Goal: Task Accomplishment & Management: Use online tool/utility

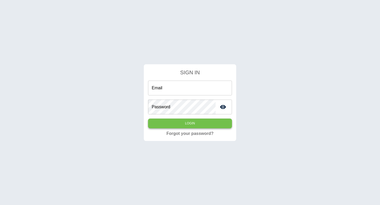
type input "**********"
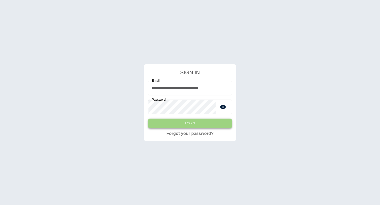
click at [185, 124] on button "Login" at bounding box center [190, 124] width 84 height 10
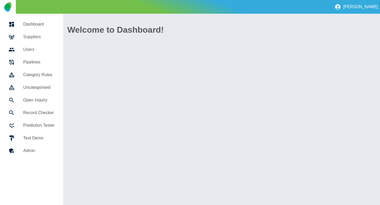
click at [40, 35] on h5 "Suppliers" at bounding box center [38, 37] width 31 height 6
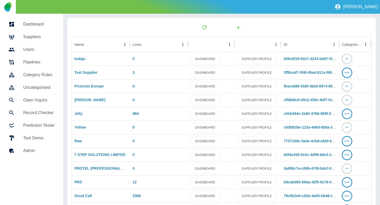
scroll to position [75, 0]
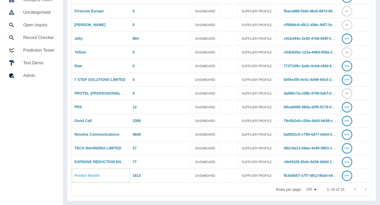
click at [87, 178] on link "Predict Mobile" at bounding box center [86, 175] width 25 height 4
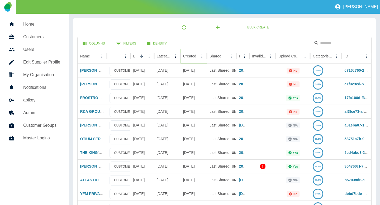
click at [197, 55] on button "Sort" at bounding box center [200, 55] width 7 height 7
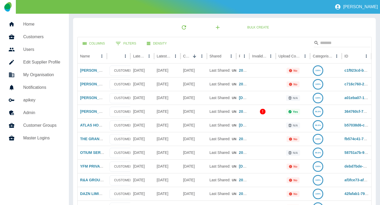
click at [34, 20] on link "Home" at bounding box center [34, 24] width 60 height 13
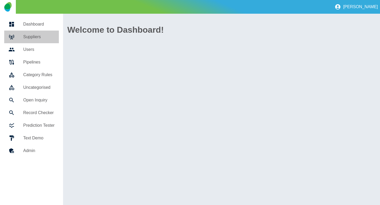
click at [33, 38] on h5 "Suppliers" at bounding box center [38, 37] width 31 height 6
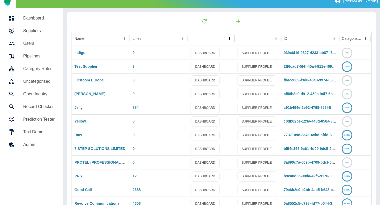
scroll to position [7, 0]
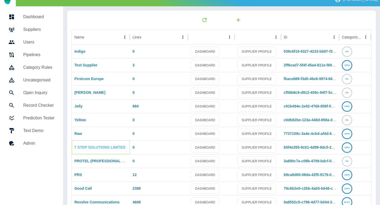
click at [98, 148] on link "7 STEP SOLUTIONS LIMITED" at bounding box center [99, 147] width 51 height 4
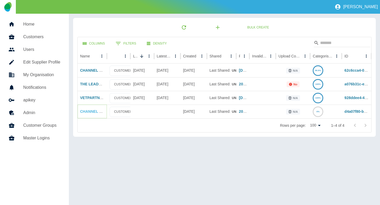
click at [91, 110] on link "CHANNEL FOUR TELEVISION COMPANY LIMITED" at bounding box center [124, 111] width 88 height 4
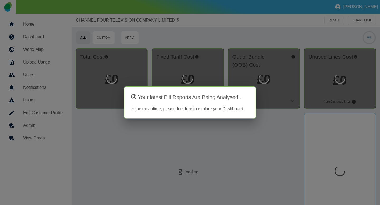
click at [226, 66] on div at bounding box center [190, 102] width 380 height 205
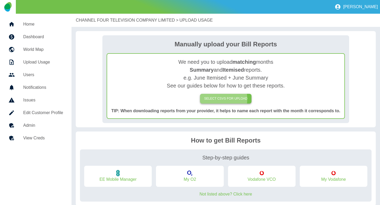
click at [214, 99] on label "SELECT CSVs FOR UPLOAD" at bounding box center [226, 99] width 52 height 10
click at [0, 0] on input "SELECT CSVs FOR UPLOAD" at bounding box center [0, 0] width 0 height 0
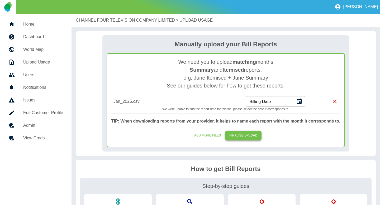
click at [244, 134] on button "FINALISE UPLOAD" at bounding box center [243, 136] width 36 height 10
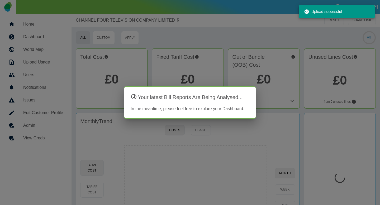
click at [81, 107] on div at bounding box center [190, 102] width 380 height 205
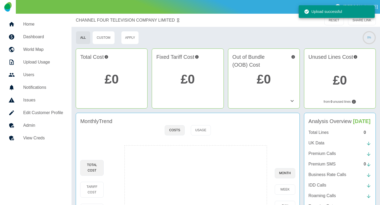
click at [38, 127] on h5 "Admin" at bounding box center [43, 125] width 40 height 6
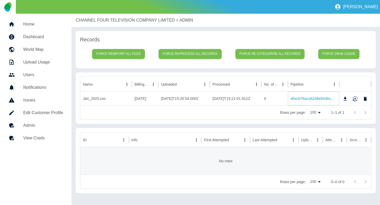
click at [306, 98] on link "dfac679aca5248e834bc5462b3c17205566ed11f" at bounding box center [330, 98] width 81 height 4
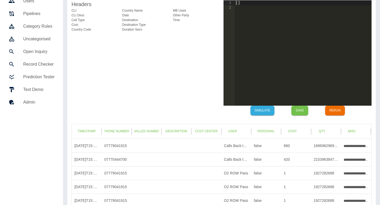
scroll to position [53, 0]
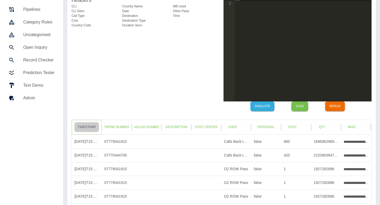
click at [86, 129] on button "Timestamp" at bounding box center [86, 127] width 25 height 10
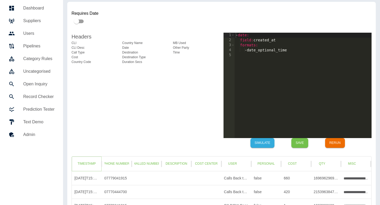
scroll to position [15, 0]
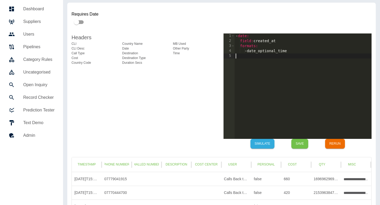
drag, startPoint x: 295, startPoint y: 68, endPoint x: 204, endPoint y: 23, distance: 101.0
type textarea "**********"
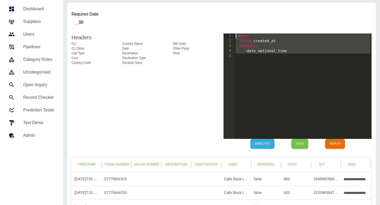
paste textarea "Cursor at row 1"
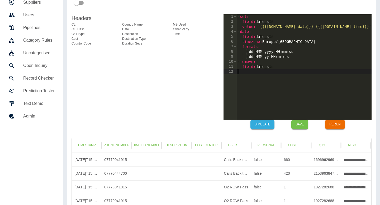
scroll to position [46, 0]
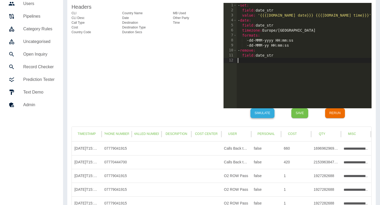
click at [260, 116] on button "Simulate" at bounding box center [262, 113] width 24 height 10
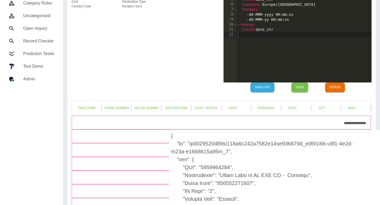
scroll to position [5, 0]
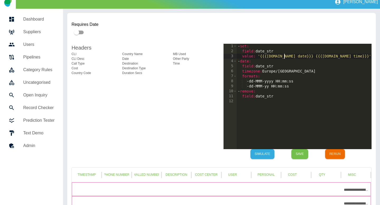
click at [285, 56] on div "- set : field : date_str value : '{{{raw.Call date}}} {{{raw.Call time}}}' - da…" at bounding box center [303, 101] width 135 height 115
drag, startPoint x: 326, startPoint y: 57, endPoint x: 313, endPoint y: 57, distance: 13.4
click at [313, 57] on div "- set : field : date_str value : '{{{raw.Date}}} {{{raw.Call time}}}' - date : …" at bounding box center [303, 101] width 135 height 115
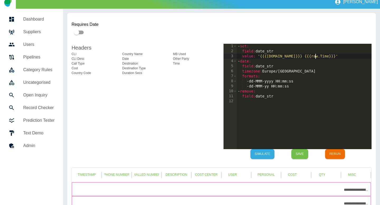
scroll to position [0, 5]
click at [261, 154] on button "Simulate" at bounding box center [262, 154] width 24 height 10
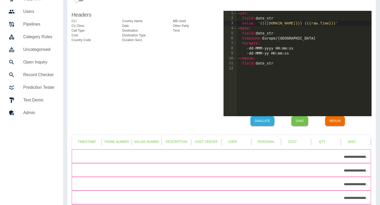
scroll to position [37, 0]
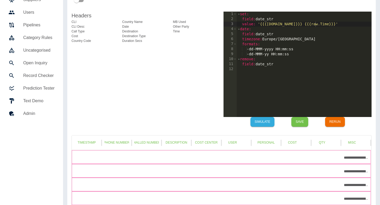
click at [305, 57] on div "- set : field : date_str value : '{{{raw.Date}}} {{{raw.Time}}}' - date : field…" at bounding box center [303, 69] width 135 height 115
click at [306, 54] on div "- set : field : date_str value : '{{{raw.Date}}} {{{raw.Time}}}' - date : field…" at bounding box center [303, 69] width 135 height 115
type textarea "**********"
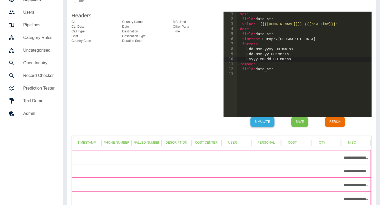
click at [263, 124] on button "Simulate" at bounding box center [262, 122] width 24 height 10
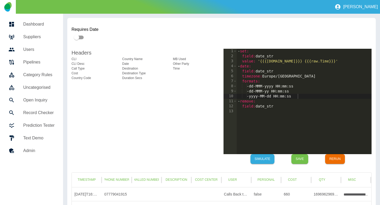
scroll to position [18, 0]
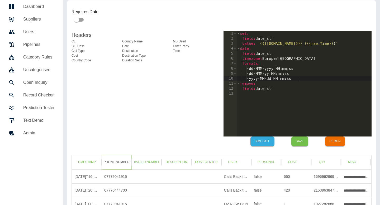
click at [114, 161] on button "Phone Number" at bounding box center [116, 162] width 25 height 10
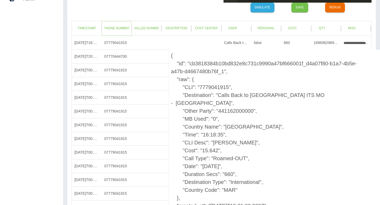
scroll to position [152, 0]
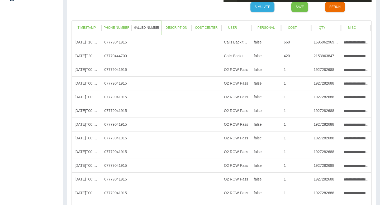
click at [151, 29] on button "Dialled Number" at bounding box center [146, 28] width 25 height 10
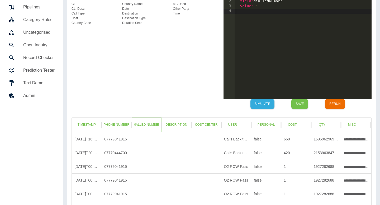
scroll to position [60, 0]
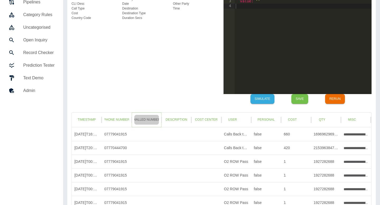
click at [142, 118] on button "Dialled Number" at bounding box center [146, 120] width 25 height 10
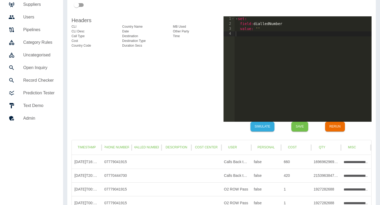
click at [296, 47] on div "- set : field : dialledNumber value : ''" at bounding box center [302, 73] width 137 height 115
type textarea "*********"
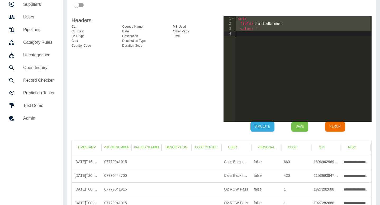
paste textarea "Cursor at row 4"
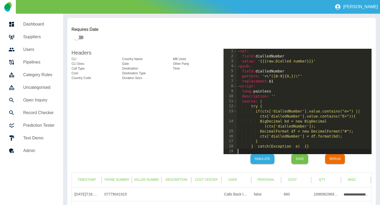
click at [284, 60] on div "- set : field : dialledNumber value : '{{{raw.Dialled number}}}' - gsub : field…" at bounding box center [303, 106] width 135 height 115
click at [299, 60] on div "- set : field : dialledNumber value : '{{{raw.Other number}}}' - gsub : field :…" at bounding box center [303, 106] width 135 height 115
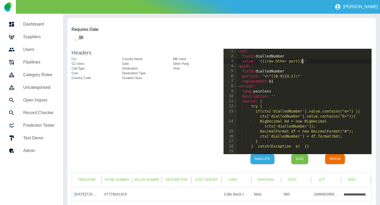
scroll to position [0, 4]
click at [258, 159] on button "Simulate" at bounding box center [262, 159] width 24 height 10
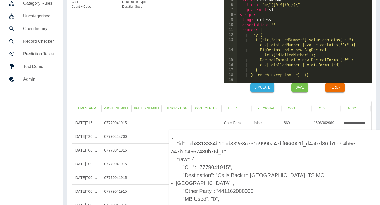
scroll to position [5, 0]
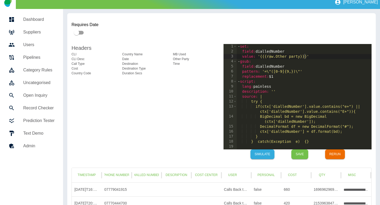
click at [296, 57] on div "- set : field : dialledNumber value : '{{{raw.Other party}}}' - gsub : field : …" at bounding box center [303, 101] width 135 height 115
type textarea "**********"
click at [256, 149] on div "- set : field : dialledNumber value : '{{{raw.Other Party}}}' - gsub : field : …" at bounding box center [303, 101] width 135 height 115
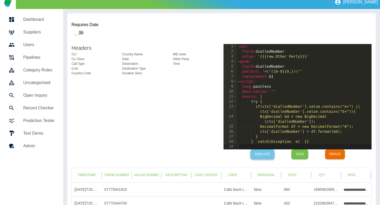
click at [264, 155] on button "Simulate" at bounding box center [262, 154] width 24 height 10
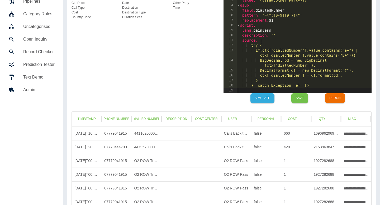
scroll to position [67, 0]
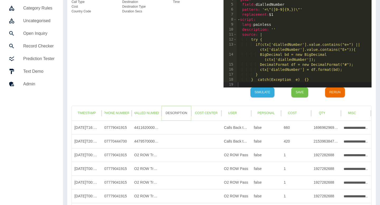
click at [177, 110] on button "Description" at bounding box center [176, 113] width 25 height 10
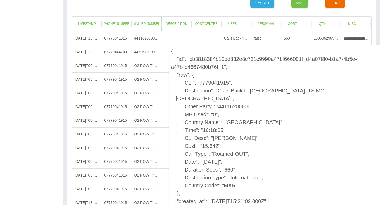
scroll to position [161, 0]
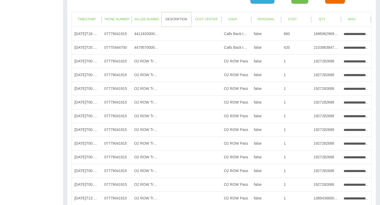
click at [180, 20] on button "Description" at bounding box center [176, 19] width 25 height 10
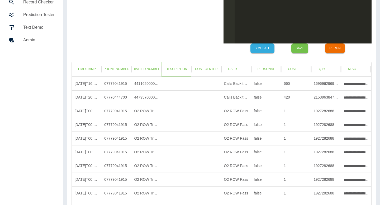
scroll to position [28, 0]
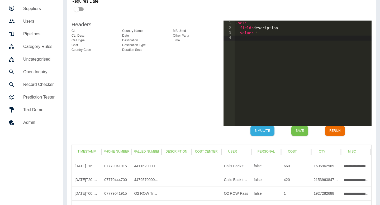
click at [295, 79] on div "- set : field : description value : ''" at bounding box center [302, 78] width 137 height 115
type textarea "*********"
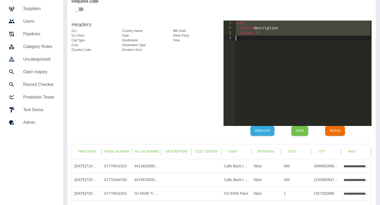
paste textarea "Cursor at row 4"
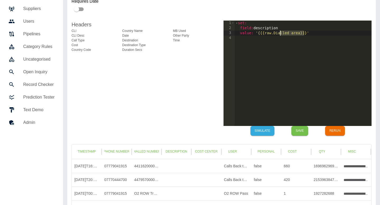
drag, startPoint x: 304, startPoint y: 34, endPoint x: 281, endPoint y: 33, distance: 23.5
click at [281, 33] on div "- set : field : description value : '{{{raw.Dialled area}}}'" at bounding box center [302, 78] width 137 height 115
click at [259, 127] on button "Simulate" at bounding box center [262, 131] width 24 height 10
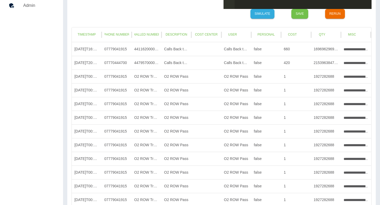
scroll to position [137, 0]
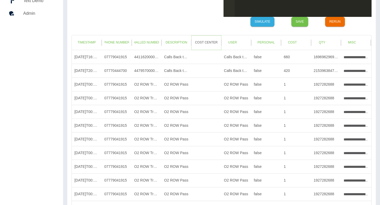
click at [209, 39] on button "Cost Center" at bounding box center [206, 43] width 25 height 10
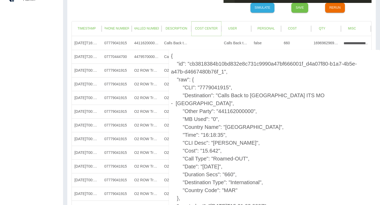
scroll to position [150, 0]
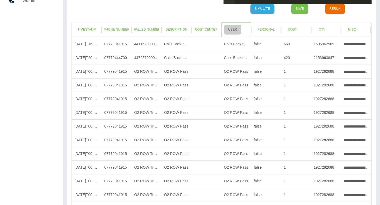
click at [236, 29] on button "User" at bounding box center [232, 30] width 17 height 10
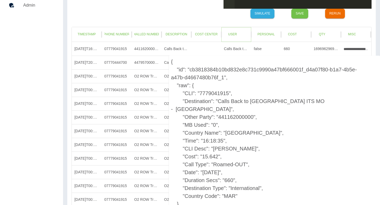
scroll to position [15, 0]
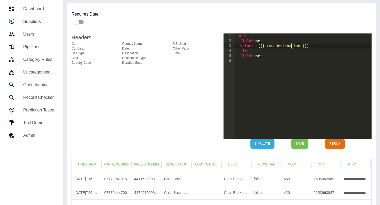
click at [292, 45] on div "- set : field : user value : '{{{ raw.Destination }}}' - trim : field : user" at bounding box center [302, 90] width 137 height 115
click at [292, 46] on div "- set : field : user value : '{{{ raw.Destination }}}' - trim : field : user" at bounding box center [302, 90] width 137 height 115
click at [292, 46] on div "- set : field : user value : '{{{ raw.DestiCnation }}}' - trim : field : user" at bounding box center [302, 90] width 137 height 115
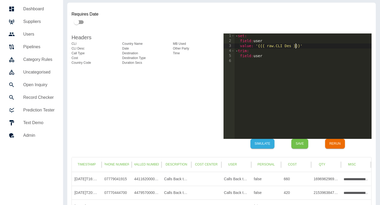
scroll to position [0, 4]
click at [255, 144] on button "Simulate" at bounding box center [262, 144] width 24 height 10
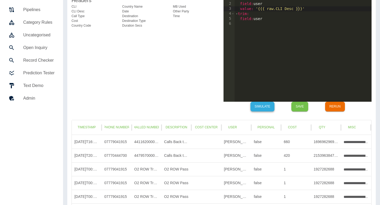
scroll to position [53, 0]
click at [291, 128] on button "Cost" at bounding box center [291, 127] width 17 height 10
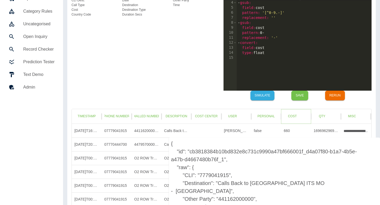
scroll to position [0, 0]
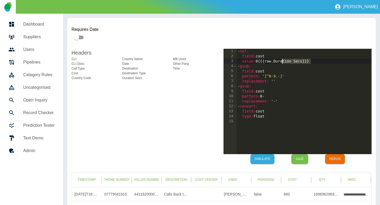
drag, startPoint x: 311, startPoint y: 61, endPoint x: 282, endPoint y: 60, distance: 28.2
click at [282, 60] on div "- set : field : cost value : 0 {{{ raw.Duration Secs }}} - gsub : field : cost …" at bounding box center [303, 106] width 135 height 115
click at [261, 157] on button "Simulate" at bounding box center [262, 159] width 24 height 10
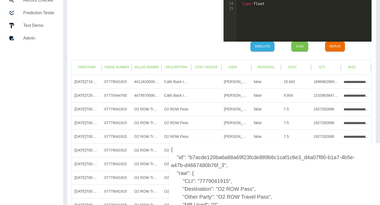
scroll to position [111, 0]
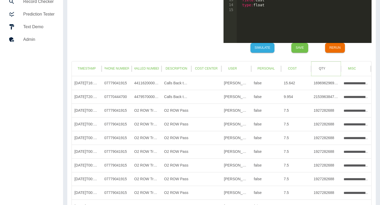
click at [321, 71] on button "Qty" at bounding box center [321, 69] width 17 height 10
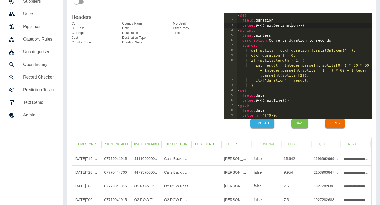
scroll to position [35, 0]
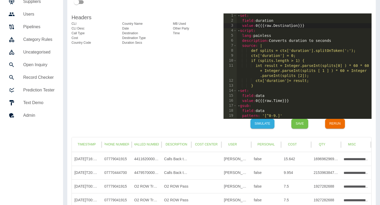
click at [291, 21] on div "- set : field : duration value : 0 {{{ raw.Destination }}} - script : lang : pa…" at bounding box center [303, 70] width 135 height 115
click at [295, 24] on div "- set : field : duration value : 0 {{{ raw.Destination }}} - script : lang : pa…" at bounding box center [303, 70] width 135 height 115
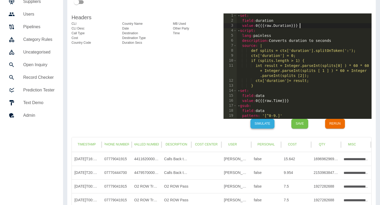
click at [259, 125] on button "Simulate" at bounding box center [262, 124] width 24 height 10
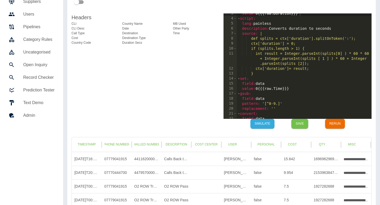
scroll to position [23, 0]
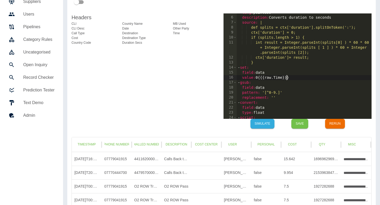
click at [286, 77] on div "lang : painless description : Converts duration to seconds source : | def split…" at bounding box center [303, 67] width 135 height 115
click at [264, 125] on button "Simulate" at bounding box center [262, 124] width 24 height 10
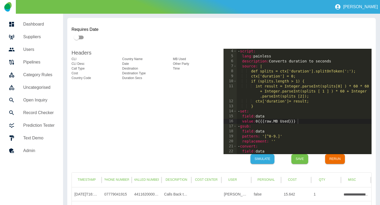
scroll to position [0, 0]
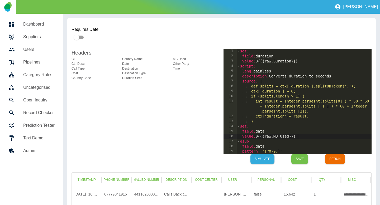
click at [300, 60] on div "- set : field : duration value : 0 {{{ raw.Duration }}} - script : lang : painl…" at bounding box center [303, 106] width 135 height 115
click at [266, 161] on button "Simulate" at bounding box center [262, 159] width 24 height 10
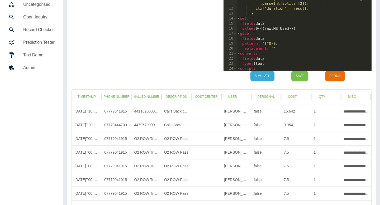
scroll to position [83, 0]
click at [264, 76] on button "Simulate" at bounding box center [262, 76] width 24 height 10
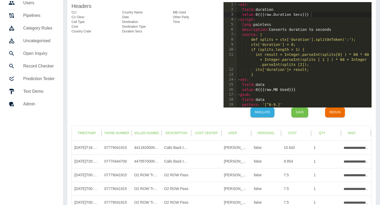
scroll to position [0, 1]
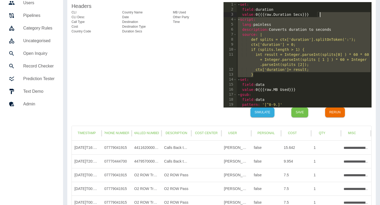
drag, startPoint x: 256, startPoint y: 76, endPoint x: 333, endPoint y: 14, distance: 98.9
click at [333, 14] on div "- set : field : duration value : 0 {{{ raw.Duration Secs }}} - script : lang : …" at bounding box center [303, 59] width 135 height 115
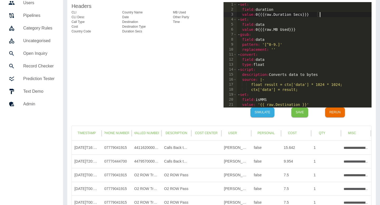
click at [264, 117] on div "**********" at bounding box center [297, 61] width 148 height 119
click at [260, 114] on button "Simulate" at bounding box center [262, 113] width 24 height 10
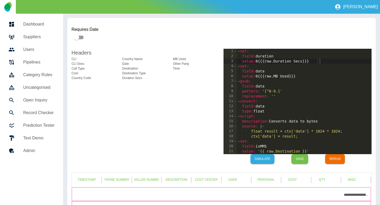
scroll to position [0, 0]
click at [317, 68] on div "- set : field : duration value : 0 {{{ raw.Duration Secs }}} - set : field : da…" at bounding box center [303, 106] width 135 height 115
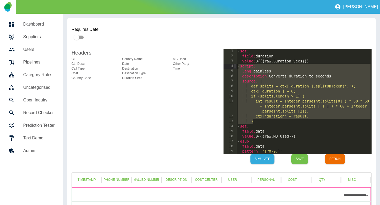
drag, startPoint x: 257, startPoint y: 122, endPoint x: 235, endPoint y: 66, distance: 60.9
click at [235, 66] on div "**********" at bounding box center [297, 101] width 148 height 105
type textarea "**********"
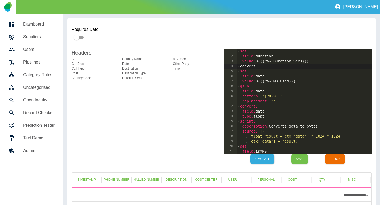
scroll to position [0, 1]
type textarea "**********"
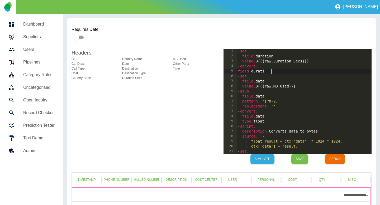
type textarea "**********"
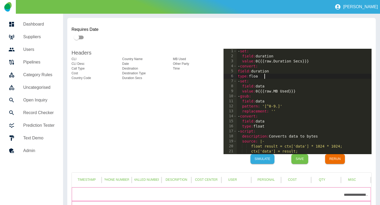
scroll to position [0, 2]
click at [269, 160] on button "Simulate" at bounding box center [262, 159] width 24 height 10
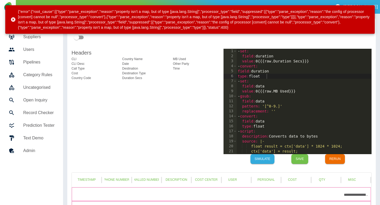
click at [262, 76] on div "- set : field : duration value : 0 {{{ raw.Duration Secs }}} - convert : field …" at bounding box center [303, 106] width 135 height 115
click at [261, 159] on button "Simulate" at bounding box center [262, 159] width 24 height 10
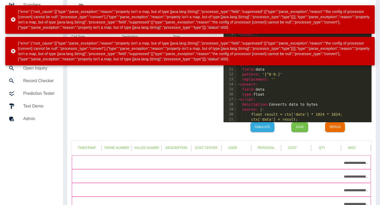
scroll to position [0, 0]
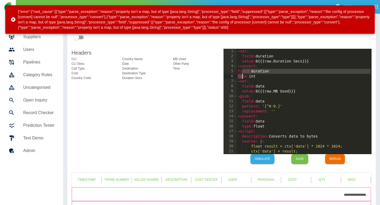
drag, startPoint x: 241, startPoint y: 71, endPoint x: 241, endPoint y: 76, distance: 5.3
click at [241, 76] on div "- set : field : duration value : 0 {{{ raw.Duration Secs }}} - convert : field …" at bounding box center [303, 106] width 135 height 115
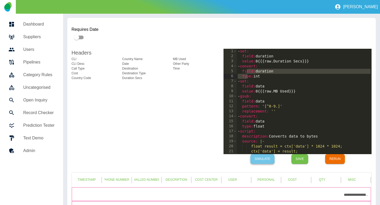
click at [260, 158] on button "Simulate" at bounding box center [262, 159] width 24 height 10
click at [333, 85] on div "- set : field : duration value : 0 {{{ raw.Duration Secs }}} - convert : field …" at bounding box center [303, 106] width 135 height 115
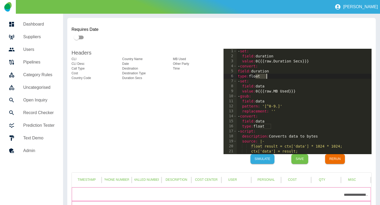
scroll to position [0, 1]
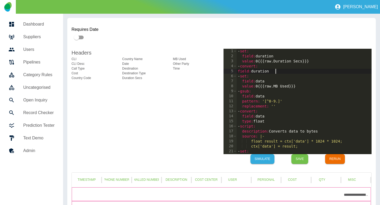
type textarea "******"
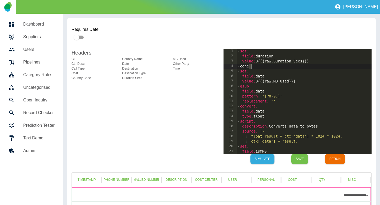
type textarea "*"
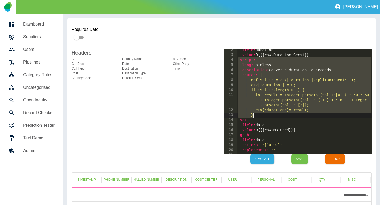
scroll to position [6, 0]
click at [308, 105] on div "field : duration value : 0 {{{ raw.Duration Secs }}} - script : lang : painless…" at bounding box center [303, 104] width 135 height 115
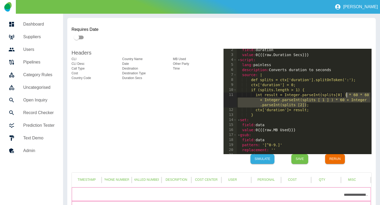
drag, startPoint x: 306, startPoint y: 105, endPoint x: 347, endPoint y: 94, distance: 42.2
click at [347, 94] on div "field : duration value : 0 {{{ raw.Duration Secs }}} - script : lang : painless…" at bounding box center [303, 104] width 135 height 115
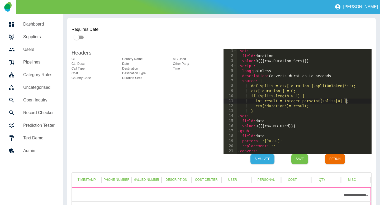
scroll to position [0, 0]
click at [268, 86] on div "- set : field : duration value : 0 {{{ raw.Duration Secs }}} - script : lang : …" at bounding box center [303, 106] width 135 height 115
drag, startPoint x: 346, startPoint y: 86, endPoint x: 307, endPoint y: 86, distance: 38.8
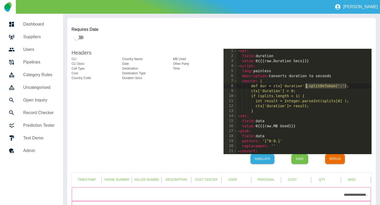
click at [307, 86] on div "- set : field : duration value : 0 {{{ raw.Duration Secs }}} - script : lang : …" at bounding box center [303, 106] width 135 height 115
drag, startPoint x: 310, startPoint y: 95, endPoint x: 311, endPoint y: 91, distance: 3.8
click at [311, 91] on div "- set : field : duration value : 0 {{{ raw.Duration Secs }}} - script : lang : …" at bounding box center [303, 106] width 135 height 115
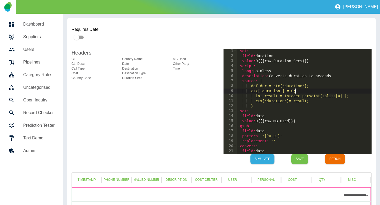
click at [258, 106] on div "- set : field : duration value : 0 {{{ raw.Duration Secs }}} - script : lang : …" at bounding box center [303, 106] width 135 height 115
type textarea "*"
drag, startPoint x: 261, startPoint y: 102, endPoint x: 261, endPoint y: 95, distance: 6.9
click at [261, 95] on div "- set : field : duration value : 0 {{{ raw.Duration Secs }}} - script : lang : …" at bounding box center [303, 106] width 135 height 115
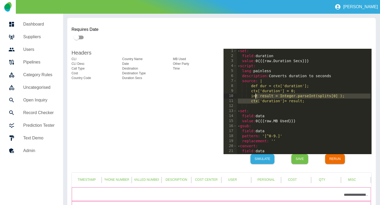
click at [307, 91] on div "- set : field : duration value : 0 {{{ raw.Duration Secs }}} - script : lang : …" at bounding box center [303, 106] width 135 height 115
drag, startPoint x: 318, startPoint y: 96, endPoint x: 340, endPoint y: 97, distance: 21.6
click at [340, 97] on div "- set : field : duration value : 0 {{{ raw.Duration Secs }}} - script : lang : …" at bounding box center [303, 106] width 135 height 115
click at [340, 89] on div "- set : field : duration value : 0 {{{ raw.Duration Secs }}} - script : lang : …" at bounding box center [303, 106] width 135 height 115
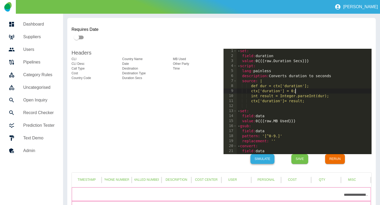
type textarea "**********"
click at [260, 160] on button "Simulate" at bounding box center [262, 159] width 24 height 10
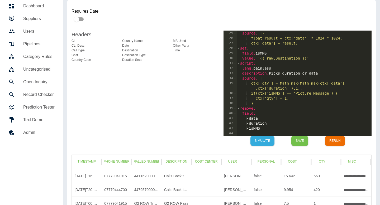
scroll to position [19, 0]
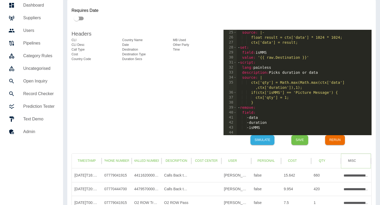
click at [345, 160] on button "Misc" at bounding box center [351, 161] width 17 height 10
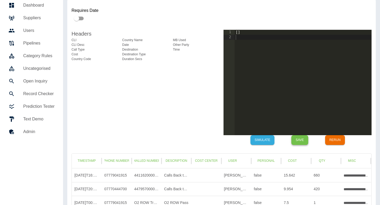
click at [295, 141] on button "Save" at bounding box center [299, 140] width 17 height 10
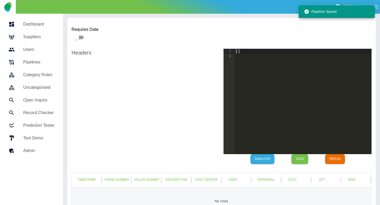
scroll to position [19, 0]
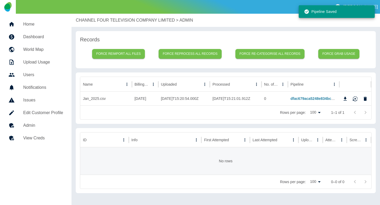
click at [99, 21] on p "CHANNEL FOUR TELEVISION COMPANY LIMITED" at bounding box center [125, 20] width 99 height 6
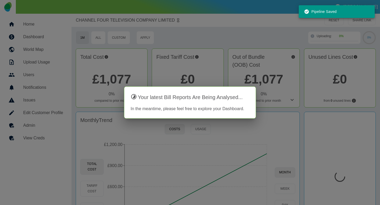
click at [122, 79] on div at bounding box center [190, 102] width 380 height 205
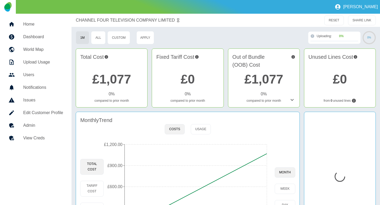
click at [121, 82] on link "£1,077" at bounding box center [111, 79] width 39 height 14
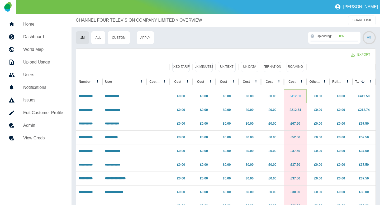
click at [294, 96] on link "£412.50" at bounding box center [294, 96] width 11 height 4
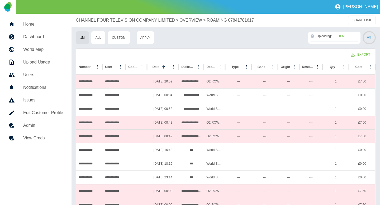
click at [94, 21] on p "CHANNEL FOUR TELEVISION COMPANY LIMITED" at bounding box center [125, 20] width 99 height 6
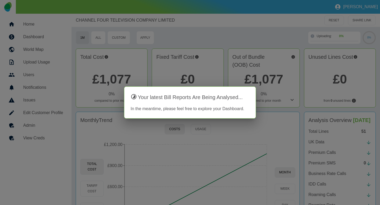
click at [270, 41] on div at bounding box center [190, 102] width 380 height 205
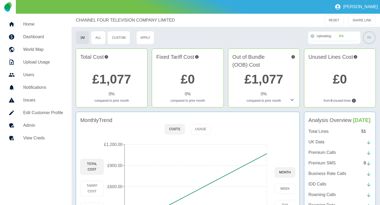
click at [46, 126] on h5 "Admin" at bounding box center [43, 125] width 40 height 6
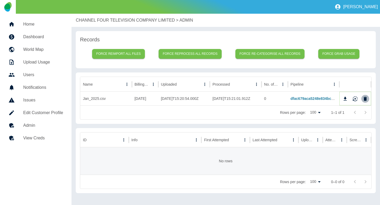
click at [365, 99] on icon "Delete" at bounding box center [365, 99] width 3 height 4
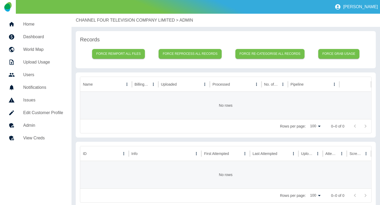
click at [79, 17] on p "CHANNEL FOUR TELEVISION COMPANY LIMITED" at bounding box center [125, 20] width 99 height 6
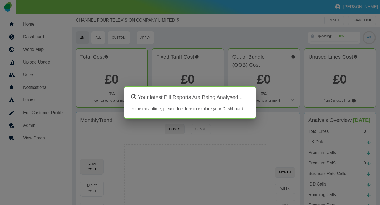
click at [166, 47] on div at bounding box center [190, 102] width 380 height 205
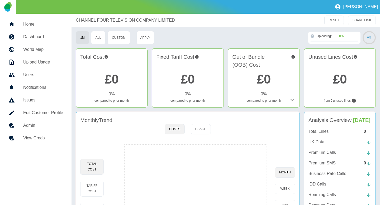
click at [108, 68] on h4 "Total Cost" at bounding box center [111, 61] width 63 height 16
click at [108, 73] on link "£0" at bounding box center [112, 79] width 14 height 14
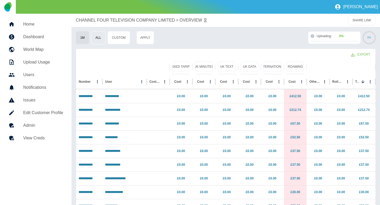
click at [97, 40] on button "All" at bounding box center [98, 37] width 14 height 13
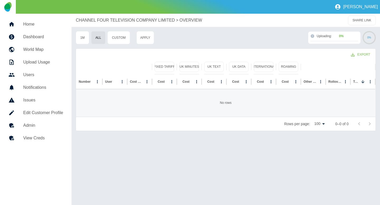
click at [99, 21] on p "CHANNEL FOUR TELEVISION COMPANY LIMITED" at bounding box center [125, 20] width 99 height 6
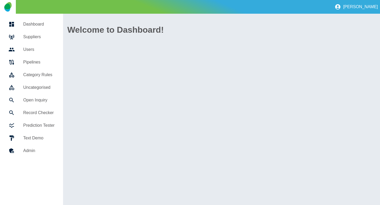
click at [38, 37] on h5 "Suppliers" at bounding box center [38, 37] width 31 height 6
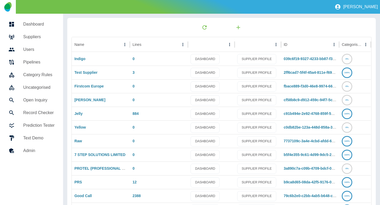
scroll to position [75, 0]
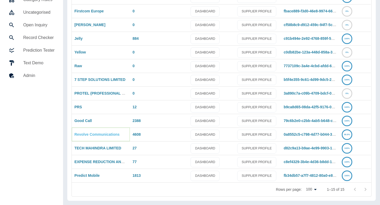
click at [93, 134] on link "Revolve Communications" at bounding box center [96, 134] width 45 height 4
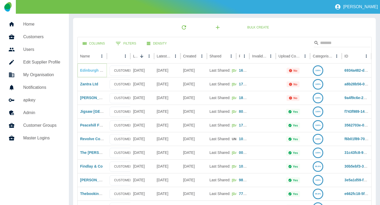
click at [90, 71] on link "Edinburgh International Book Festival" at bounding box center [113, 70] width 67 height 4
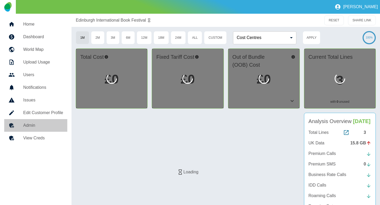
click at [43, 127] on h5 "Admin" at bounding box center [43, 125] width 40 height 6
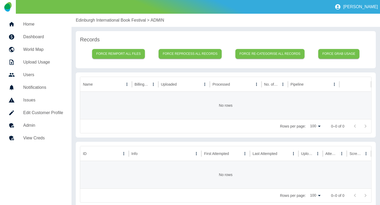
click at [43, 127] on h5 "Admin" at bounding box center [43, 125] width 40 height 6
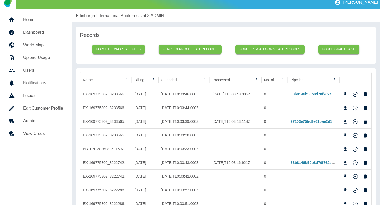
scroll to position [5, 0]
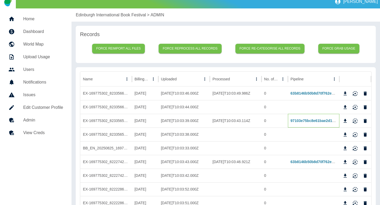
click at [301, 124] on div "97103e75bc8e61bae2d1902478def2314edfd6cb" at bounding box center [314, 121] width 52 height 14
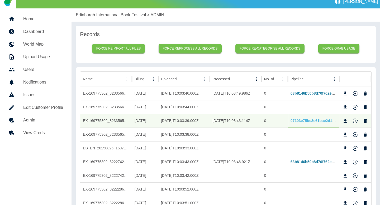
click at [299, 120] on link "97103e75bc8e61bae2d1902478def2314edfd6cb" at bounding box center [331, 121] width 82 height 4
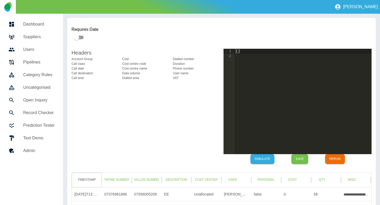
click at [90, 179] on button "Timestamp" at bounding box center [86, 180] width 25 height 10
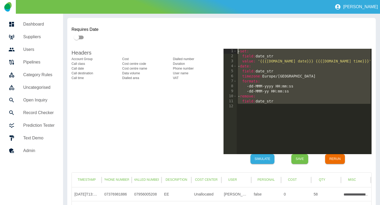
drag, startPoint x: 292, startPoint y: 104, endPoint x: 233, endPoint y: 49, distance: 80.6
click at [233, 49] on div "1 2 3 4 5 6 7 8 9 10 11 12 - set : field : date_str value : '{{{[DOMAIN_NAME] d…" at bounding box center [297, 101] width 148 height 105
click at [149, 180] on button "Dialled Number" at bounding box center [146, 180] width 25 height 10
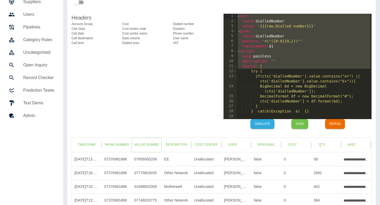
scroll to position [31, 0]
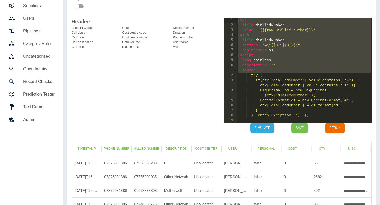
click at [317, 64] on div "- set : field : dialledNumber value : '{{{raw.Dialled number}}}' - gsub : field…" at bounding box center [303, 75] width 135 height 115
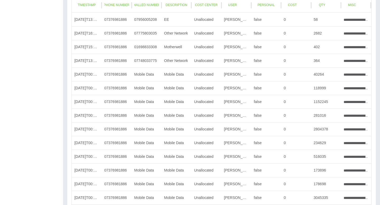
scroll to position [133, 0]
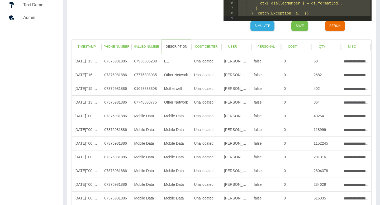
click at [175, 45] on button "Description" at bounding box center [176, 47] width 25 height 10
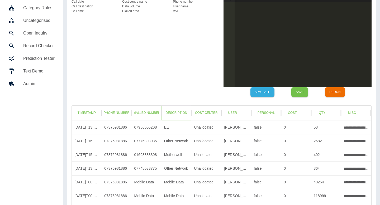
scroll to position [0, 0]
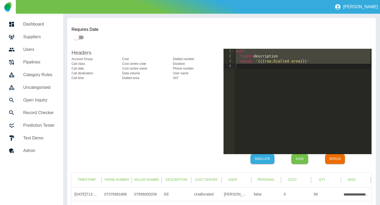
type textarea "**********"
click at [303, 99] on div "- set : field : description value : '{{{raw.Dialled area}}}'" at bounding box center [302, 106] width 137 height 115
type textarea "**********"
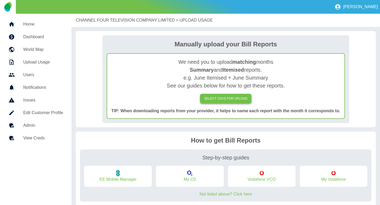
click at [215, 103] on label "SELECT CSVs FOR UPLOAD" at bounding box center [226, 99] width 52 height 10
click at [0, 0] on input "SELECT CSVs FOR UPLOAD" at bounding box center [0, 0] width 0 height 0
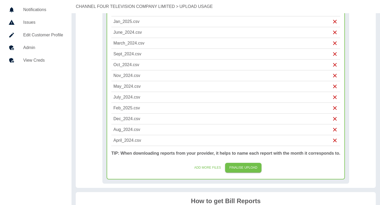
scroll to position [80, 0]
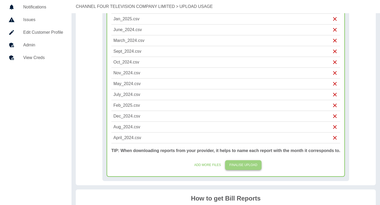
click at [249, 164] on button "FINALISE UPLOAD" at bounding box center [243, 165] width 36 height 10
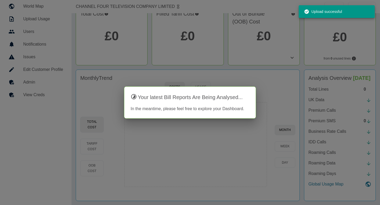
scroll to position [46, 0]
click at [291, 61] on div at bounding box center [190, 102] width 380 height 205
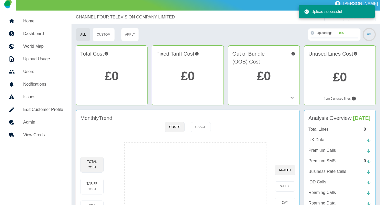
scroll to position [0, 0]
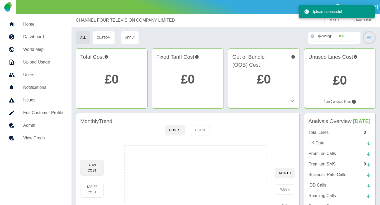
click at [33, 23] on h5 "Home" at bounding box center [43, 24] width 40 height 6
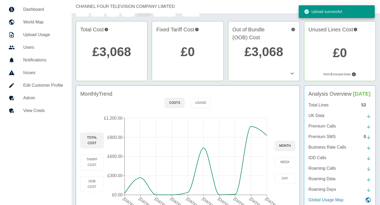
scroll to position [46, 0]
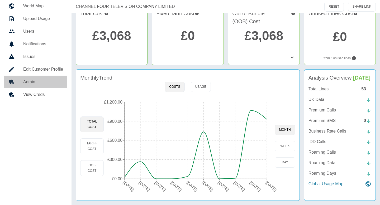
click at [32, 79] on h5 "Admin" at bounding box center [43, 82] width 40 height 6
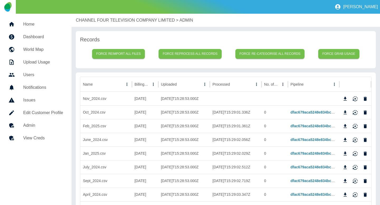
click at [94, 22] on p "CHANNEL FOUR TELEVISION COMPANY LIMITED" at bounding box center [125, 20] width 99 height 6
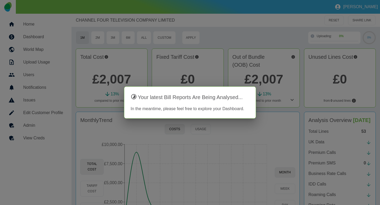
click at [134, 140] on div at bounding box center [190, 102] width 380 height 205
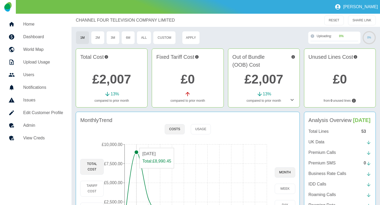
scroll to position [45, 0]
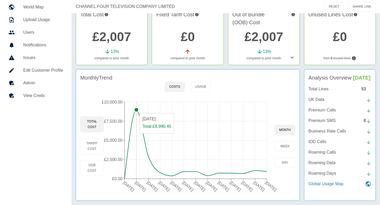
click at [135, 108] on circle at bounding box center [136, 110] width 4 height 4
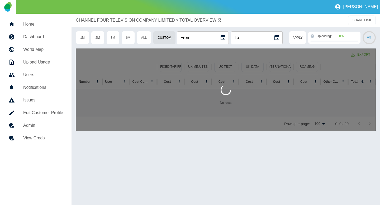
type input "**********"
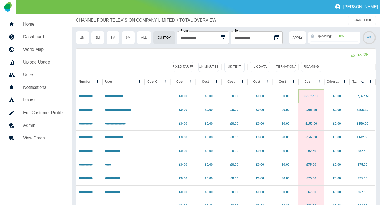
click at [308, 98] on link "£7,327.50" at bounding box center [311, 96] width 14 height 4
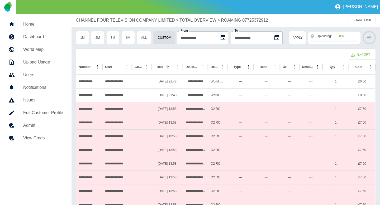
click at [362, 69] on button "Sort" at bounding box center [365, 66] width 7 height 7
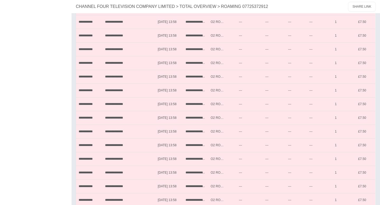
scroll to position [1259, 0]
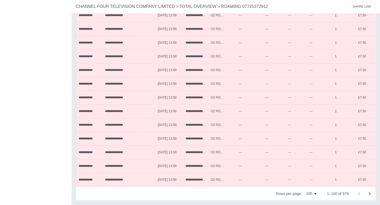
click at [94, 10] on div "CHANNEL FOUR TELEVISION COMPANY LIMITED > TOTAL OVERVIEW > ROAMING 07725372912 …" at bounding box center [225, 6] width 308 height 13
click at [94, 8] on p "CHANNEL FOUR TELEVISION COMPANY LIMITED" at bounding box center [125, 6] width 99 height 6
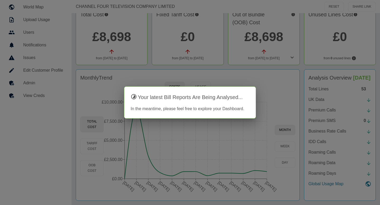
scroll to position [45, 0]
click at [142, 133] on div at bounding box center [190, 102] width 380 height 205
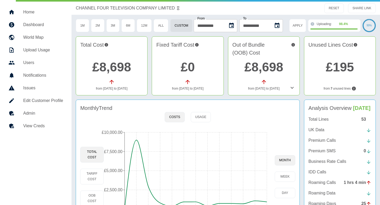
scroll to position [0, 0]
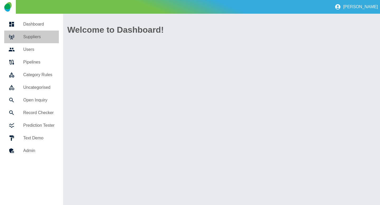
click at [27, 41] on link "Suppliers" at bounding box center [31, 37] width 55 height 13
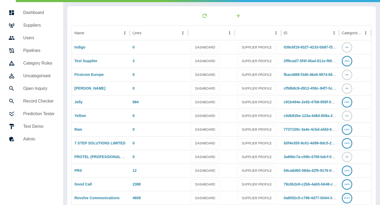
scroll to position [17, 0]
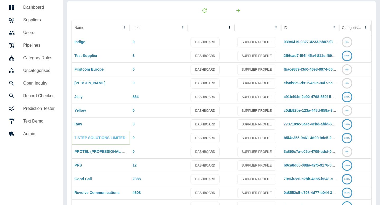
click at [91, 136] on link "7 STEP SOLUTIONS LIMITED" at bounding box center [99, 138] width 51 height 4
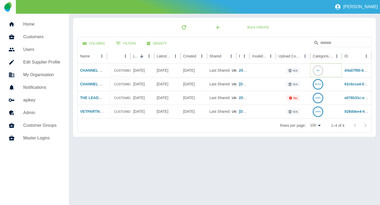
click at [319, 70] on icon at bounding box center [318, 71] width 10 height 10
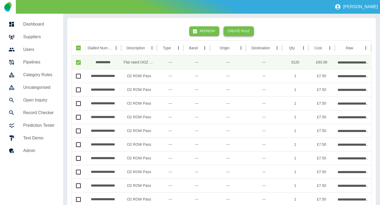
click at [244, 35] on button "Create Rule" at bounding box center [238, 31] width 30 height 10
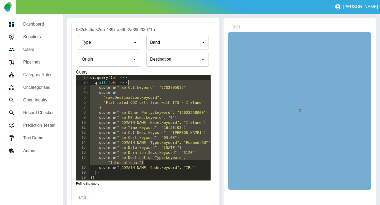
drag, startPoint x: 179, startPoint y: 163, endPoint x: 180, endPoint y: 85, distance: 78.6
click at [180, 85] on div "oi . query (( q ) => { q . all (( qb ) => { qb . term ( "raw.CLI.keyword" , "77…" at bounding box center [150, 132] width 122 height 115
type textarea "**********"
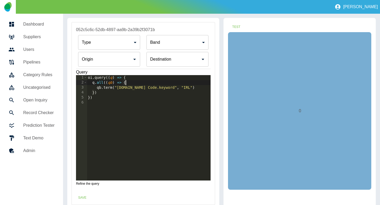
click at [112, 58] on input "Origin" at bounding box center [105, 59] width 50 height 10
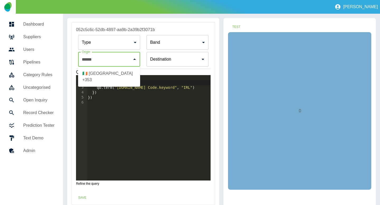
click at [108, 76] on li "🇮🇪 Ireland +353" at bounding box center [109, 77] width 62 height 16
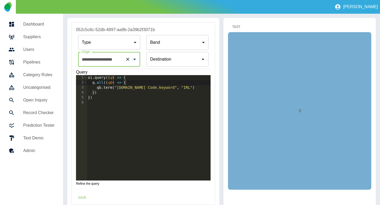
type input "**********"
click at [234, 27] on button "Test" at bounding box center [236, 27] width 17 height 10
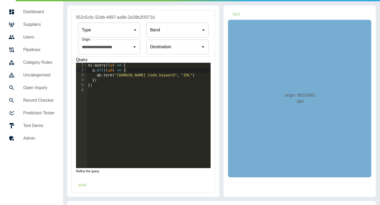
scroll to position [15, 0]
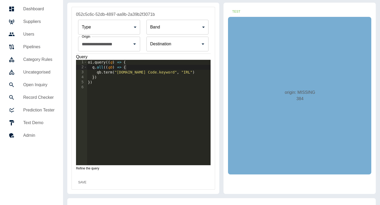
click at [82, 184] on button "Save" at bounding box center [82, 183] width 17 height 10
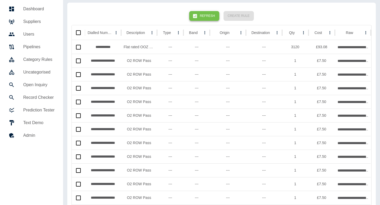
click at [204, 17] on button "Refresh" at bounding box center [204, 16] width 30 height 10
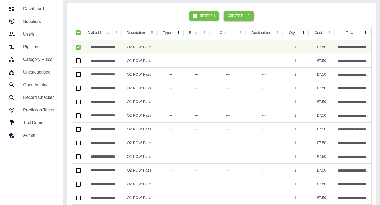
click at [236, 17] on button "Create Rule" at bounding box center [238, 16] width 30 height 10
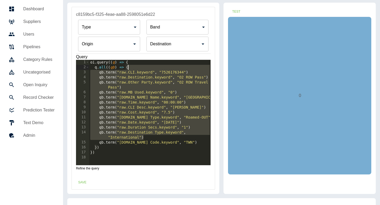
drag, startPoint x: 179, startPoint y: 138, endPoint x: 169, endPoint y: 67, distance: 71.7
click at [169, 67] on div "oi . query (( q ) => { q . all (( qb ) => { qb . term ( "raw.CLI.keyword" , "75…" at bounding box center [150, 117] width 122 height 115
type textarea "**********"
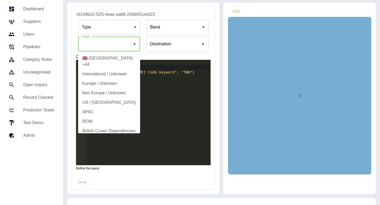
click at [107, 42] on input "Origin" at bounding box center [105, 44] width 50 height 10
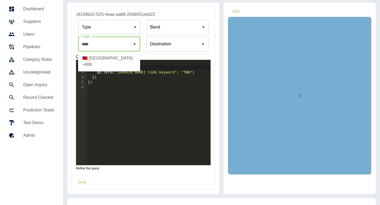
click at [104, 57] on li "🇹🇼 Taiwan +886" at bounding box center [109, 62] width 62 height 16
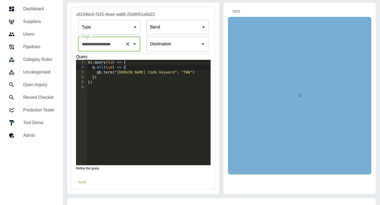
type input "**********"
click at [238, 10] on button "Test" at bounding box center [236, 12] width 17 height 10
click at [85, 182] on button "Save" at bounding box center [82, 183] width 17 height 10
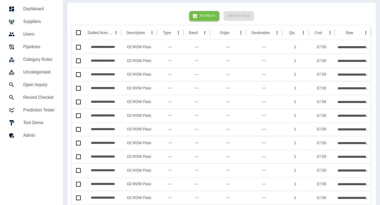
click at [203, 16] on button "Refresh" at bounding box center [204, 16] width 30 height 10
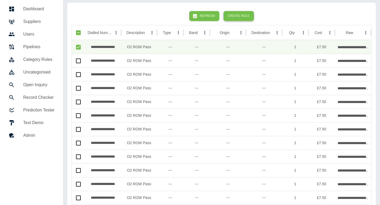
click at [246, 14] on button "Create Rule" at bounding box center [238, 16] width 30 height 10
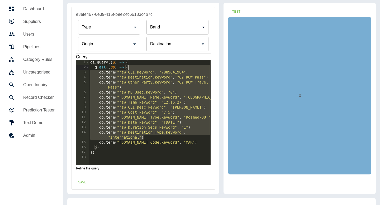
drag, startPoint x: 182, startPoint y: 136, endPoint x: 170, endPoint y: 67, distance: 69.8
click at [170, 67] on div "oi . query (( q ) => { q . all (( qb ) => { qb . term ( "raw.CLI.keyword" , "78…" at bounding box center [150, 117] width 122 height 115
type textarea "**********"
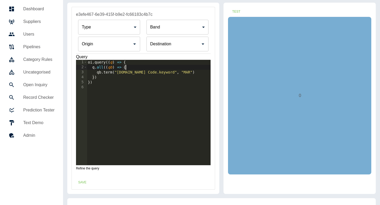
click at [111, 43] on input "Origin" at bounding box center [105, 44] width 50 height 10
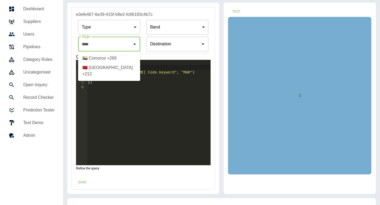
click at [109, 66] on li "🇲🇦 Morocco +212" at bounding box center [109, 71] width 62 height 16
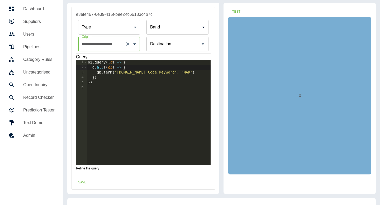
type input "**********"
click at [233, 5] on div "Test 0" at bounding box center [299, 98] width 152 height 191
click at [233, 11] on button "Test" at bounding box center [236, 12] width 17 height 10
click at [86, 180] on button "Save" at bounding box center [82, 183] width 17 height 10
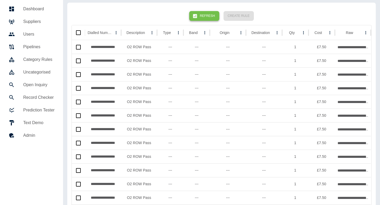
click at [204, 15] on button "Refresh" at bounding box center [204, 16] width 30 height 10
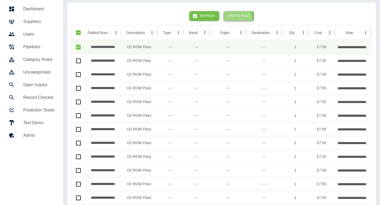
click at [231, 18] on button "Create Rule" at bounding box center [238, 16] width 30 height 10
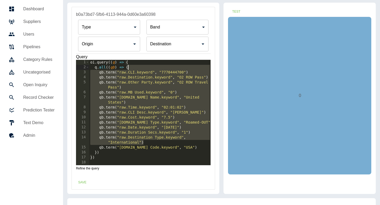
drag, startPoint x: 152, startPoint y: 141, endPoint x: 148, endPoint y: 66, distance: 74.9
click at [148, 66] on div "oi . query (( q ) => { q . all (( qb ) => { qb . term ( "raw.CLI.keyword" , "77…" at bounding box center [150, 117] width 122 height 115
type textarea "**********"
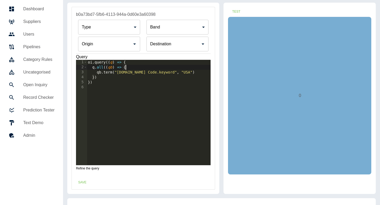
click at [103, 47] on input "Origin" at bounding box center [105, 44] width 50 height 10
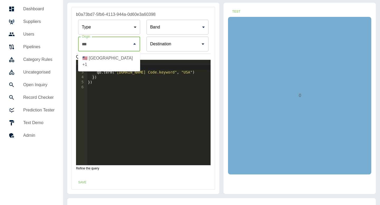
click at [105, 58] on li "🇺🇸 United States +1" at bounding box center [109, 62] width 62 height 16
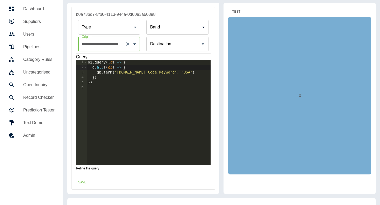
type input "**********"
click at [231, 9] on button "Test" at bounding box center [236, 12] width 17 height 10
click at [81, 182] on button "Save" at bounding box center [82, 183] width 17 height 10
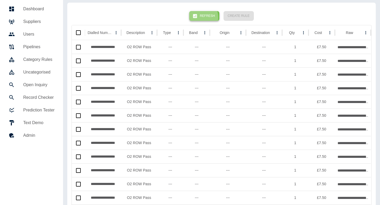
click at [197, 17] on icon "button" at bounding box center [194, 15] width 5 height 5
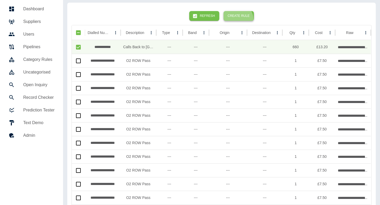
click at [234, 20] on button "Create Rule" at bounding box center [238, 16] width 30 height 10
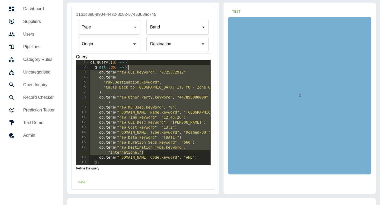
drag, startPoint x: 158, startPoint y: 152, endPoint x: 160, endPoint y: 69, distance: 83.3
click at [160, 69] on div "oi . query (( q ) => { q . all (( qb ) => { qb . term ( "raw.CLI.keyword" , "77…" at bounding box center [150, 117] width 122 height 115
type textarea "**********"
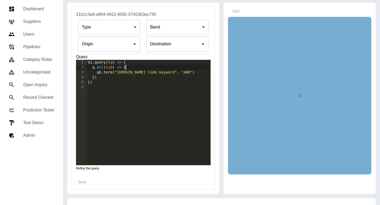
click at [119, 45] on input "Origin" at bounding box center [105, 44] width 50 height 10
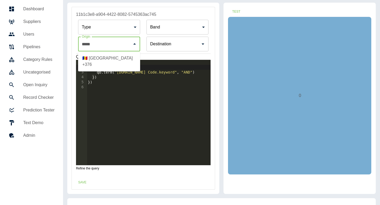
click at [116, 61] on li "🇦🇩 Andorra +376" at bounding box center [109, 62] width 62 height 16
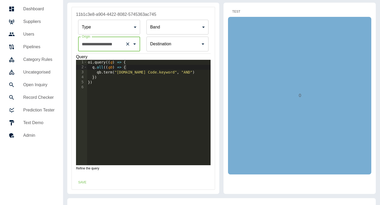
type input "**********"
click at [238, 12] on button "Test" at bounding box center [236, 12] width 17 height 10
click at [81, 180] on button "Save" at bounding box center [82, 183] width 17 height 10
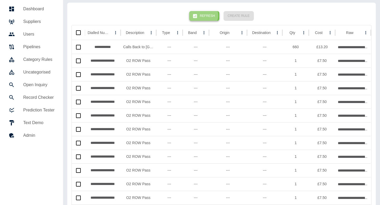
click at [205, 15] on button "Refresh" at bounding box center [204, 16] width 30 height 10
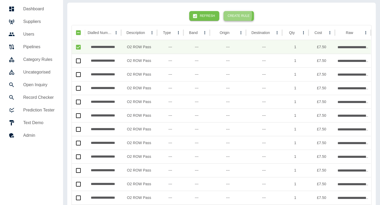
click at [230, 15] on button "Create Rule" at bounding box center [238, 16] width 30 height 10
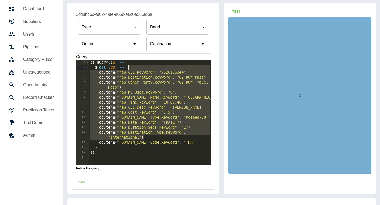
drag, startPoint x: 164, startPoint y: 138, endPoint x: 159, endPoint y: 67, distance: 71.4
click at [159, 66] on div "oi . query (( q ) => { q . all (( qb ) => { qb . term ( "raw.CLI.keyword" , "75…" at bounding box center [150, 117] width 122 height 115
type textarea "**********"
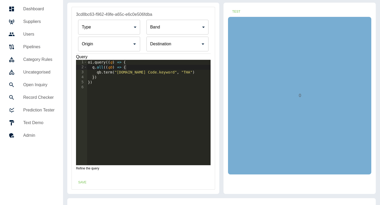
click at [109, 36] on div "Type ​ Type Band ​ Band Origin Origin Destination Destination" at bounding box center [143, 36] width 135 height 36
click at [103, 48] on input "Origin" at bounding box center [105, 44] width 50 height 10
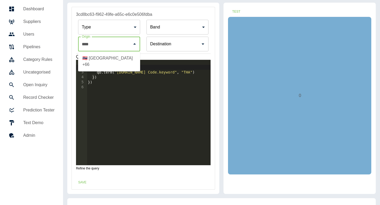
click at [98, 61] on li "🇹🇭 Thailand +66" at bounding box center [109, 62] width 62 height 16
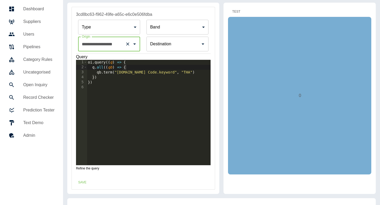
type input "**********"
click at [230, 12] on button "Test" at bounding box center [236, 12] width 17 height 10
click at [82, 183] on button "Save" at bounding box center [82, 183] width 17 height 10
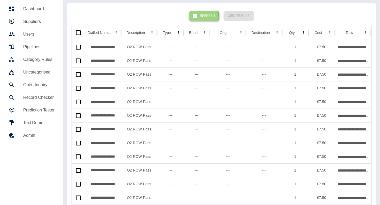
click at [202, 18] on button "Refresh" at bounding box center [204, 16] width 30 height 10
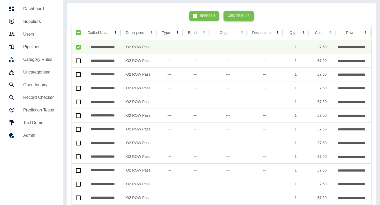
click at [240, 14] on button "Create Rule" at bounding box center [238, 16] width 30 height 10
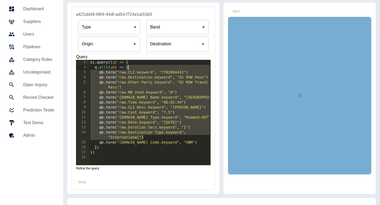
drag, startPoint x: 166, startPoint y: 137, endPoint x: 156, endPoint y: 66, distance: 70.9
click at [156, 66] on div "oi . query (( q ) => { q . all (( qb ) => { qb . term ( "raw.CLI.keyword" , "77…" at bounding box center [150, 117] width 122 height 115
type textarea "**********"
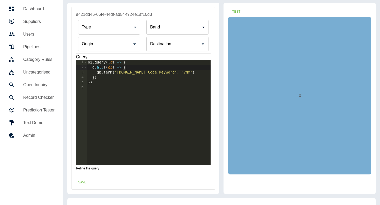
click at [98, 47] on input "Origin" at bounding box center [105, 44] width 50 height 10
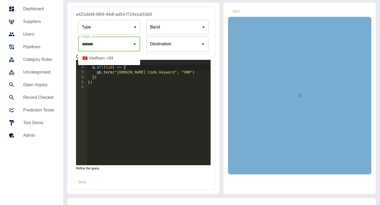
click at [96, 57] on li "🇻🇳 VietNam +84" at bounding box center [109, 58] width 62 height 9
type input "**********"
click at [237, 10] on button "Test" at bounding box center [236, 12] width 17 height 10
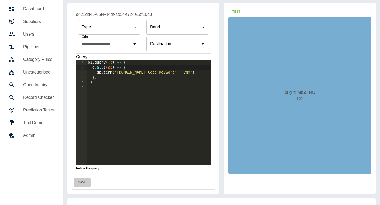
click at [83, 185] on button "Save" at bounding box center [82, 183] width 17 height 10
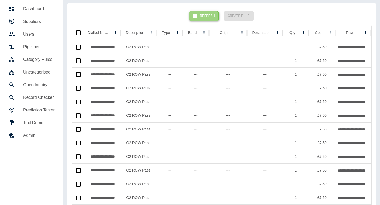
click at [201, 17] on button "Refresh" at bounding box center [204, 16] width 30 height 10
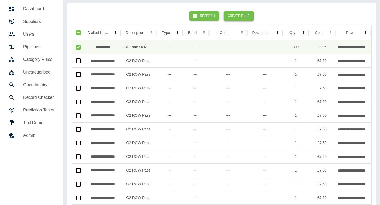
click at [237, 15] on button "Create Rule" at bounding box center [238, 16] width 30 height 10
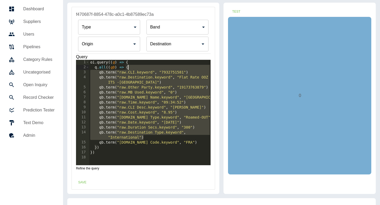
drag, startPoint x: 152, startPoint y: 138, endPoint x: 147, endPoint y: 66, distance: 71.6
click at [147, 66] on div "oi . query (( q ) => { q . all (( qb ) => { qb . term ( "raw.CLI.keyword" , "79…" at bounding box center [150, 117] width 122 height 115
type textarea "**********"
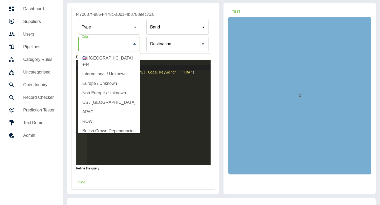
click at [112, 45] on input "Origin" at bounding box center [105, 44] width 50 height 10
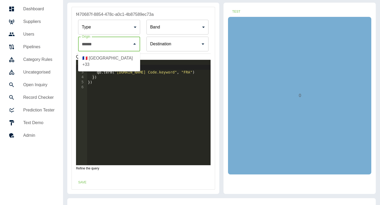
click at [110, 57] on li "🇫🇷 France +33" at bounding box center [109, 62] width 62 height 16
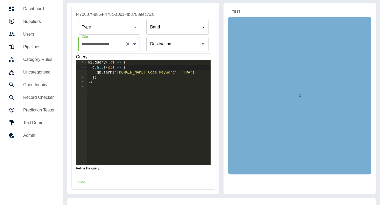
type input "**********"
click at [232, 12] on button "Test" at bounding box center [236, 12] width 17 height 10
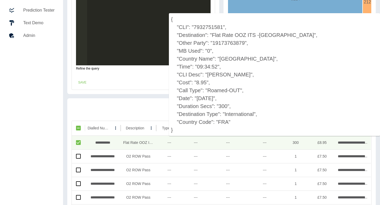
scroll to position [41, 0]
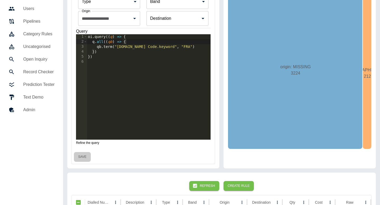
click at [79, 156] on button "Save" at bounding box center [82, 157] width 17 height 10
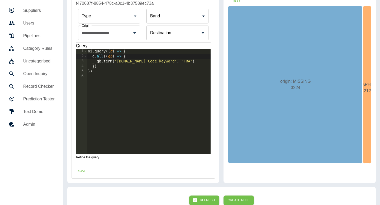
scroll to position [14, 0]
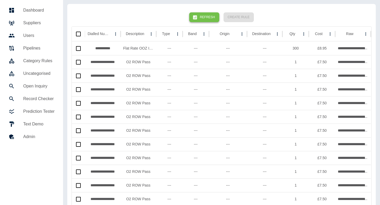
click at [201, 19] on button "Refresh" at bounding box center [204, 17] width 30 height 10
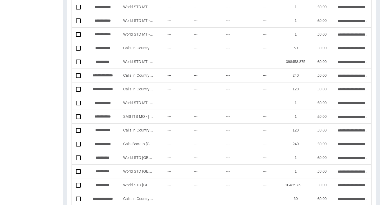
scroll to position [0, 0]
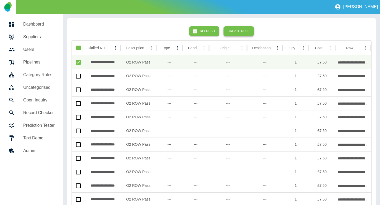
click at [240, 31] on button "Create Rule" at bounding box center [238, 31] width 30 height 10
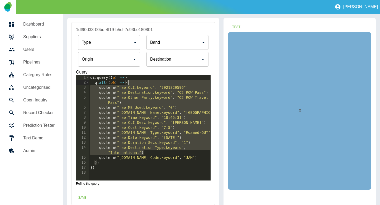
drag, startPoint x: 164, startPoint y: 152, endPoint x: 161, endPoint y: 81, distance: 71.3
click at [161, 81] on div "oi . query (( q ) => { q . all (( qb ) => { qb . term ( "raw.CLI.keyword" , "79…" at bounding box center [150, 132] width 122 height 115
type textarea "**********"
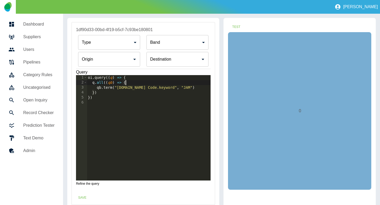
click at [109, 60] on input "Origin" at bounding box center [105, 59] width 50 height 10
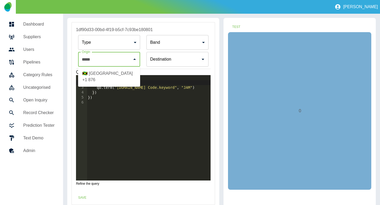
click at [100, 75] on li "🇯🇲 Jamaica +1 876" at bounding box center [109, 77] width 62 height 16
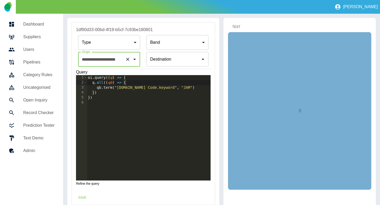
type input "**********"
click at [239, 27] on button "Test" at bounding box center [236, 27] width 17 height 10
click at [80, 195] on button "Save" at bounding box center [82, 198] width 17 height 10
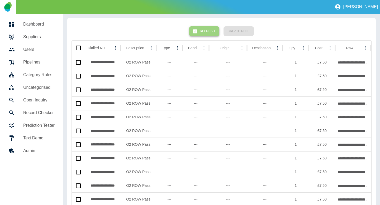
click at [208, 28] on button "Refresh" at bounding box center [204, 31] width 30 height 10
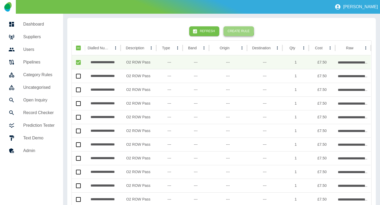
click at [238, 31] on button "Create Rule" at bounding box center [238, 31] width 30 height 10
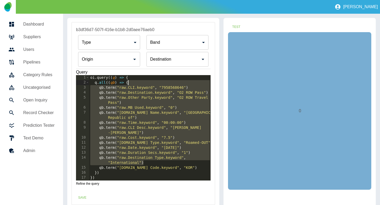
drag, startPoint x: 161, startPoint y: 162, endPoint x: 151, endPoint y: 82, distance: 80.5
click at [151, 82] on div "oi . query (( q ) => { q . all (( qb ) => { qb . term ( "raw.CLI.keyword" , "79…" at bounding box center [150, 132] width 122 height 115
type textarea "**********"
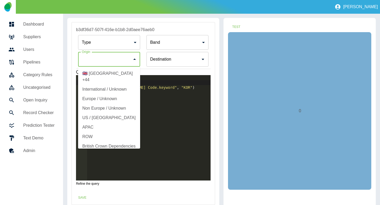
click at [127, 61] on input "Origin" at bounding box center [105, 59] width 50 height 10
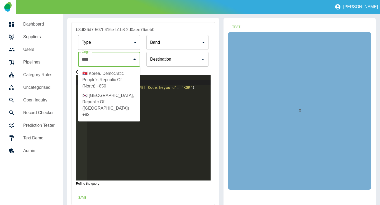
click at [113, 101] on li "🇰🇷 Korea, Republic Of (South) +82" at bounding box center [109, 105] width 62 height 28
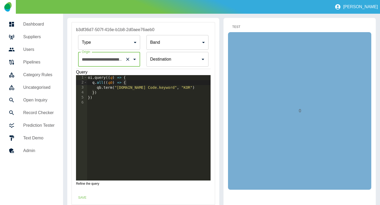
type input "**********"
click at [238, 28] on button "Test" at bounding box center [236, 27] width 17 height 10
click at [81, 198] on button "Save" at bounding box center [82, 198] width 17 height 10
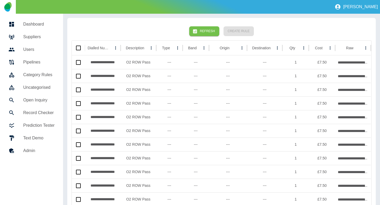
click at [201, 31] on button "Refresh" at bounding box center [204, 31] width 30 height 10
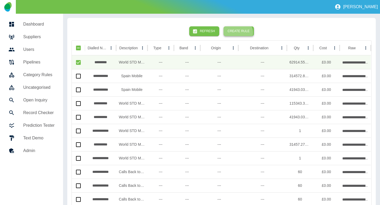
click at [238, 33] on button "Create Rule" at bounding box center [238, 31] width 30 height 10
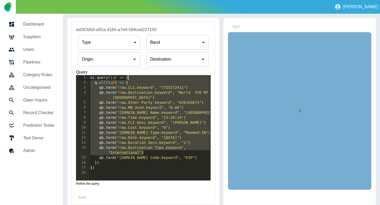
drag, startPoint x: 150, startPoint y: 152, endPoint x: 156, endPoint y: 80, distance: 72.7
click at [156, 80] on div "oi . query (( q ) => { q . all (( qb ) => { qb . term ( "raw.CLI.keyword" , "77…" at bounding box center [150, 132] width 122 height 115
click at [146, 153] on div "oi . query (( q ) => { q . all (( qb ) => { qb . term ( "raw.CLI.keyword" , "77…" at bounding box center [150, 132] width 122 height 115
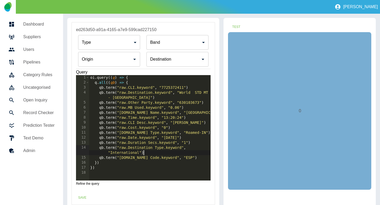
click at [139, 83] on div "oi . query (( q ) => { q . all (( qb ) => { qb . term ( "raw.CLI.keyword" , "77…" at bounding box center [150, 132] width 122 height 115
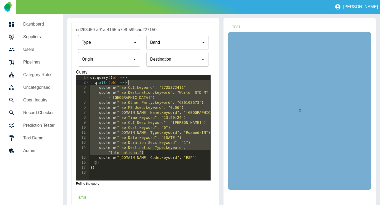
type textarea "**********"
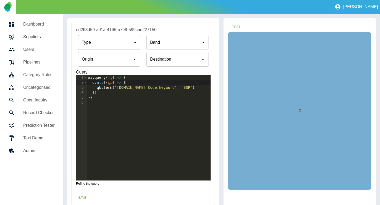
click at [116, 60] on input "Origin" at bounding box center [105, 59] width 50 height 10
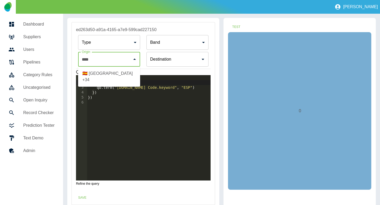
click at [115, 73] on li "🇪🇸 Spain +34" at bounding box center [109, 77] width 62 height 16
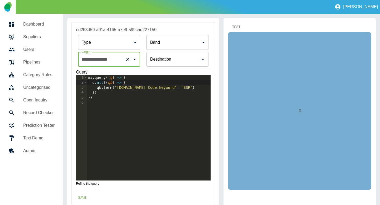
type input "**********"
click at [240, 26] on button "Test" at bounding box center [236, 27] width 17 height 10
click at [84, 199] on button "Save" at bounding box center [82, 198] width 17 height 10
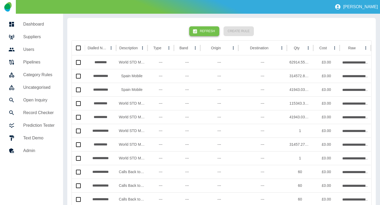
click at [211, 29] on button "Refresh" at bounding box center [204, 31] width 30 height 10
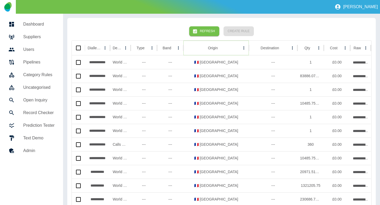
click at [220, 47] on icon "Sort" at bounding box center [221, 47] width 3 height 3
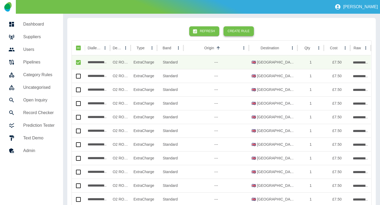
click at [241, 33] on button "Create Rule" at bounding box center [238, 31] width 30 height 10
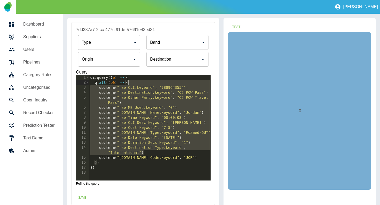
drag, startPoint x: 165, startPoint y: 153, endPoint x: 164, endPoint y: 81, distance: 72.5
click at [164, 81] on div "oi . query (( q ) => { q . all (( qb ) => { qb . term ( "raw.CLI.keyword" , "78…" at bounding box center [150, 132] width 122 height 115
type textarea "**********"
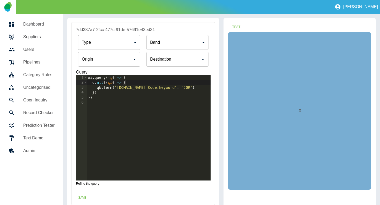
click at [118, 64] on input "Origin" at bounding box center [105, 59] width 50 height 10
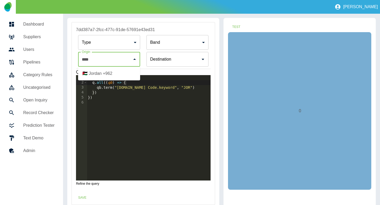
click at [104, 78] on li "🇯🇴 Jordan +962" at bounding box center [109, 73] width 62 height 9
type input "**********"
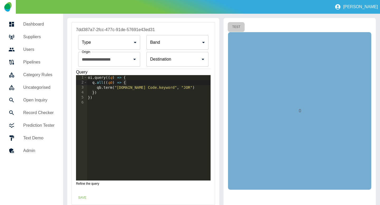
click at [234, 25] on button "Test" at bounding box center [236, 27] width 17 height 10
click at [85, 193] on button "Save" at bounding box center [82, 198] width 17 height 10
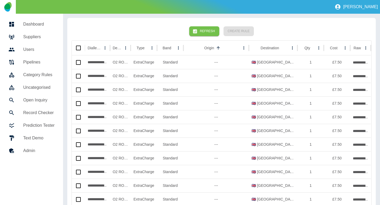
click at [203, 28] on button "Refresh" at bounding box center [204, 31] width 30 height 10
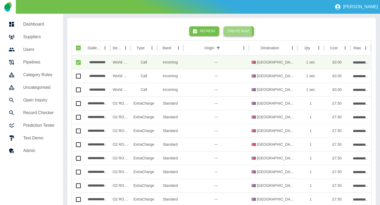
click at [233, 32] on button "Create Rule" at bounding box center [238, 31] width 30 height 10
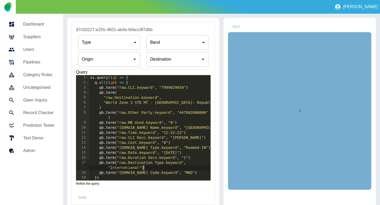
click at [152, 167] on div "oi . query (( q ) => { q . all (( qb ) => { qb . term ( "raw.CLI.keyword" , "79…" at bounding box center [150, 132] width 122 height 115
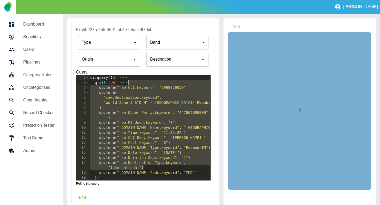
click at [151, 83] on div "oi . query (( q ) => { q . all (( qb ) => { qb . term ( "raw.CLI.keyword" , "79…" at bounding box center [150, 132] width 122 height 115
type textarea "**********"
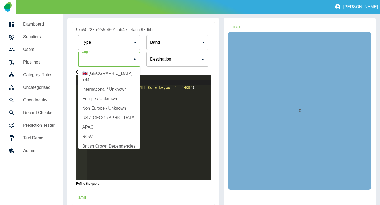
click at [120, 63] on input "Origin" at bounding box center [105, 59] width 50 height 10
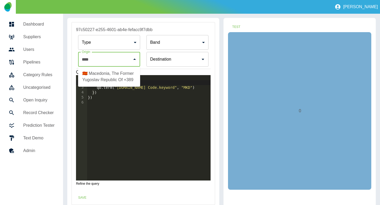
click at [117, 75] on li "🇲🇰 Macedonia, The Former Yugoslav Republic Of +389" at bounding box center [109, 77] width 62 height 16
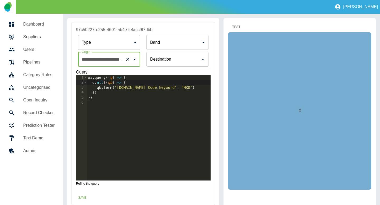
type input "**********"
click at [236, 26] on button "Test" at bounding box center [236, 27] width 17 height 10
click at [82, 200] on button "Save" at bounding box center [82, 198] width 17 height 10
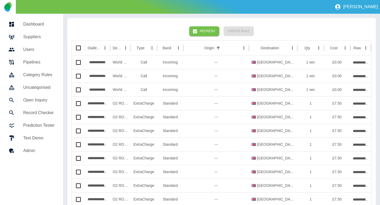
click at [202, 29] on button "Refresh" at bounding box center [204, 31] width 30 height 10
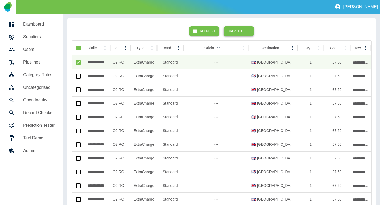
click at [230, 33] on button "Create Rule" at bounding box center [238, 31] width 30 height 10
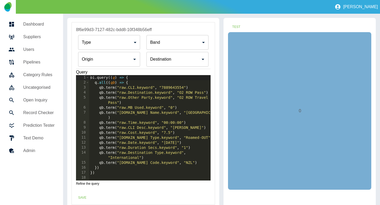
click at [150, 158] on div "oi . query (( q ) => { q . all (( qb ) => { qb . term ( "raw.CLI.keyword" , "78…" at bounding box center [150, 132] width 122 height 115
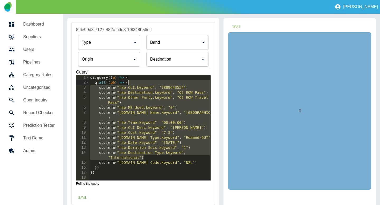
click at [145, 84] on div "oi . query (( q ) => { q . all (( qb ) => { qb . term ( "raw.CLI.keyword" , "78…" at bounding box center [150, 132] width 122 height 115
type textarea "**********"
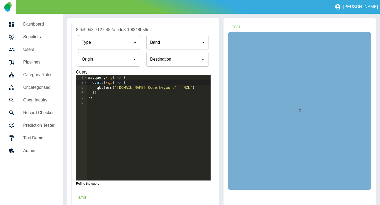
click at [114, 62] on input "Origin" at bounding box center [105, 59] width 50 height 10
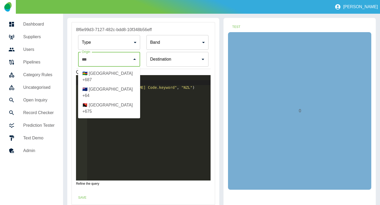
click at [115, 85] on li "🇳🇿 New Zealand +64" at bounding box center [109, 93] width 62 height 16
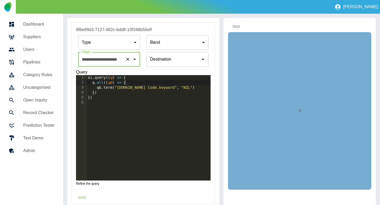
type input "**********"
click at [235, 26] on button "Test" at bounding box center [236, 27] width 17 height 10
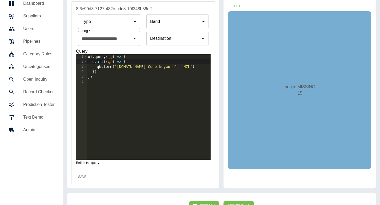
click at [84, 178] on button "Save" at bounding box center [82, 177] width 17 height 10
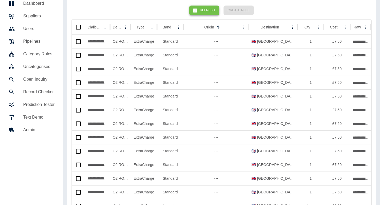
click at [206, 11] on button "Refresh" at bounding box center [204, 11] width 30 height 10
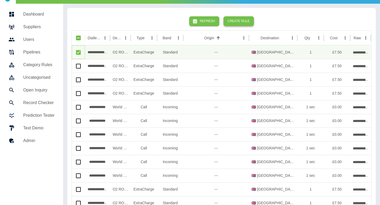
scroll to position [0, 0]
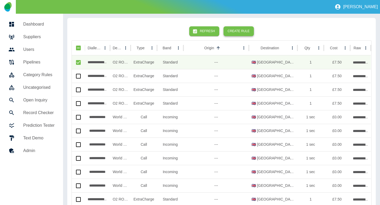
click at [241, 34] on button "Create Rule" at bounding box center [238, 31] width 30 height 10
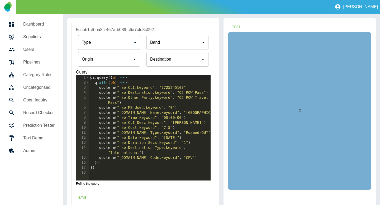
click at [148, 153] on div "oi . query (( q ) => { q . all (( qb ) => { qb . term ( "raw.CLI.keyword" , "77…" at bounding box center [150, 132] width 122 height 115
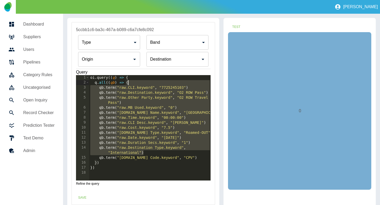
click at [141, 84] on div "oi . query (( q ) => { q . all (( qb ) => { qb . term ( "raw.CLI.keyword" , "77…" at bounding box center [150, 132] width 122 height 115
type textarea "**********"
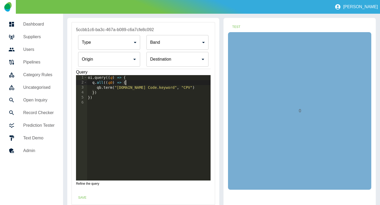
click at [110, 59] on input "Origin" at bounding box center [105, 59] width 50 height 10
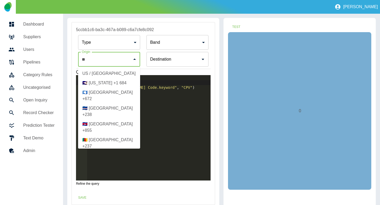
click at [102, 105] on li "🇨🇻 Cabo Verde +238" at bounding box center [109, 112] width 62 height 16
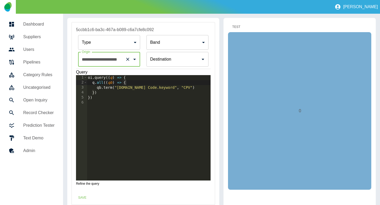
type input "**********"
click at [233, 27] on button "Test" at bounding box center [236, 27] width 17 height 10
click at [82, 194] on button "Save" at bounding box center [82, 198] width 17 height 10
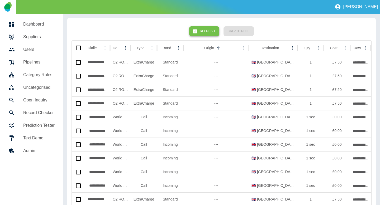
click at [200, 34] on button "Refresh" at bounding box center [204, 31] width 30 height 10
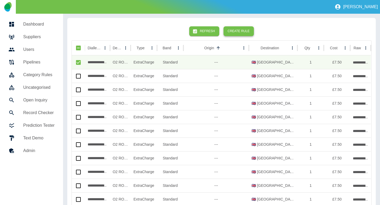
click at [234, 32] on button "Create Rule" at bounding box center [238, 31] width 30 height 10
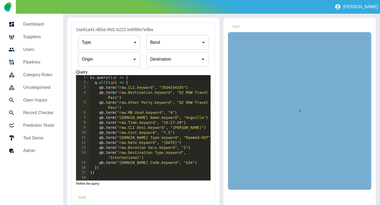
click at [157, 157] on div "oi . query (( q ) => { q . all (( qb ) => { qb . term ( "raw.CLI.keyword" , "78…" at bounding box center [150, 132] width 122 height 115
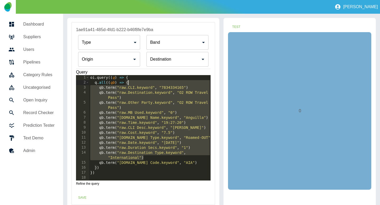
click at [132, 81] on div "oi . query (( q ) => { q . all (( qb ) => { qb . term ( "raw.CLI.keyword" , "78…" at bounding box center [150, 132] width 122 height 115
type textarea "**********"
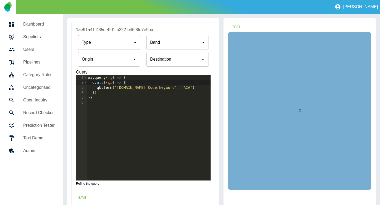
click at [114, 64] on input "Origin" at bounding box center [105, 59] width 50 height 10
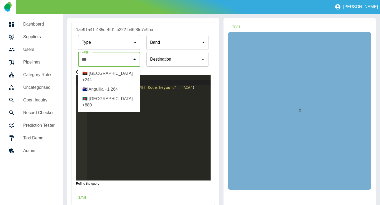
click at [123, 85] on li "🇦🇮 Anguilla +1 264" at bounding box center [109, 89] width 62 height 9
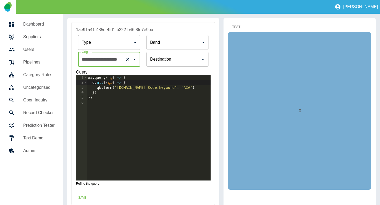
type input "**********"
click at [237, 28] on button "Test" at bounding box center [236, 27] width 17 height 10
click at [86, 196] on button "Save" at bounding box center [82, 198] width 17 height 10
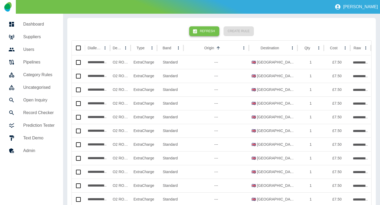
click at [203, 30] on button "Refresh" at bounding box center [204, 31] width 30 height 10
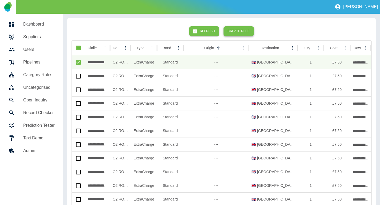
click at [248, 31] on button "Create Rule" at bounding box center [238, 31] width 30 height 10
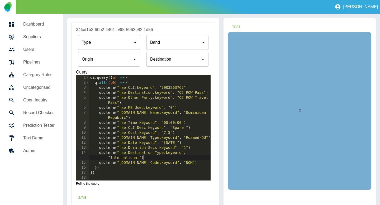
click at [154, 156] on div "oi . query (( q ) => { q . all (( qb ) => { qb . term ( "raw.CLI.keyword" , "79…" at bounding box center [150, 132] width 122 height 115
click at [134, 82] on div "oi . query (( q ) => { q . all (( qb ) => { qb . term ( "raw.CLI.keyword" , "79…" at bounding box center [150, 132] width 122 height 115
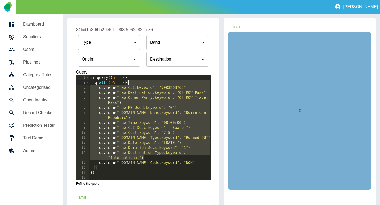
type textarea "**********"
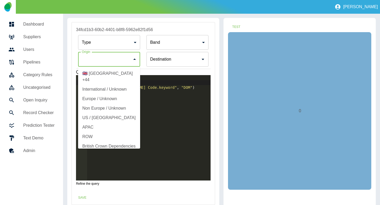
click at [107, 60] on input "Origin" at bounding box center [105, 59] width 50 height 10
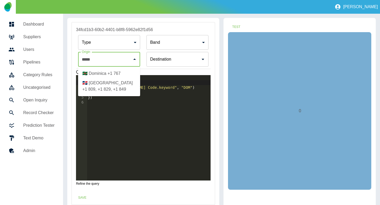
click at [110, 91] on li "🇩🇴 Dominican Republic +1 809, +1 829, +1 849" at bounding box center [109, 86] width 62 height 16
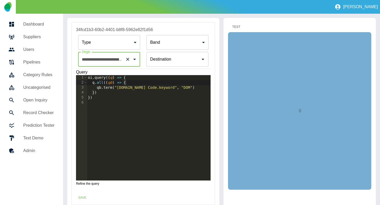
type input "**********"
click at [239, 25] on button "Test" at bounding box center [236, 27] width 17 height 10
click at [83, 198] on button "Save" at bounding box center [82, 198] width 17 height 10
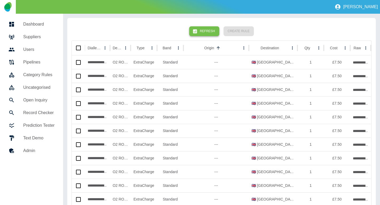
click at [203, 31] on button "Refresh" at bounding box center [204, 31] width 30 height 10
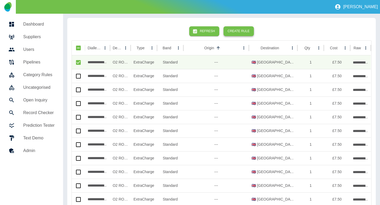
click at [234, 33] on button "Create Rule" at bounding box center [238, 31] width 30 height 10
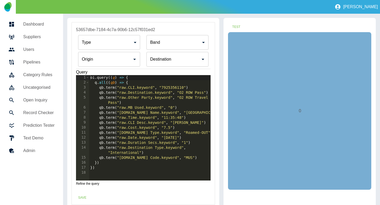
click at [149, 152] on div "oi . query (( q ) => { q . all (( qb ) => { qb . term ( "raw.CLI.keyword" , "79…" at bounding box center [150, 132] width 122 height 115
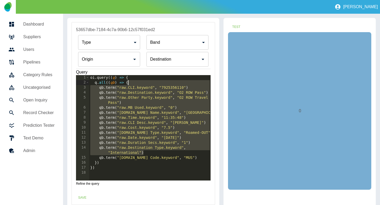
click at [140, 82] on div "oi . query (( q ) => { q . all (( qb ) => { qb . term ( "raw.CLI.keyword" , "79…" at bounding box center [150, 132] width 122 height 115
type textarea "**********"
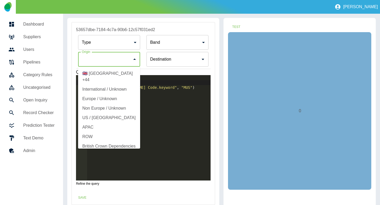
click at [115, 58] on input "Origin" at bounding box center [105, 59] width 50 height 10
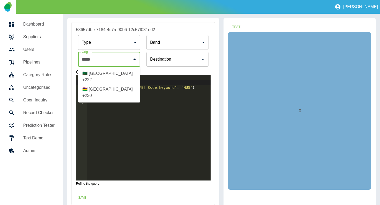
click at [115, 86] on li "🇲🇺 Mauritius +230" at bounding box center [109, 93] width 62 height 16
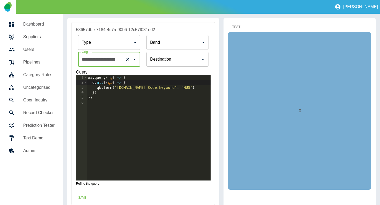
type input "**********"
click at [236, 28] on button "Test" at bounding box center [236, 27] width 17 height 10
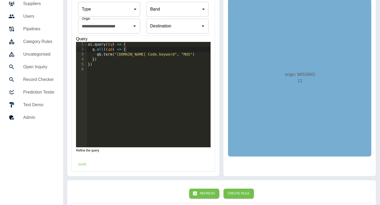
scroll to position [62, 0]
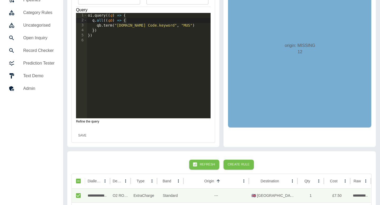
click at [86, 134] on button "Save" at bounding box center [82, 136] width 17 height 10
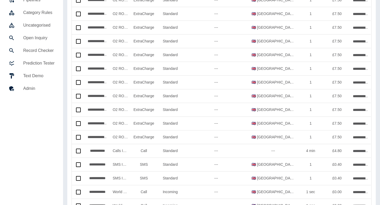
scroll to position [0, 0]
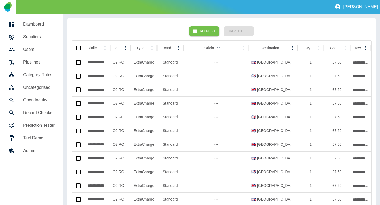
click at [203, 33] on button "Refresh" at bounding box center [204, 31] width 30 height 10
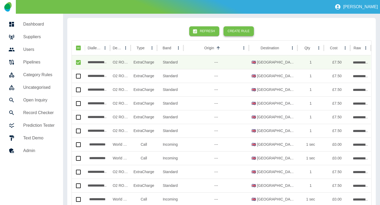
click at [230, 31] on button "Create Rule" at bounding box center [238, 31] width 30 height 10
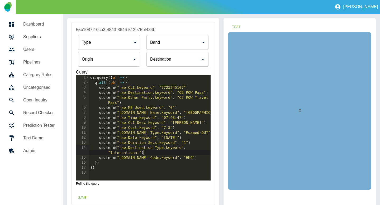
click at [166, 152] on div "oi . query (( q ) => { q . all (( qb ) => { qb . term ( "raw.CLI.keyword" , "77…" at bounding box center [150, 132] width 122 height 115
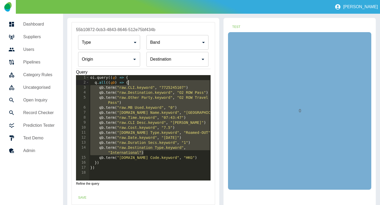
click at [145, 82] on div "oi . query (( q ) => { q . all (( qb ) => { qb . term ( "raw.CLI.keyword" , "77…" at bounding box center [150, 132] width 122 height 115
type textarea "**********"
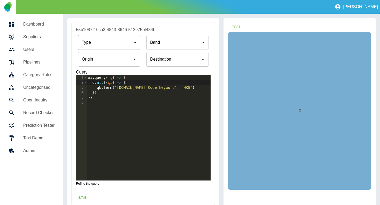
click at [116, 64] on input "Origin" at bounding box center [105, 59] width 50 height 10
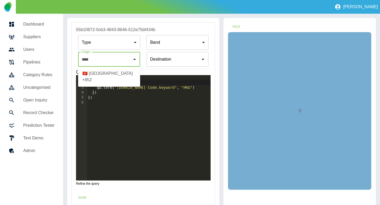
click at [119, 74] on li "🇭🇰 Hong Kong +852" at bounding box center [109, 77] width 62 height 16
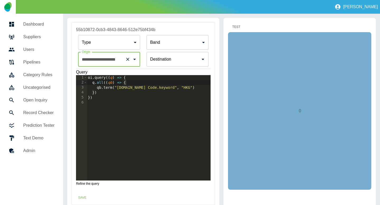
type input "**********"
click at [235, 24] on button "Test" at bounding box center [236, 27] width 17 height 10
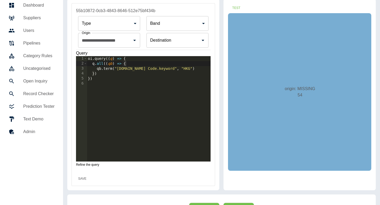
click at [78, 179] on button "Save" at bounding box center [82, 179] width 17 height 10
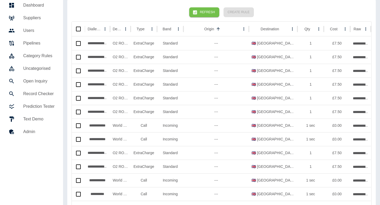
click at [205, 4] on div "Refresh Create Rule" at bounding box center [221, 12] width 300 height 18
click at [202, 11] on button "Refresh" at bounding box center [204, 12] width 30 height 10
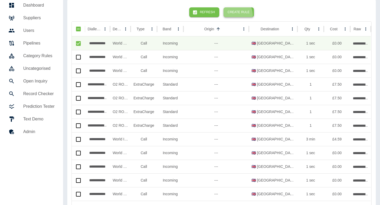
click at [231, 16] on button "Create Rule" at bounding box center [238, 12] width 30 height 10
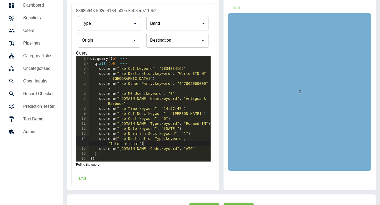
click at [149, 143] on div "oi . query (( q ) => { q . all (( qb ) => { qb . term ( "raw.CLI.keyword" , "78…" at bounding box center [150, 113] width 122 height 115
click at [146, 65] on div "oi . query (( q ) => { q . all (( qb ) => { qb . term ( "raw.CLI.keyword" , "78…" at bounding box center [150, 113] width 122 height 115
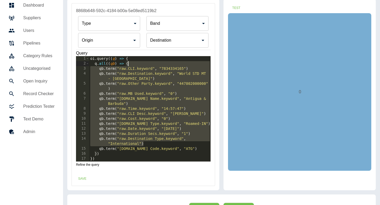
type textarea "**********"
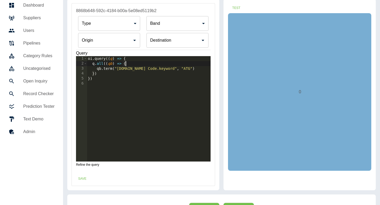
click at [116, 46] on div "Origin" at bounding box center [109, 40] width 62 height 15
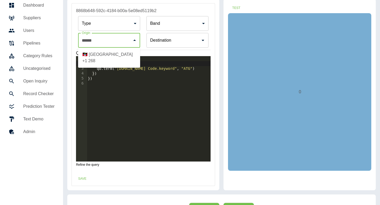
click at [117, 59] on li "🇦🇬 Antigua And Barbuda +1 268" at bounding box center [109, 58] width 62 height 16
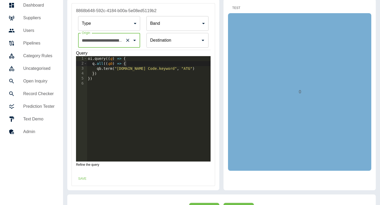
type input "**********"
click at [237, 7] on button "Test" at bounding box center [236, 8] width 17 height 10
click at [86, 176] on button "Save" at bounding box center [82, 179] width 17 height 10
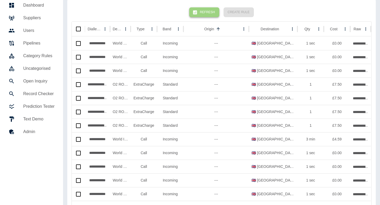
click at [209, 13] on button "Refresh" at bounding box center [204, 12] width 30 height 10
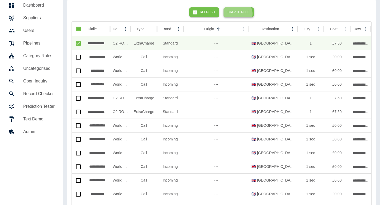
click at [237, 14] on button "Create Rule" at bounding box center [238, 12] width 30 height 10
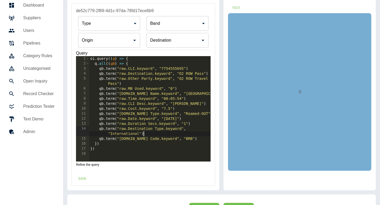
click at [144, 134] on div "oi . query (( q ) => { q . all (( qb ) => { qb . term ( "raw.CLI.keyword" , "77…" at bounding box center [150, 113] width 122 height 115
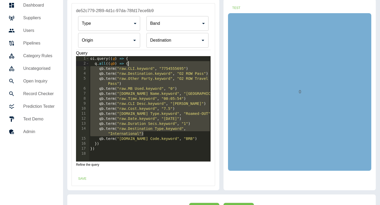
click at [152, 63] on div "oi . query (( q ) => { q . all (( qb ) => { qb . term ( "raw.CLI.keyword" , "77…" at bounding box center [150, 113] width 122 height 115
type textarea "**********"
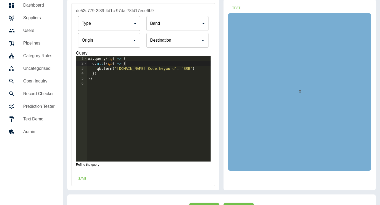
click at [112, 42] on input "Origin" at bounding box center [105, 40] width 50 height 10
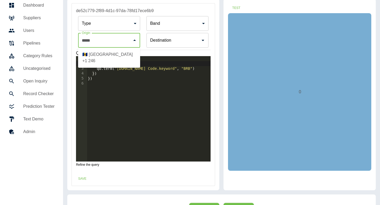
click at [107, 52] on li "🇧🇧 Barbados +1 246" at bounding box center [109, 58] width 62 height 16
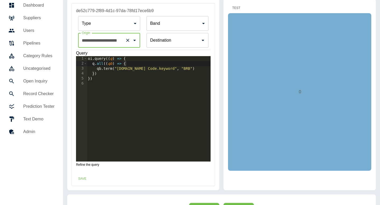
type input "**********"
click at [235, 8] on button "Test" at bounding box center [236, 8] width 17 height 10
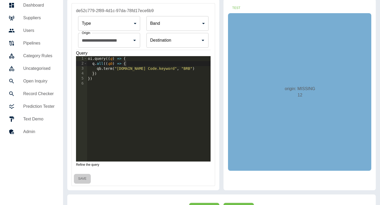
click at [84, 178] on button "Save" at bounding box center [82, 179] width 17 height 10
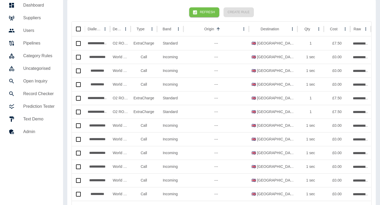
click at [205, 13] on button "Refresh" at bounding box center [204, 12] width 30 height 10
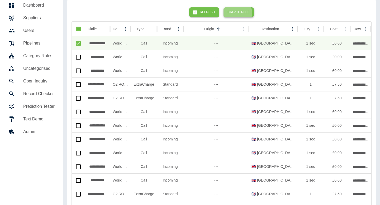
click at [234, 13] on button "Create Rule" at bounding box center [238, 12] width 30 height 10
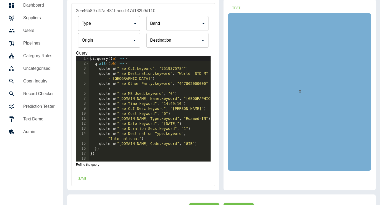
click at [149, 137] on div "oi . query (( q ) => { q . all (( qb ) => { qb . term ( "raw.CLI.keyword" , "75…" at bounding box center [150, 113] width 122 height 115
click at [132, 65] on div "oi . query (( q ) => { q . all (( qb ) => { qb . term ( "raw.CLI.keyword" , "75…" at bounding box center [150, 113] width 122 height 115
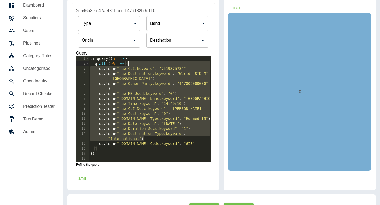
type textarea "**********"
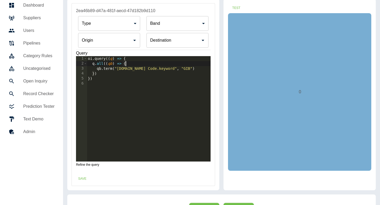
click at [117, 45] on div "Origin" at bounding box center [109, 40] width 62 height 15
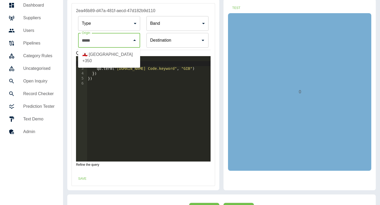
drag, startPoint x: 112, startPoint y: 54, endPoint x: 118, endPoint y: 52, distance: 5.8
click at [112, 54] on li "🇬🇮 Gibraltar +350" at bounding box center [109, 58] width 62 height 16
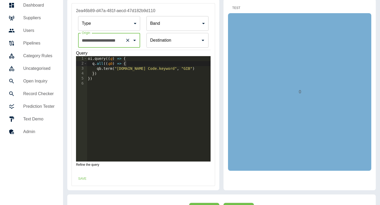
type input "**********"
click at [234, 9] on button "Test" at bounding box center [236, 8] width 17 height 10
click at [82, 176] on button "Save" at bounding box center [82, 179] width 17 height 10
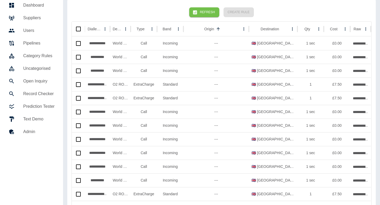
click at [205, 16] on button "Refresh" at bounding box center [204, 12] width 30 height 10
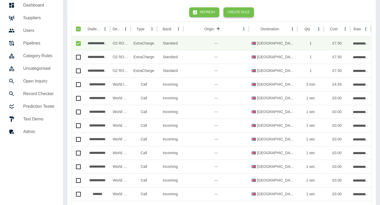
click at [237, 10] on button "Create Rule" at bounding box center [238, 12] width 30 height 10
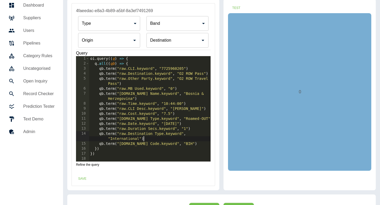
click at [148, 137] on div "oi . query (( q ) => { q . all (( qb ) => { qb . term ( "raw.CLI.keyword" , "77…" at bounding box center [150, 113] width 122 height 115
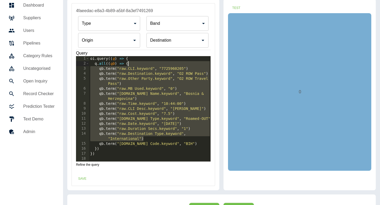
click at [152, 64] on div "oi . query (( q ) => { q . all (( qb ) => { qb . term ( "raw.CLI.keyword" , "77…" at bounding box center [150, 113] width 122 height 115
type textarea "**********"
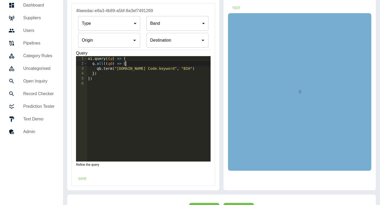
click at [119, 47] on div "Origin" at bounding box center [109, 40] width 62 height 15
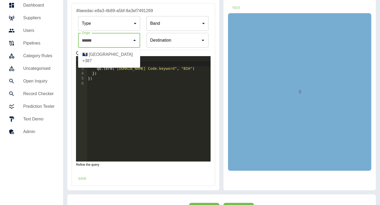
click at [108, 59] on li "🇧🇦 Bosnia & Herzegovina +387" at bounding box center [109, 58] width 62 height 16
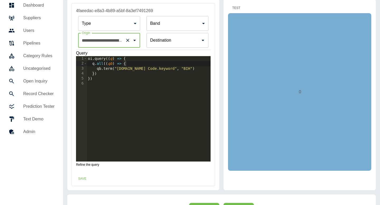
type input "**********"
click at [241, 11] on button "Test" at bounding box center [236, 8] width 17 height 10
click at [86, 181] on button "Save" at bounding box center [82, 179] width 17 height 10
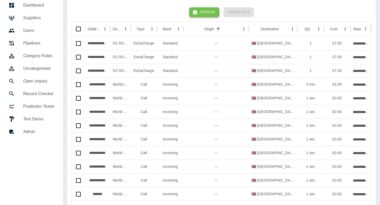
click at [207, 10] on button "Refresh" at bounding box center [204, 12] width 30 height 10
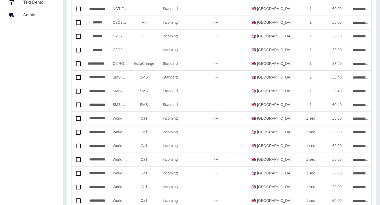
scroll to position [0, 0]
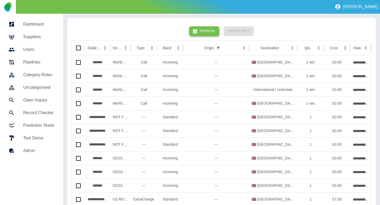
click at [197, 31] on icon "button" at bounding box center [195, 31] width 4 height 4
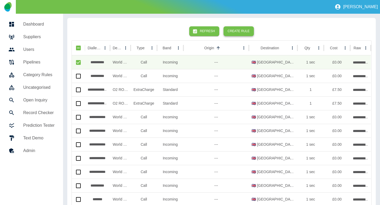
click at [235, 32] on button "Create Rule" at bounding box center [238, 31] width 30 height 10
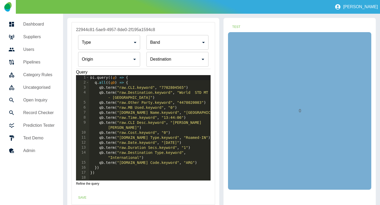
click at [159, 158] on div "oi . query (( q ) => { q . all (( qb ) => { qb . term ( "raw.CLI.keyword" , "77…" at bounding box center [150, 132] width 122 height 115
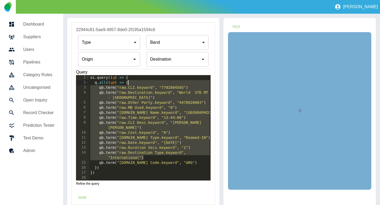
click at [148, 82] on div "oi . query (( q ) => { q . all (( qb ) => { qb . term ( "raw.CLI.keyword" , "77…" at bounding box center [150, 132] width 122 height 115
type textarea "**********"
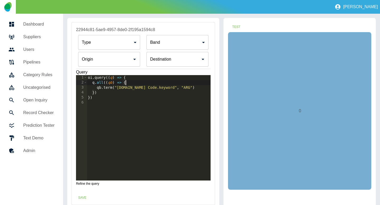
click at [112, 61] on input "Origin" at bounding box center [105, 59] width 50 height 10
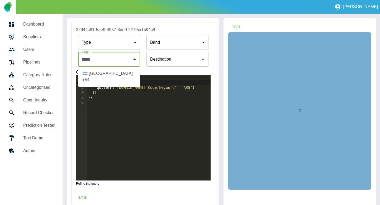
click at [108, 74] on li "🇦🇷 Argentina +54" at bounding box center [109, 77] width 62 height 16
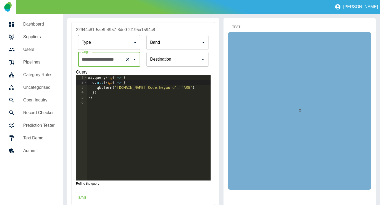
type input "**********"
click at [233, 28] on button "Test" at bounding box center [236, 27] width 17 height 10
click at [83, 196] on button "Save" at bounding box center [82, 198] width 17 height 10
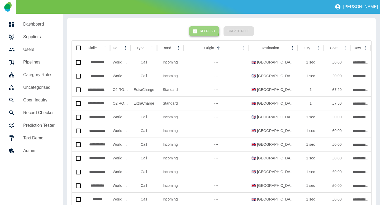
click at [204, 27] on button "Refresh" at bounding box center [204, 31] width 30 height 10
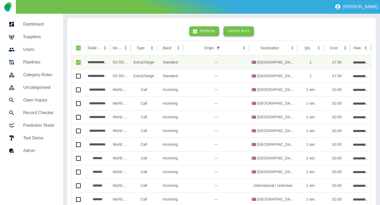
click at [242, 31] on button "Create Rule" at bounding box center [238, 31] width 30 height 10
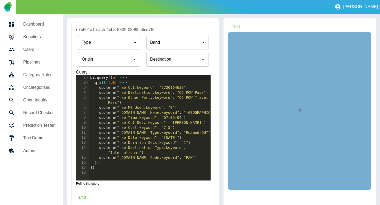
click at [152, 153] on div "oi . query (( q ) => { q . all (( qb ) => { qb . term ( "raw.CLI.keyword" , "77…" at bounding box center [150, 132] width 122 height 115
click at [137, 81] on div "oi . query (( q ) => { q . all (( qb ) => { qb . term ( "raw.CLI.keyword" , "77…" at bounding box center [150, 132] width 122 height 115
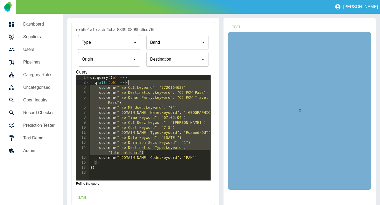
type textarea "**********"
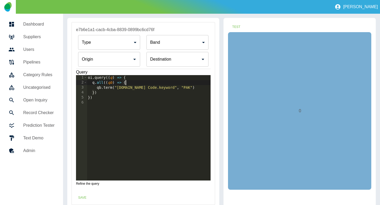
click at [118, 60] on input "Origin" at bounding box center [105, 59] width 50 height 10
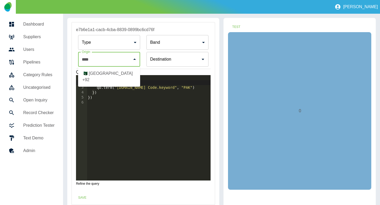
click at [110, 71] on li "🇵🇰 Pakistan +92" at bounding box center [109, 77] width 62 height 16
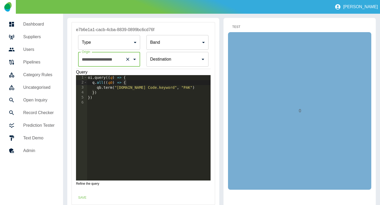
type input "**********"
click at [237, 28] on button "Test" at bounding box center [236, 27] width 17 height 10
click at [78, 195] on button "Save" at bounding box center [82, 198] width 17 height 10
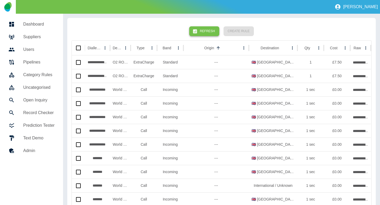
click at [207, 29] on button "Refresh" at bounding box center [204, 31] width 30 height 10
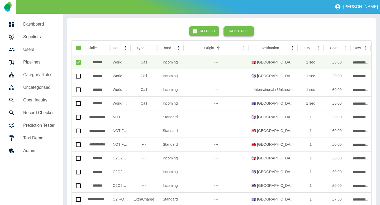
click at [233, 28] on button "Create Rule" at bounding box center [238, 31] width 30 height 10
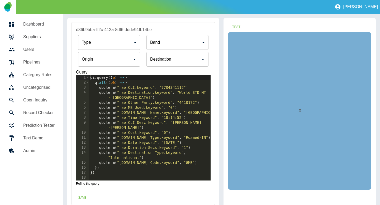
click at [159, 157] on div "oi . query (( q ) => { q . all (( qb ) => { qb . term ( "raw.CLI.keyword" , "77…" at bounding box center [150, 132] width 122 height 115
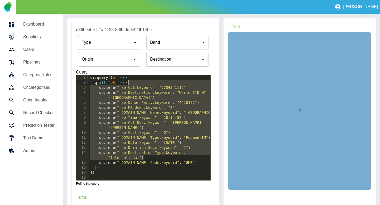
click at [144, 81] on div "oi . query (( q ) => { q . all (( qb ) => { qb . term ( "raw.CLI.keyword" , "77…" at bounding box center [150, 132] width 122 height 115
type textarea "**********"
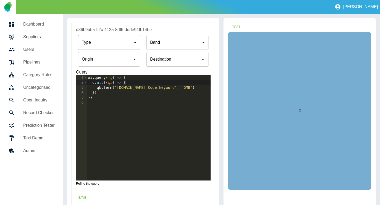
click at [116, 65] on div "Origin" at bounding box center [109, 59] width 62 height 15
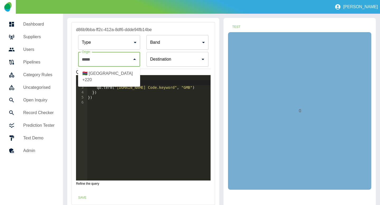
click at [115, 76] on li "🇬🇲 Gambia +220" at bounding box center [109, 77] width 62 height 16
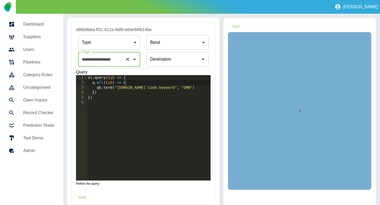
type input "**********"
click at [238, 21] on div "Test 0" at bounding box center [299, 113] width 152 height 191
click at [237, 24] on button "Test" at bounding box center [236, 27] width 17 height 10
click at [83, 197] on button "Save" at bounding box center [82, 198] width 17 height 10
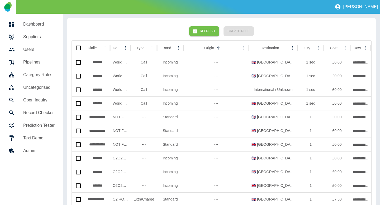
click at [197, 31] on icon "button" at bounding box center [195, 31] width 4 height 4
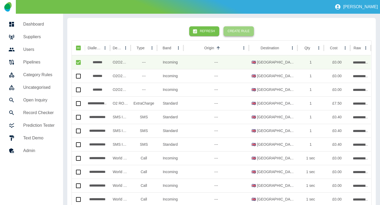
click at [248, 32] on button "Create Rule" at bounding box center [238, 31] width 30 height 10
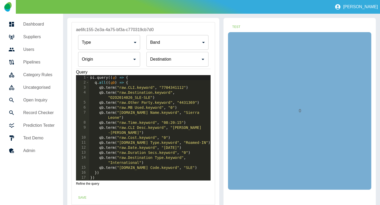
click at [146, 162] on div "oi . query (( q ) => { q . all (( qb ) => { qb . term ( "raw.CLI.keyword" , "77…" at bounding box center [150, 132] width 122 height 115
click at [141, 84] on div "oi . query (( q ) => { q . all (( qb ) => { qb . term ( "raw.CLI.keyword" , "77…" at bounding box center [150, 132] width 122 height 115
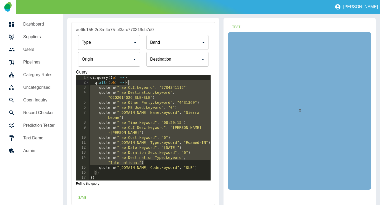
type textarea "**********"
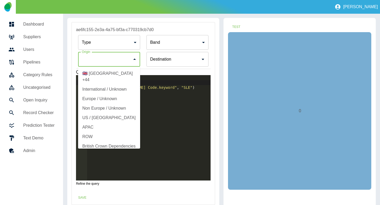
click at [112, 60] on input "Origin" at bounding box center [105, 59] width 50 height 10
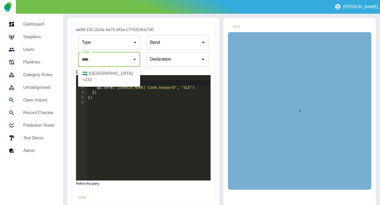
click at [105, 73] on li "🇸🇱 Sierra Leone +232" at bounding box center [109, 77] width 62 height 16
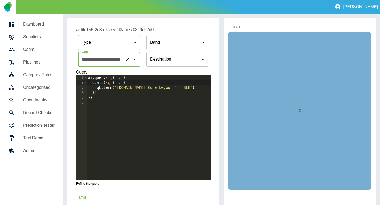
type input "**********"
click at [235, 24] on button "Test" at bounding box center [236, 27] width 17 height 10
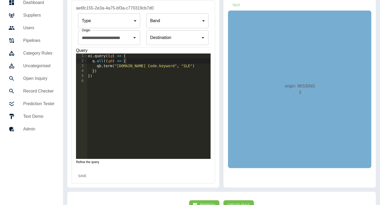
click at [83, 181] on button "Save" at bounding box center [82, 176] width 17 height 10
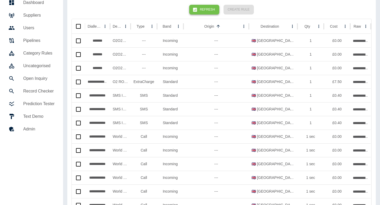
click at [201, 8] on button "Refresh" at bounding box center [204, 10] width 30 height 10
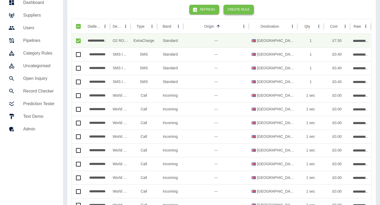
click at [243, 12] on button "Create Rule" at bounding box center [238, 10] width 30 height 10
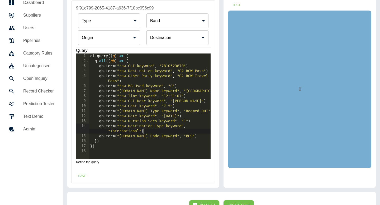
click at [156, 132] on div "oi . query (( q ) => { q . all (( qb ) => { qb . term ( "raw.CLI.keyword" , "78…" at bounding box center [150, 111] width 122 height 115
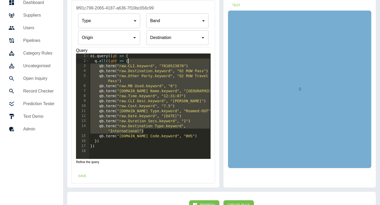
click at [147, 63] on div "oi . query (( q ) => { q . all (( qb ) => { qb . term ( "raw.CLI.keyword" , "78…" at bounding box center [150, 111] width 122 height 115
type textarea "**********"
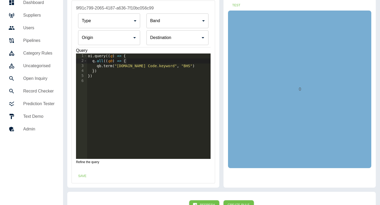
click at [104, 29] on div "Type ​ Type Band ​ Band Origin Origin Destination Destination" at bounding box center [143, 29] width 135 height 36
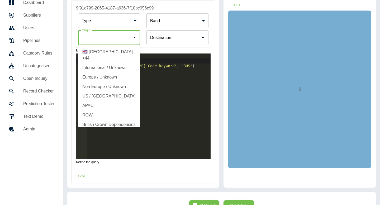
click at [103, 38] on input "Origin" at bounding box center [105, 38] width 50 height 10
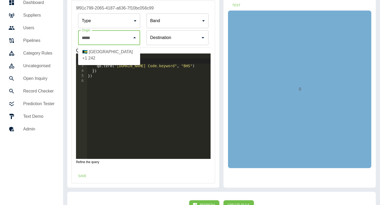
click at [101, 46] on ul "🇧🇸 Bahamas +1 242" at bounding box center [109, 55] width 62 height 20
click at [100, 50] on li "🇧🇸 Bahamas +1 242" at bounding box center [109, 55] width 62 height 16
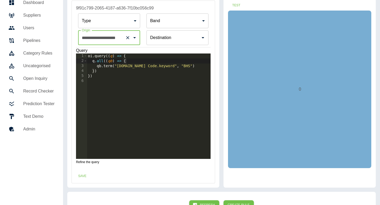
scroll to position [0, 0]
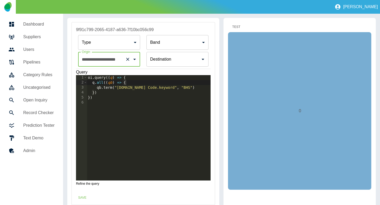
type input "**********"
click at [239, 29] on button "Test" at bounding box center [236, 27] width 17 height 10
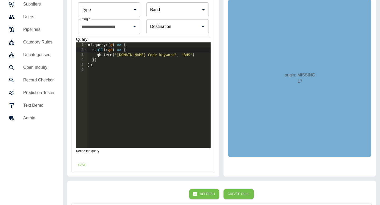
scroll to position [67, 0]
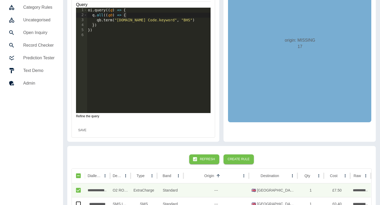
click at [83, 133] on button "Save" at bounding box center [82, 130] width 17 height 10
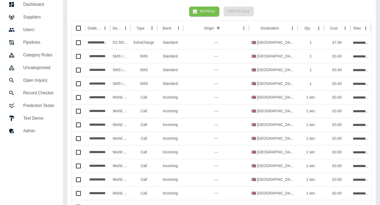
scroll to position [0, 0]
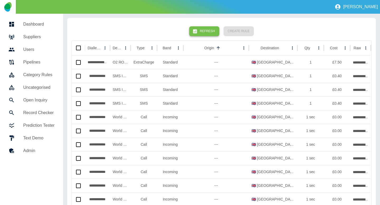
click at [200, 35] on button "Refresh" at bounding box center [204, 31] width 30 height 10
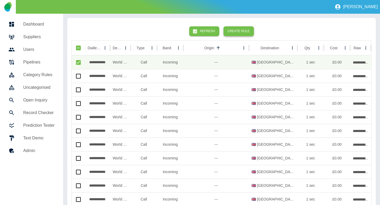
click at [239, 32] on button "Create Rule" at bounding box center [238, 31] width 30 height 10
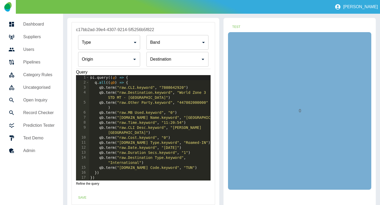
click at [169, 162] on div "oi . query (( q ) => { q . all (( qb ) => { qb . term ( "raw.CLI.keyword" , "78…" at bounding box center [150, 132] width 122 height 115
click at [138, 79] on div "oi . query (( q ) => { q . all (( qb ) => { qb . term ( "raw.CLI.keyword" , "78…" at bounding box center [150, 132] width 122 height 115
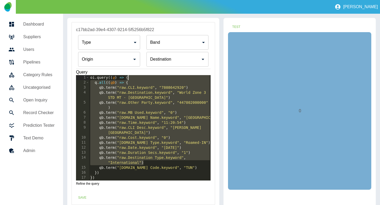
click at [137, 82] on div "oi . query (( q ) => { q . all (( qb ) => { qb . term ( "raw.CLI.keyword" , "78…" at bounding box center [150, 132] width 122 height 115
type textarea "**********"
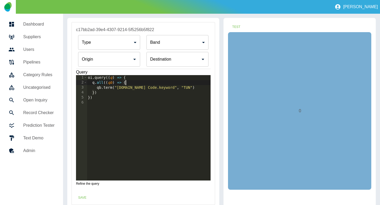
click at [107, 60] on input "Origin" at bounding box center [105, 59] width 50 height 10
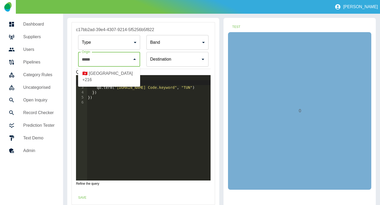
click at [106, 74] on li "🇹🇳 Tunisia +216" at bounding box center [109, 77] width 62 height 16
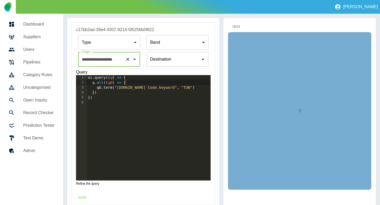
type input "**********"
click at [236, 28] on button "Test" at bounding box center [236, 27] width 17 height 10
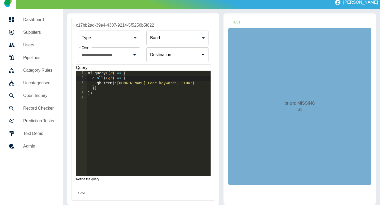
click at [85, 191] on button "Save" at bounding box center [82, 193] width 17 height 10
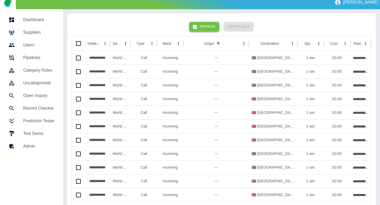
click at [205, 27] on button "Refresh" at bounding box center [204, 27] width 30 height 10
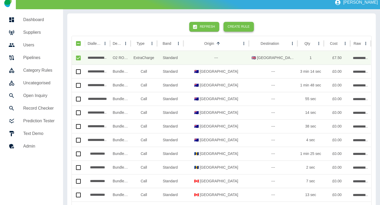
click at [236, 26] on button "Create Rule" at bounding box center [238, 27] width 30 height 10
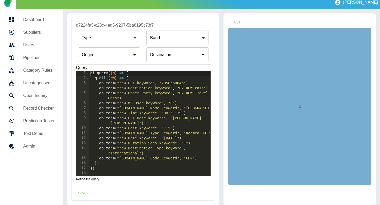
click at [153, 152] on div "oi . query (( q ) => { q . all (( qb ) => { qb . term ( "raw.CLI.keyword" , "79…" at bounding box center [150, 128] width 122 height 115
click at [130, 78] on div "oi . query (( q ) => { q . all (( qb ) => { qb . term ( "raw.CLI.keyword" , "79…" at bounding box center [150, 128] width 122 height 115
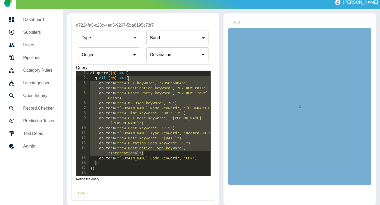
type textarea "**********"
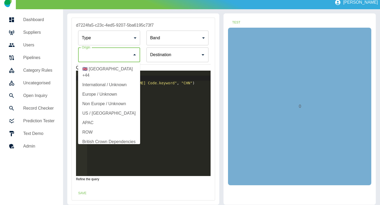
click at [118, 59] on input "Origin" at bounding box center [105, 55] width 50 height 10
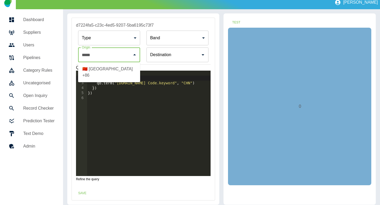
click at [119, 70] on li "🇨🇳 China +86" at bounding box center [109, 72] width 62 height 16
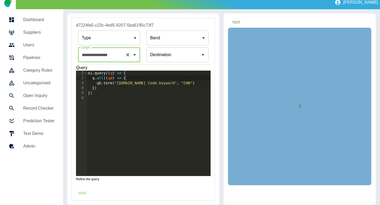
type input "**********"
click at [235, 23] on button "Test" at bounding box center [236, 23] width 17 height 10
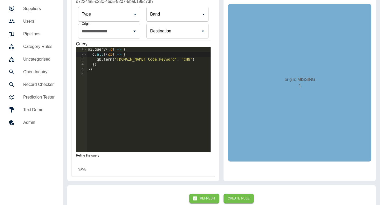
click at [81, 168] on button "Save" at bounding box center [82, 170] width 17 height 10
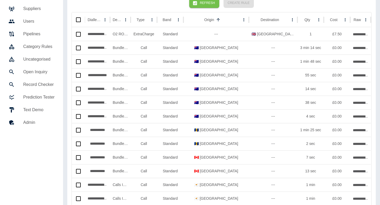
click at [203, 4] on button "Refresh" at bounding box center [204, 3] width 30 height 10
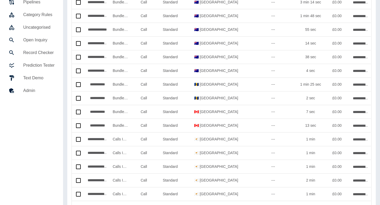
scroll to position [0, 0]
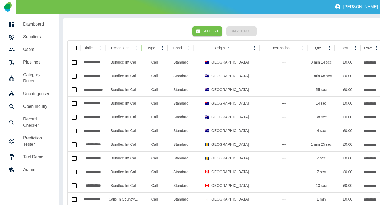
drag, startPoint x: 132, startPoint y: 49, endPoint x: 142, endPoint y: 50, distance: 10.3
click at [142, 50] on div at bounding box center [141, 48] width 3 height 15
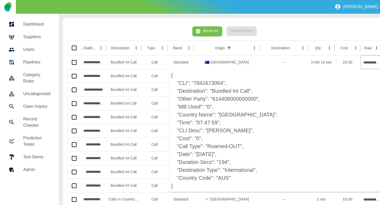
click at [227, 101] on p "{ "CLI": "7841673064", "Destination": "Bundled Int Call", "Other Party": "61440…" at bounding box center [274, 130] width 211 height 123
copy p "614408000000000"
click at [246, 98] on p "{ "CLI": "7841673064", "Destination": "Bundled Int Call", "Other Party": "61440…" at bounding box center [274, 130] width 211 height 123
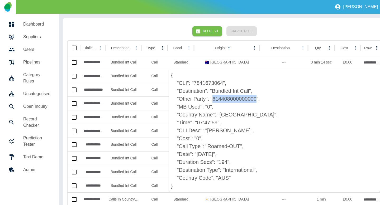
copy p "614408000000000"
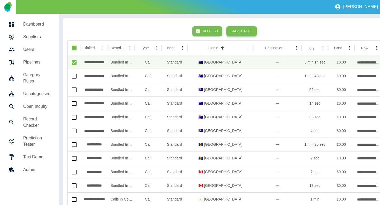
click at [247, 31] on button "Create Rule" at bounding box center [241, 31] width 30 height 10
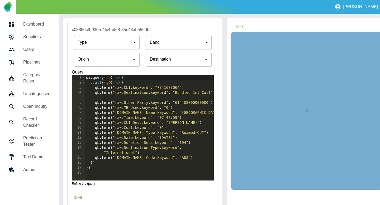
click at [197, 157] on div "oi . query (( q ) => { q . all (( qb ) => { qb . term ( "raw.CLI.keyword" , "78…" at bounding box center [149, 132] width 129 height 115
click at [212, 104] on div "oi . query (( q ) => { q . all (( qb ) => { qb . term ( "raw.CLI.keyword" , "78…" at bounding box center [149, 132] width 129 height 115
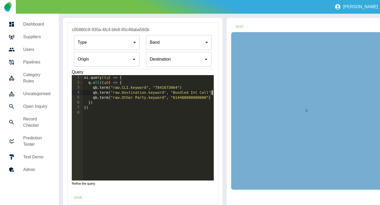
click at [211, 93] on div "oi . query (( q ) => { q . all (( qb ) => { qb . term ( "raw.CLI.keyword" , "78…" at bounding box center [148, 132] width 131 height 115
click at [162, 81] on div "oi . query (( q ) => { q . all (( qb ) => { qb . term ( "raw.CLI.keyword" , "78…" at bounding box center [148, 132] width 131 height 115
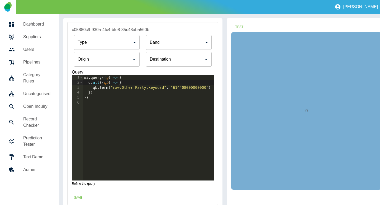
click at [173, 88] on div "oi . query (( q ) => { q . all (( qb ) => { qb . term ( "raw.Other Party.keywor…" at bounding box center [148, 132] width 131 height 115
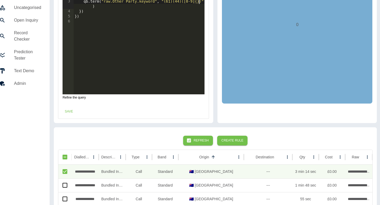
scroll to position [187, 9]
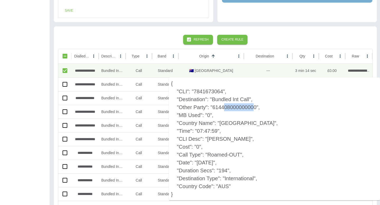
drag, startPoint x: 225, startPoint y: 108, endPoint x: 255, endPoint y: 109, distance: 30.1
click at [255, 108] on p "{ "CLI": "7841673064", "Destination": "Bundled Int Call", "Other Party": "61440…" at bounding box center [274, 139] width 211 height 123
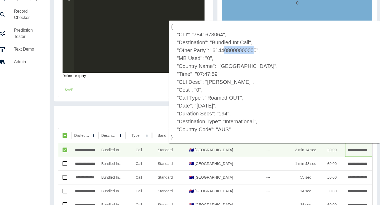
scroll to position [58, 9]
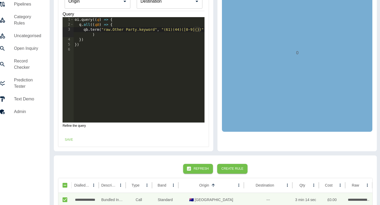
click at [196, 29] on div "oi . query (( q ) => { q . all (( qb ) => { qb . term ( "raw.Other Party.keywor…" at bounding box center [139, 74] width 131 height 115
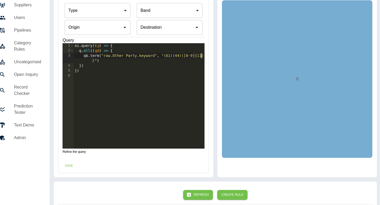
scroll to position [16, 9]
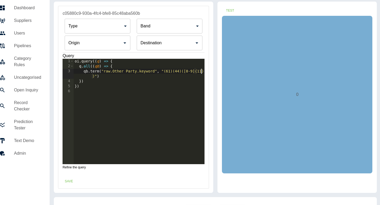
type textarea "**********"
click at [152, 42] on div "Destination Destination" at bounding box center [169, 43] width 65 height 15
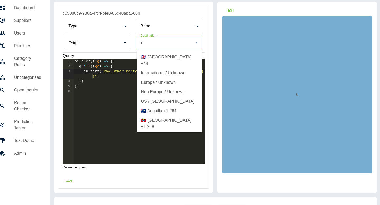
click at [159, 54] on li "🇬🇧 United Kingdom +44" at bounding box center [169, 60] width 65 height 16
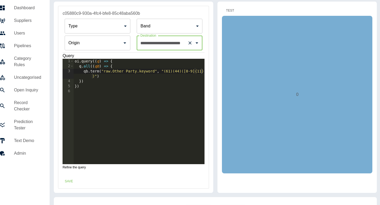
type input "**********"
click at [233, 9] on button "Test" at bounding box center [229, 11] width 17 height 10
click at [95, 72] on div "oi . query (( q ) => { q . all (( qb ) => { qb . term ( "raw.Other Party.keywor…" at bounding box center [139, 116] width 131 height 115
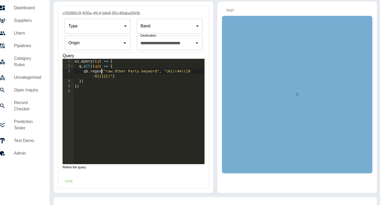
type textarea "**********"
click at [232, 10] on button "Test" at bounding box center [229, 11] width 17 height 10
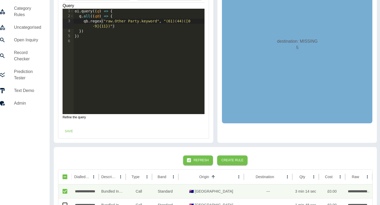
scroll to position [100, 9]
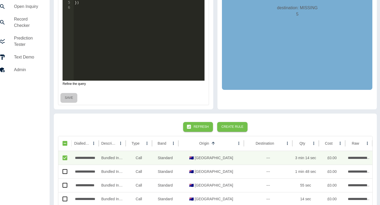
click at [70, 98] on button "Save" at bounding box center [68, 98] width 17 height 10
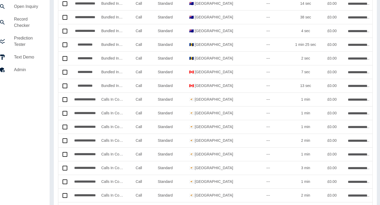
scroll to position [0, 9]
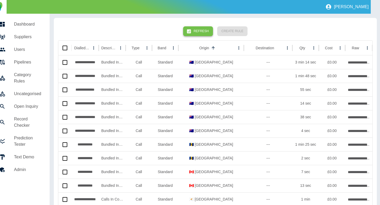
click at [195, 33] on button "Refresh" at bounding box center [198, 31] width 30 height 10
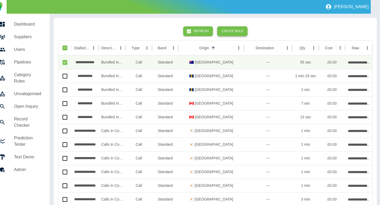
click at [230, 32] on button "Create Rule" at bounding box center [232, 31] width 30 height 10
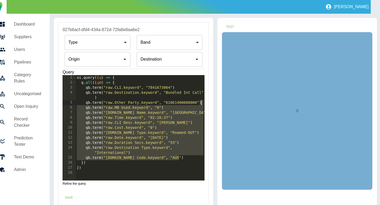
drag, startPoint x: 183, startPoint y: 157, endPoint x: 205, endPoint y: 104, distance: 57.8
click at [205, 104] on div "**********" at bounding box center [133, 106] width 150 height 168
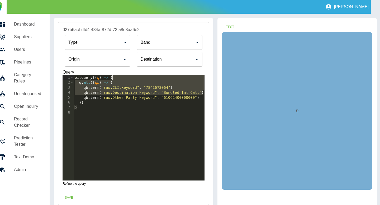
drag, startPoint x: 204, startPoint y: 93, endPoint x: 201, endPoint y: 80, distance: 13.4
click at [201, 80] on div "oi . query (( q ) => { q . all (( qb ) => { qb . term ( "raw.CLI.keyword" , "78…" at bounding box center [139, 132] width 131 height 115
click at [203, 91] on div "oi . query (( q ) => { q . all (( qb ) => { qb . term ( "raw.CLI.keyword" , "78…" at bounding box center [139, 132] width 131 height 115
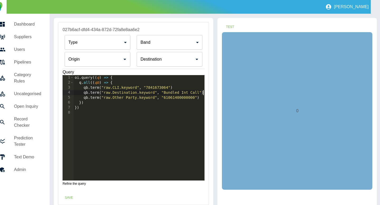
click at [164, 83] on div "oi . query (( q ) => { q . all (( qb ) => { qb . term ( "raw.CLI.keyword" , "78…" at bounding box center [139, 132] width 131 height 115
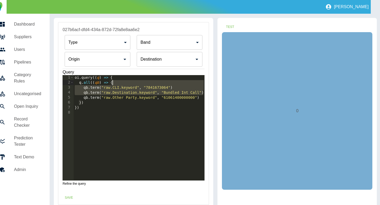
type textarea "**********"
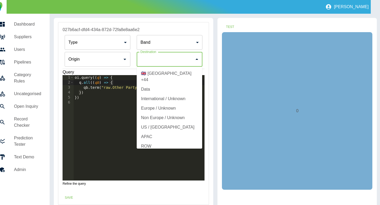
click at [160, 62] on input "Origin" at bounding box center [165, 59] width 53 height 10
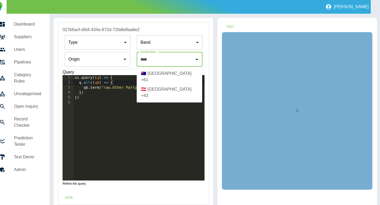
click at [161, 72] on li "🇦🇺 Australia +61" at bounding box center [169, 77] width 65 height 16
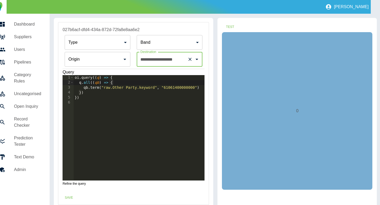
type input "**********"
click at [163, 88] on div "oi . query (( q ) => { q . all (( qb ) => { qb . term ( "raw.Other Party.keywor…" at bounding box center [139, 132] width 131 height 115
click at [229, 23] on button "Test" at bounding box center [229, 27] width 17 height 10
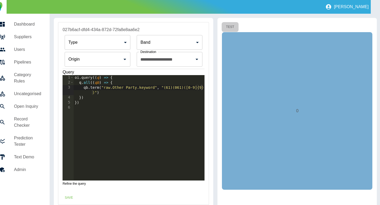
click at [228, 26] on button "Test" at bounding box center [229, 27] width 17 height 10
click at [99, 88] on div "oi . query (( q ) => { q . all (( qb ) => { qb . term ( "raw.Other Party.keywor…" at bounding box center [139, 132] width 131 height 115
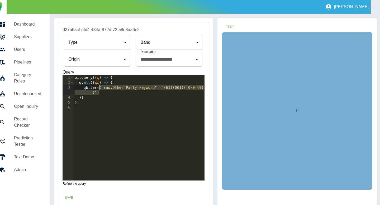
scroll to position [0, 2]
click at [94, 89] on div "oi . query (( q ) => { q . all (( qb ) => { qb . term ( "raw.Other Party.keywor…" at bounding box center [139, 132] width 131 height 115
type textarea "**********"
click at [230, 27] on button "Test" at bounding box center [229, 27] width 17 height 10
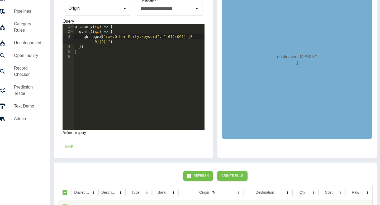
scroll to position [0, 9]
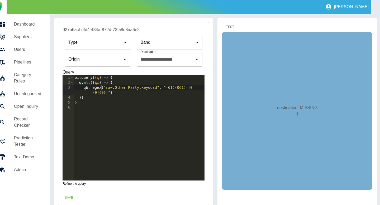
click at [228, 26] on button "Test" at bounding box center [229, 27] width 17 height 10
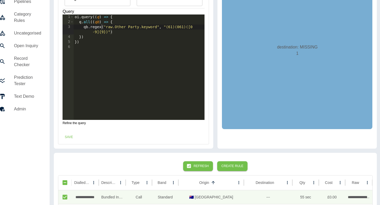
scroll to position [66, 9]
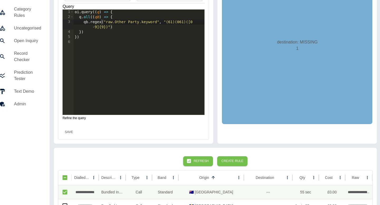
click at [69, 130] on button "Save" at bounding box center [68, 132] width 17 height 10
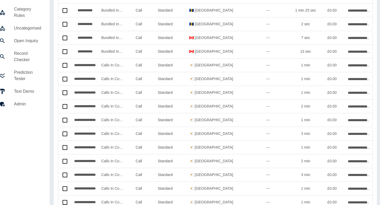
scroll to position [0, 9]
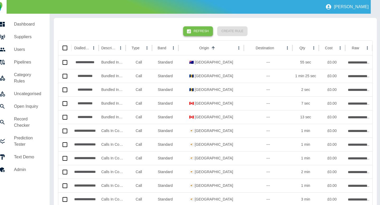
click at [195, 31] on button "Refresh" at bounding box center [198, 31] width 30 height 10
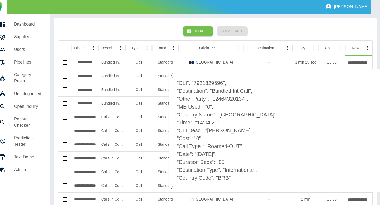
click at [233, 100] on p "{ "CLI": "7921829596", "Destination": "Bundled Int Call", "Other Party": "12464…" at bounding box center [274, 130] width 211 height 123
copy p "12464320134"
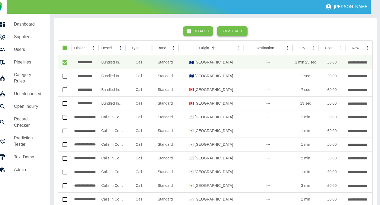
click at [225, 33] on button "Create Rule" at bounding box center [232, 31] width 30 height 10
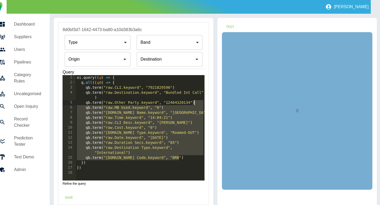
drag, startPoint x: 184, startPoint y: 156, endPoint x: 199, endPoint y: 103, distance: 55.4
click at [199, 103] on div "oi . query (( q ) => { q . all (( qb ) => { qb . term ( "raw.CLI.keyword" , "79…" at bounding box center [140, 132] width 129 height 115
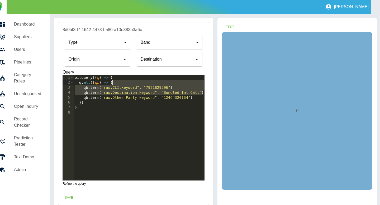
drag, startPoint x: 204, startPoint y: 93, endPoint x: 200, endPoint y: 81, distance: 12.5
click at [200, 81] on div "oi . query (( q ) => { q . all (( qb ) => { qb . term ( "raw.CLI.keyword" , "79…" at bounding box center [139, 132] width 131 height 115
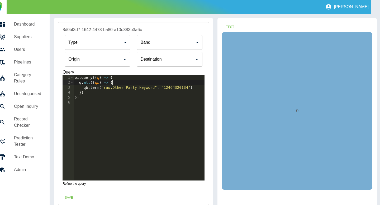
click at [164, 88] on div "oi . query (( q ) => { q . all (( qb ) => { qb . term ( "raw.Other Party.keywor…" at bounding box center [139, 132] width 131 height 115
type textarea "**********"
click at [120, 62] on input "Origin" at bounding box center [93, 59] width 53 height 10
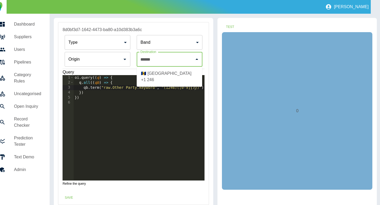
click at [158, 71] on li "🇧🇧 Barbados +1 246" at bounding box center [169, 77] width 65 height 16
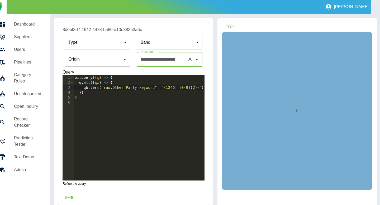
type input "**********"
click at [95, 89] on div "oi . query (( q ) => { q . all (( qb ) => { qb . term ( "raw.Other Party.keywor…" at bounding box center [139, 132] width 131 height 115
type textarea "**********"
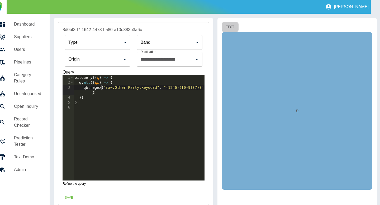
click at [229, 26] on button "Test" at bounding box center [229, 27] width 17 height 10
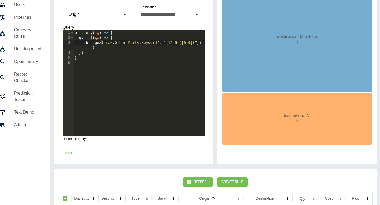
scroll to position [48, 9]
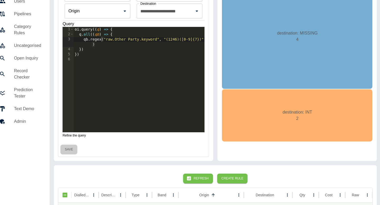
click at [67, 148] on button "Save" at bounding box center [68, 150] width 17 height 10
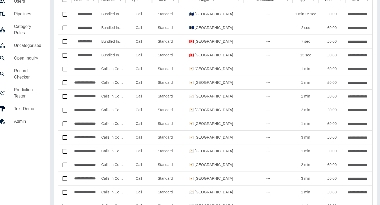
scroll to position [0, 9]
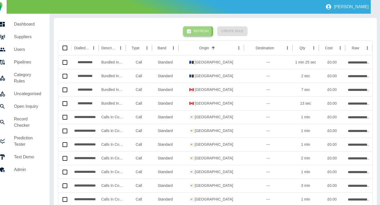
click at [191, 31] on icon "button" at bounding box center [189, 31] width 4 height 4
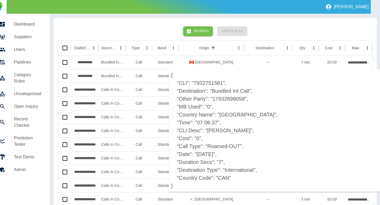
click at [231, 98] on p "{ "CLI": "7932751581", "Destination": "Bundled Int Call", "Other Party": "17932…" at bounding box center [274, 130] width 211 height 123
copy p "17932699058"
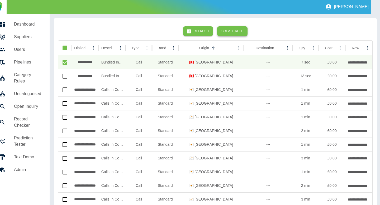
click at [227, 31] on button "Create Rule" at bounding box center [232, 31] width 30 height 10
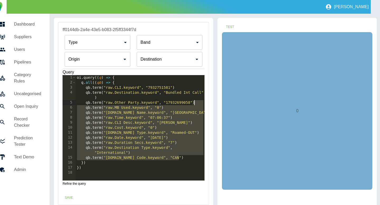
drag, startPoint x: 185, startPoint y: 157, endPoint x: 197, endPoint y: 103, distance: 54.7
click at [197, 103] on div "oi . query (( q ) => { q . all (( qb ) => { qb . term ( "raw.CLI.keyword" , "79…" at bounding box center [140, 132] width 129 height 115
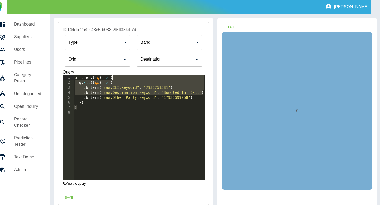
drag, startPoint x: 203, startPoint y: 93, endPoint x: 200, endPoint y: 80, distance: 13.8
click at [200, 80] on div "oi . query (( q ) => { q . all (( qb ) => { qb . term ( "raw.CLI.keyword" , "79…" at bounding box center [139, 132] width 131 height 115
click at [202, 93] on div "oi . query (( q ) => { q . all (( qb ) => { qb . term ( "raw.CLI.keyword" , "79…" at bounding box center [139, 132] width 131 height 115
click at [163, 83] on div "oi . query (( q ) => { q . all (( qb ) => { qb . term ( "raw.CLI.keyword" , "79…" at bounding box center [139, 132] width 131 height 115
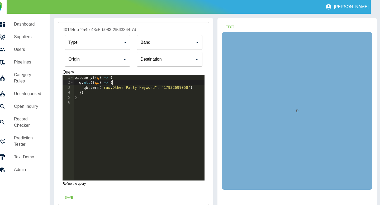
click at [187, 88] on div "oi . query (( q ) => { q . all (( qb ) => { qb . term ( "raw.Other Party.keywor…" at bounding box center [139, 132] width 131 height 115
drag, startPoint x: 168, startPoint y: 88, endPoint x: 188, endPoint y: 89, distance: 20.1
click at [188, 89] on div "oi . query (( q ) => { q . all (( qb ) => { qb . term ( "raw.Other Party.keywor…" at bounding box center [139, 132] width 131 height 115
click at [96, 88] on div "oi . query (( q ) => { q . all (( qb ) => { qb . term ( "raw.Other Party.keywor…" at bounding box center [139, 132] width 131 height 115
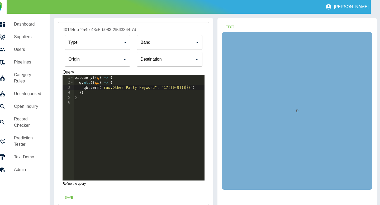
click at [96, 88] on div "oi . query (( q ) => { q . all (( qb ) => { qb . term ( "raw.Other Party.keywor…" at bounding box center [139, 132] width 131 height 115
type textarea "**********"
click at [120, 63] on input "Origin" at bounding box center [93, 59] width 53 height 10
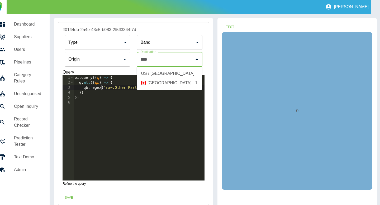
click at [162, 75] on li "US / Canada" at bounding box center [169, 73] width 65 height 9
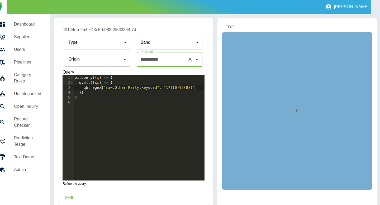
type input "**********"
click at [231, 25] on button "Test" at bounding box center [229, 27] width 17 height 10
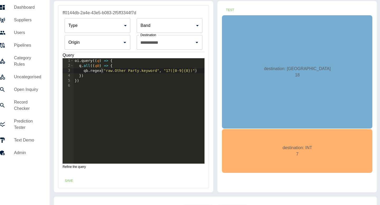
scroll to position [20, 9]
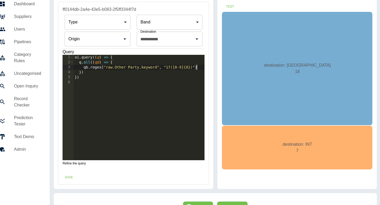
click at [200, 66] on div "oi . query (( q ) => { q . all (( qb ) => { qb . regex ( "raw.Other Party.keywo…" at bounding box center [139, 112] width 131 height 115
type textarea "*********"
click at [232, 6] on button "Test" at bounding box center [229, 7] width 17 height 10
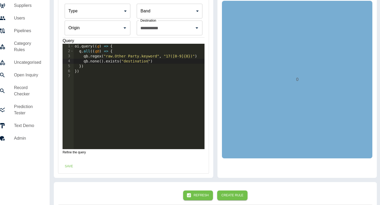
scroll to position [13, 9]
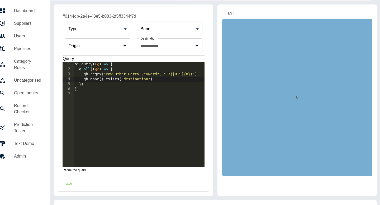
click at [229, 14] on button "Test" at bounding box center [229, 14] width 17 height 10
click at [119, 80] on div "oi . query (( q ) => { q . all (( qb ) => { qb . regex ( "raw.Other Party.keywo…" at bounding box center [139, 119] width 131 height 115
click at [231, 10] on button "Test" at bounding box center [229, 14] width 17 height 10
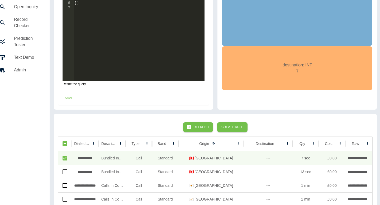
scroll to position [97, 9]
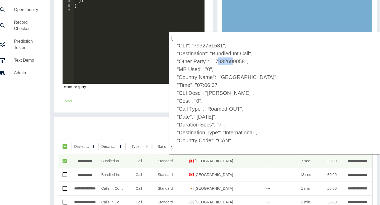
drag, startPoint x: 218, startPoint y: 63, endPoint x: 233, endPoint y: 64, distance: 14.5
click at [233, 64] on p "{ "CLI": "7932751581", "Destination": "Bundled Int Call", "Other Party": "17932…" at bounding box center [274, 93] width 211 height 123
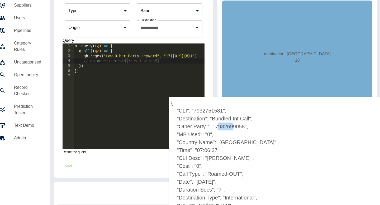
scroll to position [23, 9]
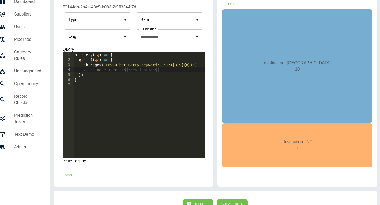
click at [189, 66] on div "oi . query (( q ) => { q . all (( qb ) => { qb . regex ( "raw.Other Party.keywo…" at bounding box center [139, 109] width 131 height 115
click at [230, 1] on button "Test" at bounding box center [229, 4] width 17 height 10
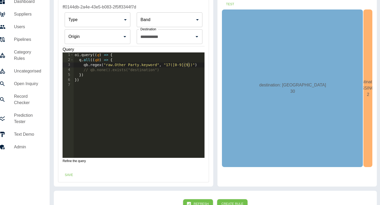
click at [125, 71] on div "oi . query (( q ) => { q . all (( qb ) => { qb . regex ( "raw.Other Party.keywo…" at bounding box center [139, 109] width 131 height 115
type textarea "**********"
click at [226, 6] on button "Test" at bounding box center [229, 4] width 17 height 10
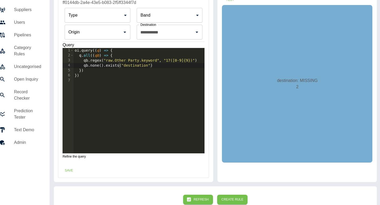
scroll to position [28, 9]
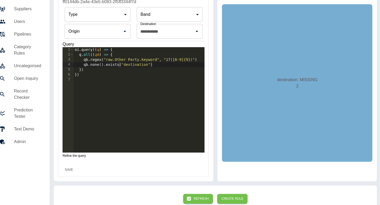
click at [69, 172] on button "Save" at bounding box center [68, 170] width 17 height 10
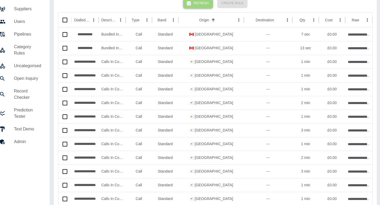
click at [203, 3] on button "Refresh" at bounding box center [198, 3] width 30 height 10
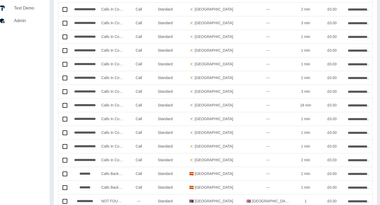
scroll to position [0, 9]
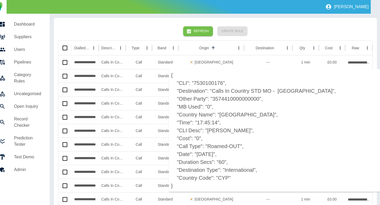
click at [248, 97] on p "{ "CLI": "7530100176", "Destination": "Calls In Country STD MO - Cyprus", "Othe…" at bounding box center [274, 130] width 211 height 123
copy p "3574410000000000"
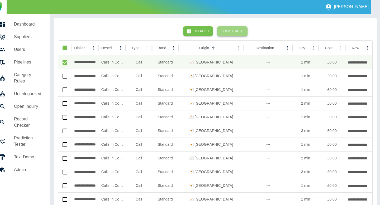
click at [233, 31] on button "Create Rule" at bounding box center [232, 31] width 30 height 10
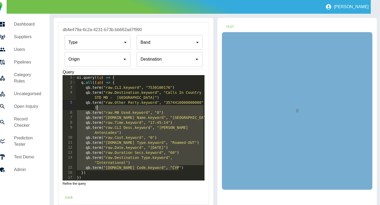
drag, startPoint x: 180, startPoint y: 168, endPoint x: 183, endPoint y: 105, distance: 62.6
click at [183, 105] on div "oi . query (( q ) => { q . all (( qb ) => { qb . term ( "raw.CLI.keyword" , "75…" at bounding box center [140, 132] width 129 height 115
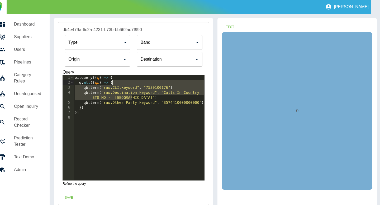
drag, startPoint x: 165, startPoint y: 97, endPoint x: 157, endPoint y: 82, distance: 16.5
click at [157, 82] on div "oi . query (( q ) => { q . all (( qb ) => { qb . term ( "raw.CLI.keyword" , "75…" at bounding box center [139, 132] width 131 height 115
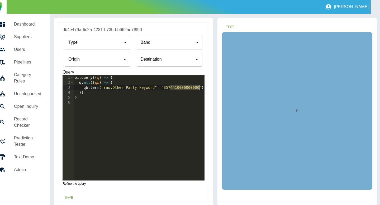
drag, startPoint x: 170, startPoint y: 89, endPoint x: 199, endPoint y: 88, distance: 28.5
click at [199, 88] on div "oi . query (( q ) => { q . all (( qb ) => { qb . term ( "raw.Other Party.keywor…" at bounding box center [139, 132] width 131 height 115
type textarea "**********"
click at [120, 61] on input "Origin" at bounding box center [93, 59] width 53 height 10
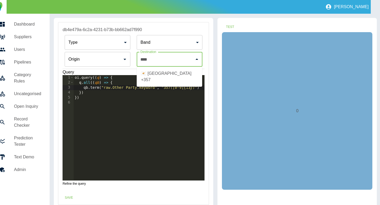
click at [166, 74] on li "🇨🇾 Cyprus +357" at bounding box center [169, 77] width 65 height 16
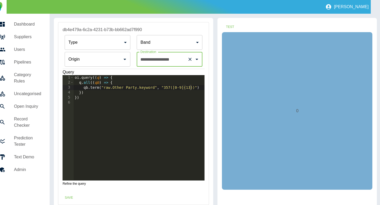
type input "**********"
click at [95, 91] on div "oi . query (( q ) => { q . all (( qb ) => { qb . term ( "raw.Other Party.keywor…" at bounding box center [139, 132] width 131 height 115
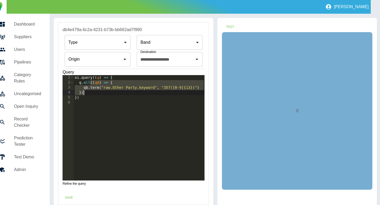
click at [95, 91] on div "oi . query (( q ) => { q . all (( qb ) => { qb . term ( "raw.Other Party.keywor…" at bounding box center [139, 132] width 131 height 115
click at [95, 88] on div "oi . query (( q ) => { q . all (( qb ) => { qb . term ( "raw.Other Party.keywor…" at bounding box center [139, 132] width 131 height 115
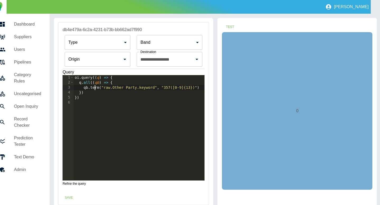
click at [95, 88] on div "oi . query (( q ) => { q . all (( qb ) => { qb . term ( "raw.Other Party.keywor…" at bounding box center [139, 132] width 131 height 115
type textarea "**********"
click at [230, 24] on button "Test" at bounding box center [229, 27] width 17 height 10
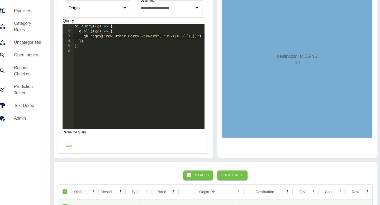
scroll to position [56, 9]
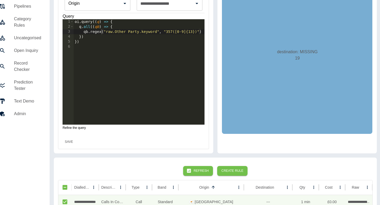
click at [75, 140] on button "Save" at bounding box center [68, 142] width 17 height 10
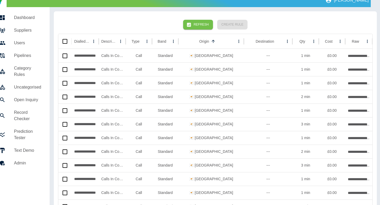
scroll to position [0, 9]
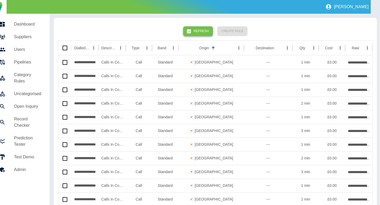
click at [195, 31] on button "Refresh" at bounding box center [198, 31] width 30 height 10
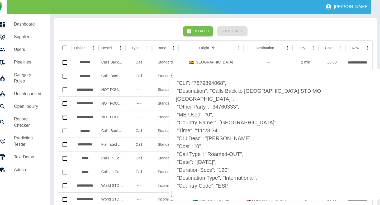
click at [232, 99] on p "{ "CLI": "7879894068", "Destination": "Calls Back to UK STD MO - Canary Islands…" at bounding box center [274, 134] width 211 height 131
copy p "34760333"
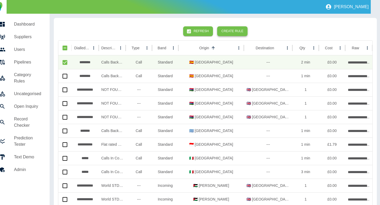
click at [227, 34] on button "Create Rule" at bounding box center [232, 31] width 30 height 10
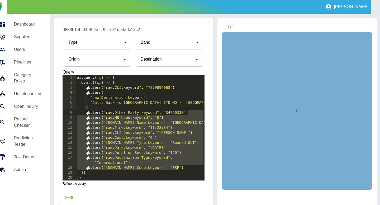
drag, startPoint x: 186, startPoint y: 167, endPoint x: 191, endPoint y: 111, distance: 55.6
click at [191, 111] on div "oi . query (( q ) => { q . all (( qb ) => { qb . term ( "raw.CLI.keyword" , "78…" at bounding box center [140, 132] width 129 height 115
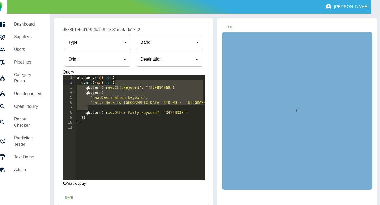
drag, startPoint x: 156, startPoint y: 109, endPoint x: 154, endPoint y: 84, distance: 25.1
click at [154, 84] on div "oi . query (( q ) => { q . all (( qb ) => { qb . term ( "raw.CLI.keyword" , "78…" at bounding box center [140, 132] width 129 height 115
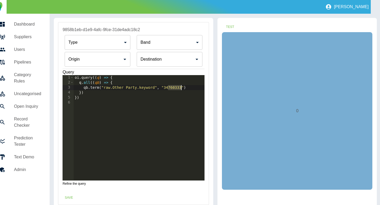
drag, startPoint x: 169, startPoint y: 88, endPoint x: 181, endPoint y: 89, distance: 11.9
click at [181, 89] on div "oi . query (( q ) => { q . all (( qb ) => { qb . term ( "raw.Other Party.keywor…" at bounding box center [139, 132] width 131 height 115
click at [95, 89] on div "oi . query (( q ) => { q . all (( qb ) => { qb . term ( "raw.Other Party.keywor…" at bounding box center [139, 132] width 131 height 115
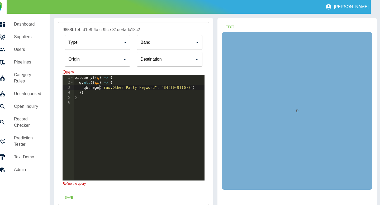
scroll to position [0, 2]
type textarea "**********"
click at [120, 64] on input "Origin" at bounding box center [93, 59] width 53 height 10
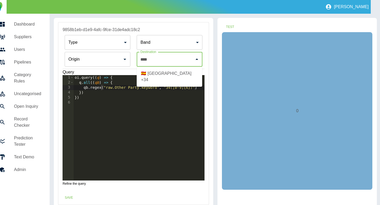
click at [152, 72] on li "🇪🇸 Spain +34" at bounding box center [169, 77] width 65 height 16
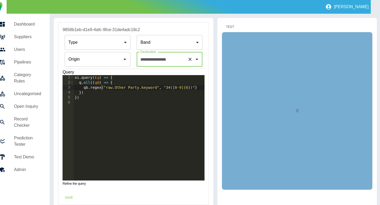
type input "**********"
click at [225, 24] on button "Test" at bounding box center [229, 27] width 17 height 10
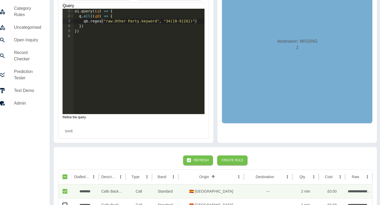
click at [70, 130] on button "Save" at bounding box center [68, 132] width 17 height 10
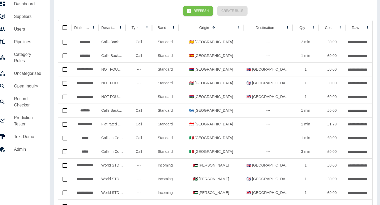
scroll to position [0, 9]
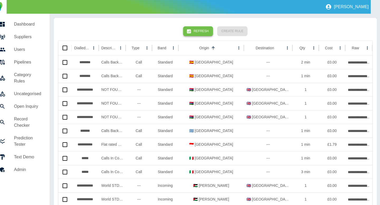
click at [198, 31] on button "Refresh" at bounding box center [198, 31] width 30 height 10
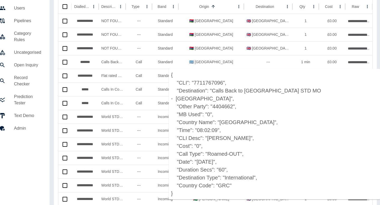
scroll to position [46, 9]
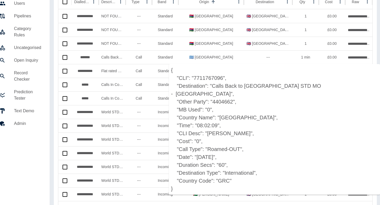
click at [229, 96] on p "{ "CLI": "7711767096", "Destination": "Calls Back to UK STD MO - Greece", "Othe…" at bounding box center [274, 129] width 211 height 131
copy p "4404662"
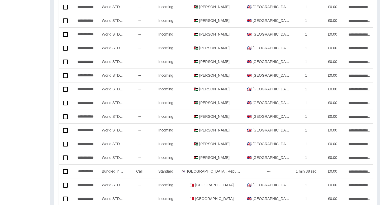
scroll to position [0, 9]
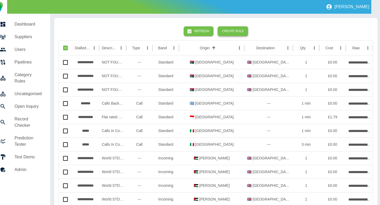
click at [228, 32] on button "Create Rule" at bounding box center [232, 31] width 30 height 10
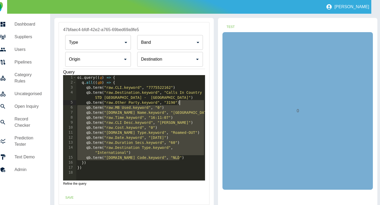
drag, startPoint x: 185, startPoint y: 156, endPoint x: 193, endPoint y: 104, distance: 52.7
click at [193, 104] on div "oi . query (( q ) => { q . all (( qb ) => { qb . term ( "raw.CLI.keyword" , "77…" at bounding box center [140, 132] width 129 height 115
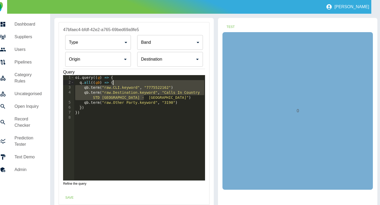
drag, startPoint x: 165, startPoint y: 98, endPoint x: 163, endPoint y: 83, distance: 15.6
click at [163, 83] on div "oi . query (( q ) => { q . all (( qb ) => { qb . term ( "raw.CLI.keyword" , "77…" at bounding box center [139, 132] width 131 height 115
type textarea "**********"
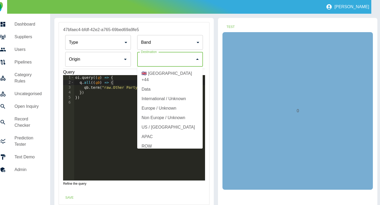
click at [167, 59] on input "Origin" at bounding box center [165, 59] width 53 height 10
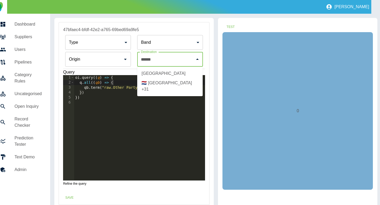
click at [171, 81] on li "🇳🇱 Netherlands +31" at bounding box center [169, 86] width 65 height 16
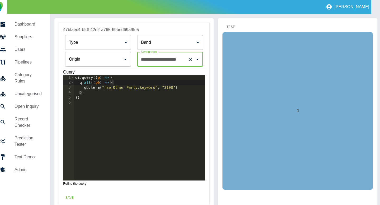
type input "**********"
click at [229, 28] on button "Test" at bounding box center [230, 27] width 17 height 10
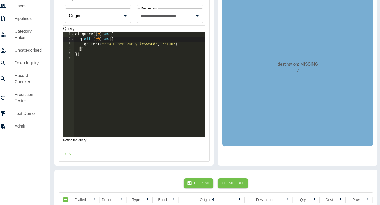
scroll to position [55, 9]
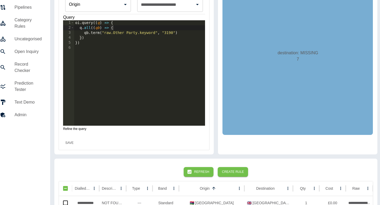
click at [74, 141] on button "Save" at bounding box center [69, 143] width 17 height 10
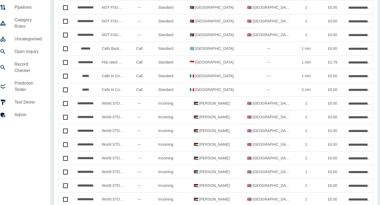
scroll to position [0, 9]
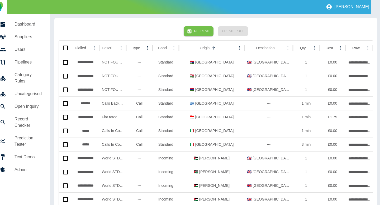
click at [196, 24] on div "Refresh Create Rule" at bounding box center [216, 31] width 314 height 18
click at [191, 30] on icon "button" at bounding box center [189, 31] width 4 height 4
click at [230, 32] on button "Create Rule" at bounding box center [232, 31] width 30 height 10
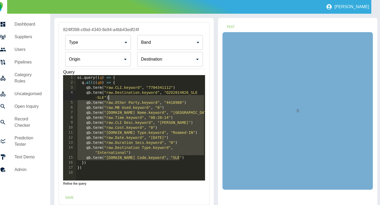
drag, startPoint x: 186, startPoint y: 158, endPoint x: 184, endPoint y: 96, distance: 61.7
click at [184, 96] on div "oi . query (( q ) => { q . all (( qb ) => { qb . term ( "raw.CLI.keyword" , "77…" at bounding box center [140, 132] width 129 height 115
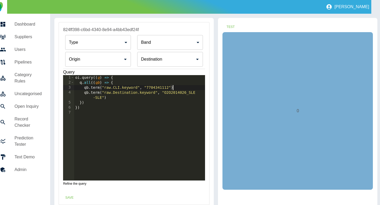
drag, startPoint x: 181, startPoint y: 90, endPoint x: 181, endPoint y: 84, distance: 5.3
click at [181, 84] on div "oi . query (( q ) => { q . all (( qb ) => { qb . term ( "raw.CLI.keyword" , "77…" at bounding box center [139, 132] width 131 height 115
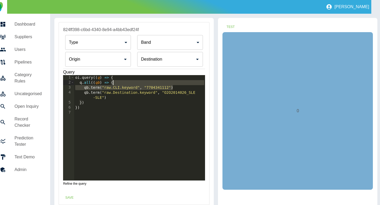
type textarea "**********"
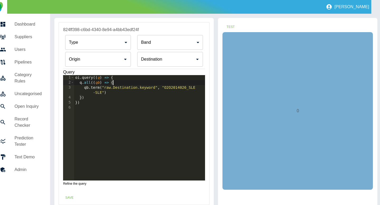
click at [123, 36] on body "**********" at bounding box center [181, 102] width 380 height 205
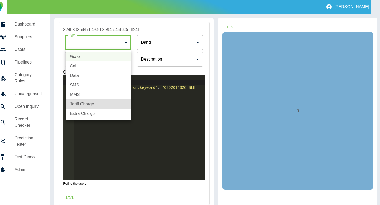
click at [91, 84] on li "SMS" at bounding box center [98, 84] width 65 height 9
type input "***"
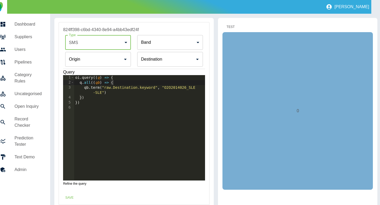
click at [232, 27] on button "Test" at bounding box center [230, 27] width 17 height 10
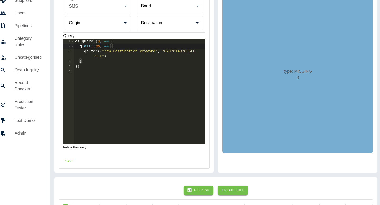
scroll to position [78, 9]
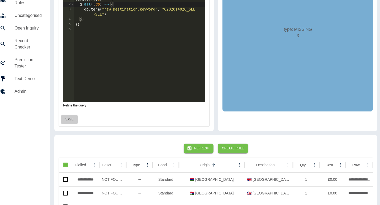
click at [67, 118] on button "Save" at bounding box center [69, 120] width 17 height 10
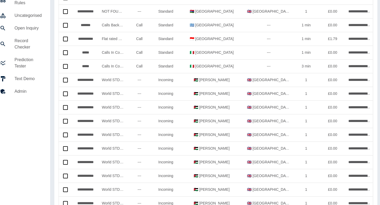
scroll to position [0, 9]
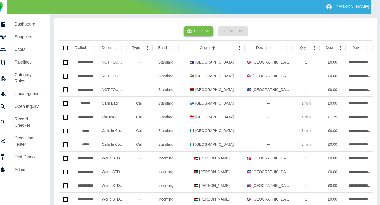
click at [196, 32] on button "Refresh" at bounding box center [198, 31] width 30 height 10
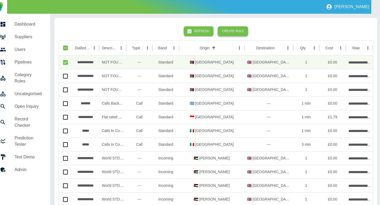
click at [238, 31] on button "Create Rule" at bounding box center [232, 31] width 30 height 10
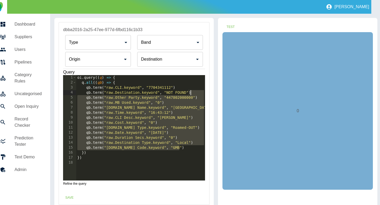
drag, startPoint x: 183, startPoint y: 148, endPoint x: 200, endPoint y: 92, distance: 58.5
click at [200, 92] on div "oi . query (( q ) => { q . all (( qb ) => { qb . term ( "raw.CLI.keyword" , "77…" at bounding box center [140, 132] width 129 height 115
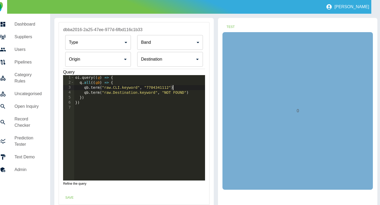
drag, startPoint x: 185, startPoint y: 89, endPoint x: 184, endPoint y: 83, distance: 5.3
click at [184, 83] on div "oi . query (( q ) => { q . all (( qb ) => { qb . term ( "raw.CLI.keyword" , "77…" at bounding box center [139, 132] width 131 height 115
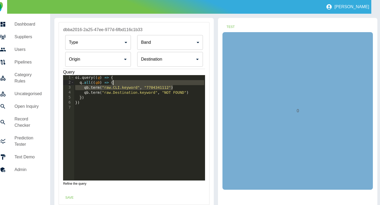
type textarea "**********"
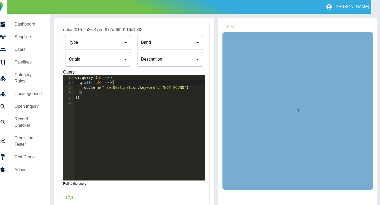
click at [106, 42] on body "**********" at bounding box center [181, 102] width 380 height 205
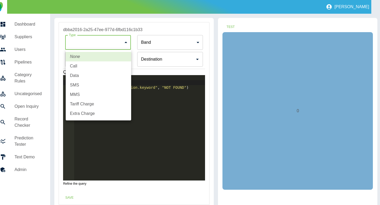
click at [95, 84] on li "SMS" at bounding box center [98, 84] width 65 height 9
type input "***"
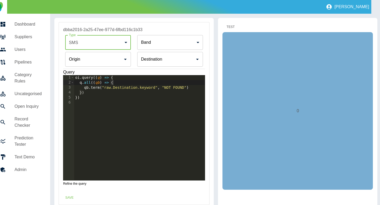
click at [231, 25] on button "Test" at bounding box center [230, 27] width 17 height 10
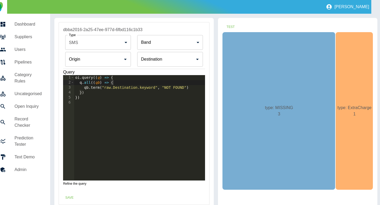
type textarea "**********"
click at [192, 88] on div "oi . query (( q ) => { q . all (( qb ) => { qb . term ( "raw.Destination.keywor…" at bounding box center [139, 132] width 131 height 115
click at [103, 43] on body "**********" at bounding box center [181, 102] width 380 height 205
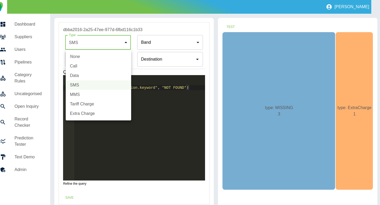
click at [84, 112] on li "Extra Charge" at bounding box center [98, 113] width 65 height 9
type input "**********"
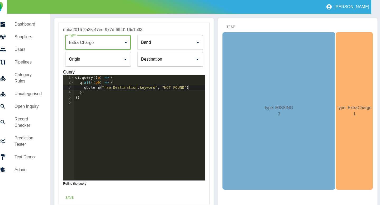
click at [234, 26] on button "Test" at bounding box center [230, 27] width 17 height 10
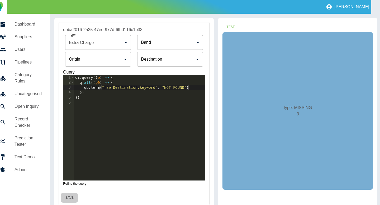
click at [71, 197] on button "Save" at bounding box center [69, 198] width 17 height 10
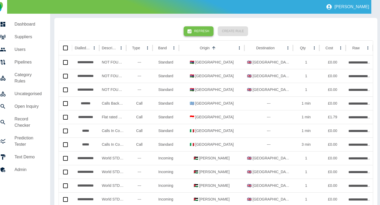
click at [194, 27] on button "Refresh" at bounding box center [198, 31] width 30 height 10
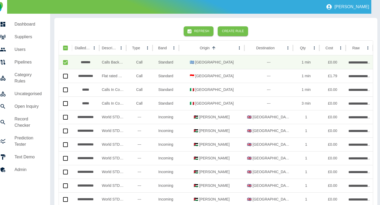
click at [229, 37] on div "Refresh Create Rule" at bounding box center [216, 31] width 314 height 18
click at [227, 31] on button "Create Rule" at bounding box center [232, 31] width 30 height 10
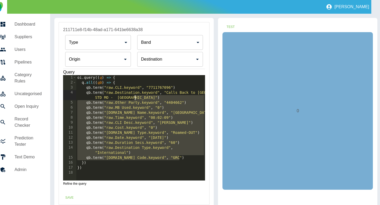
drag, startPoint x: 183, startPoint y: 157, endPoint x: 189, endPoint y: 96, distance: 61.2
click at [189, 96] on div "oi . query (( q ) => { q . all (( qb ) => { qb . term ( "raw.CLI.keyword" , "77…" at bounding box center [140, 132] width 129 height 115
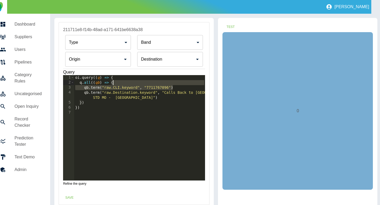
drag, startPoint x: 182, startPoint y: 89, endPoint x: 181, endPoint y: 85, distance: 4.5
click at [181, 85] on div "oi . query (( q ) => { q . all (( qb ) => { qb . term ( "raw.CLI.keyword" , "77…" at bounding box center [139, 132] width 131 height 115
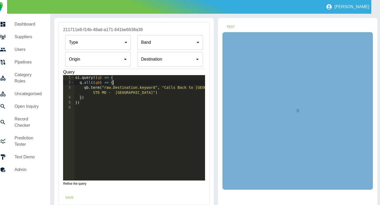
click at [95, 86] on div "oi . query (( q ) => { q . all (( qb ) => { qb . term ( "raw.Destination.keywor…" at bounding box center [139, 132] width 131 height 115
drag, startPoint x: 129, startPoint y: 93, endPoint x: 93, endPoint y: 93, distance: 35.9
click at [93, 93] on div "oi . query (( q ) => { q . all (( qb ) => { qb . regex ( "raw.Destination.keywo…" at bounding box center [139, 132] width 131 height 115
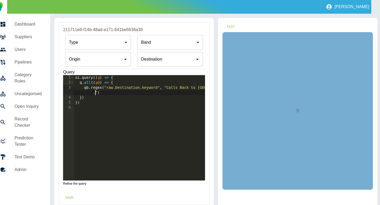
scroll to position [0, 9]
type textarea "**********"
click at [109, 40] on body "**********" at bounding box center [181, 102] width 380 height 205
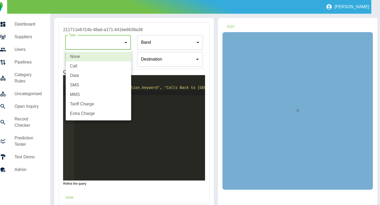
click at [152, 57] on div at bounding box center [190, 102] width 380 height 205
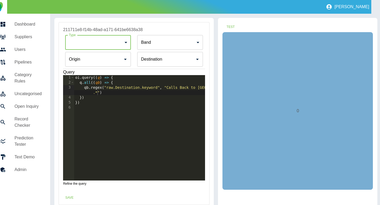
click at [152, 60] on div "None Call Data SMS MMS Tariff Charge Extra Charge" at bounding box center [190, 102] width 380 height 205
click at [120, 60] on input "Origin" at bounding box center [93, 59] width 53 height 10
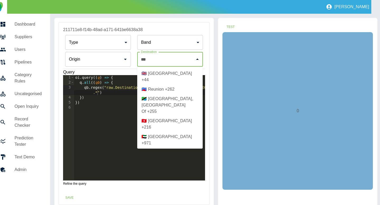
click at [161, 74] on li "🇬🇧 United Kingdom +44" at bounding box center [169, 77] width 65 height 16
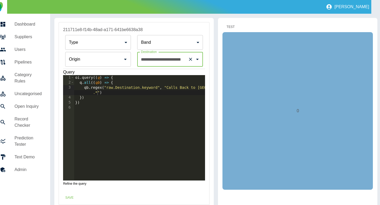
type input "**********"
click at [227, 29] on button "Test" at bounding box center [230, 27] width 17 height 10
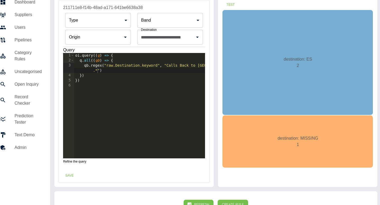
scroll to position [24, 9]
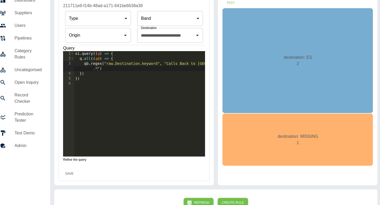
click at [72, 172] on button "Save" at bounding box center [69, 174] width 17 height 10
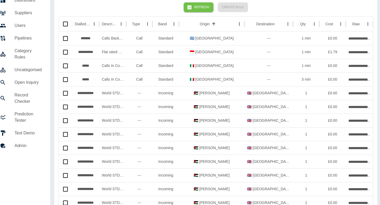
click at [199, 7] on button "Refresh" at bounding box center [198, 7] width 30 height 10
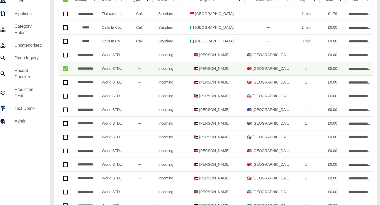
scroll to position [0, 9]
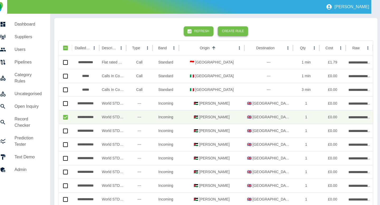
click at [233, 34] on button "Create Rule" at bounding box center [232, 31] width 30 height 10
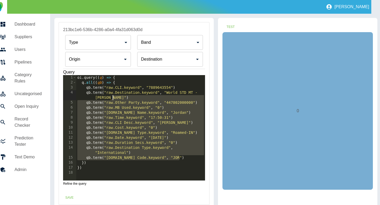
drag, startPoint x: 183, startPoint y: 156, endPoint x: 188, endPoint y: 97, distance: 59.6
click at [188, 97] on div "oi . query (( q ) => { q . all (( qb ) => { qb . term ( "raw.CLI.keyword" , "78…" at bounding box center [140, 132] width 129 height 115
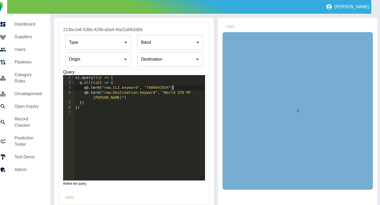
drag, startPoint x: 182, startPoint y: 87, endPoint x: 182, endPoint y: 82, distance: 5.0
click at [182, 82] on div "oi . query (( q ) => { q . all (( qb ) => { qb . term ( "raw.CLI.keyword" , "78…" at bounding box center [139, 132] width 131 height 115
click at [94, 88] on div "oi . query (( q ) => { q . all (( qb ) => { qb . term ( "raw.Destination.keywor…" at bounding box center [139, 132] width 131 height 115
click at [100, 92] on div "oi . query (( q ) => { q . all (( qb ) => { qb . regex ( "raw.Destination.keywo…" at bounding box center [139, 132] width 131 height 115
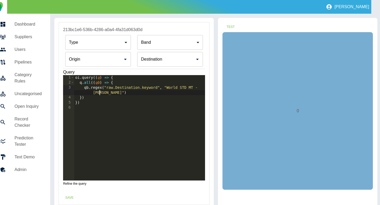
click at [100, 92] on div "oi . query (( q ) => { q . all (( qb ) => { qb . regex ( "raw.Destination.keywo…" at bounding box center [139, 132] width 131 height 115
type textarea "**********"
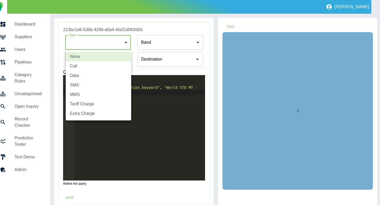
click at [105, 44] on body "**********" at bounding box center [181, 102] width 380 height 205
click at [83, 84] on li "SMS" at bounding box center [98, 84] width 65 height 9
type input "***"
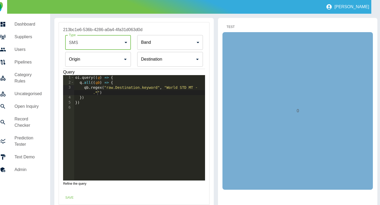
click at [231, 26] on button "Test" at bounding box center [230, 27] width 17 height 10
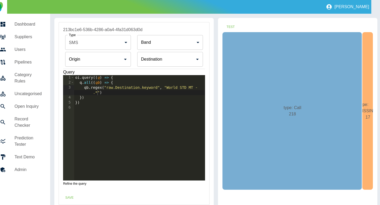
click at [119, 91] on div "oi . query (( q ) => { q . all (( qb ) => { qb . regex ( "raw.Destination.keywo…" at bounding box center [139, 132] width 131 height 115
click at [100, 49] on body "**********" at bounding box center [181, 102] width 380 height 205
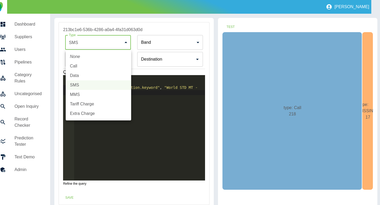
click at [168, 98] on div at bounding box center [190, 102] width 380 height 205
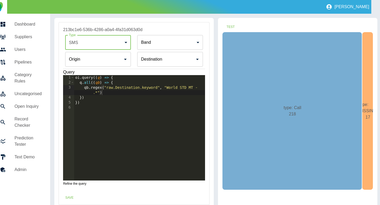
click at [163, 93] on div "oi . query (( q ) => { q . all (( qb ) => { qb . regex ( "raw.Destination.keywo…" at bounding box center [139, 132] width 131 height 115
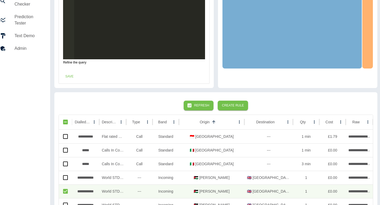
scroll to position [0, 9]
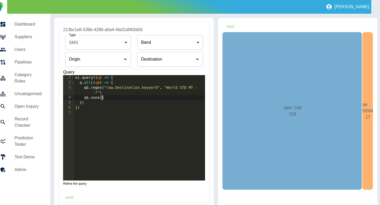
type textarea "*********"
type textarea "**********"
click at [228, 25] on button "Test" at bounding box center [230, 27] width 17 height 10
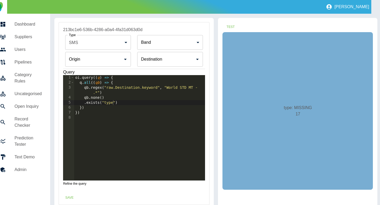
click at [71, 192] on div "Save" at bounding box center [134, 198] width 150 height 14
click at [68, 195] on button "Save" at bounding box center [69, 198] width 17 height 10
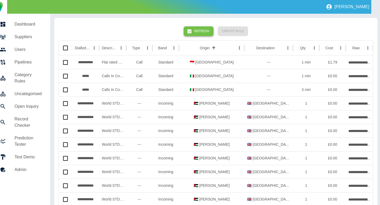
click at [197, 28] on button "Refresh" at bounding box center [198, 31] width 30 height 10
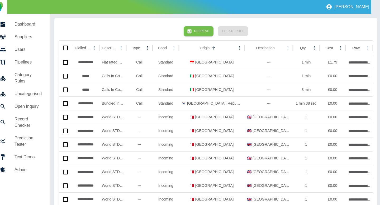
click at [192, 33] on icon "button" at bounding box center [189, 31] width 5 height 5
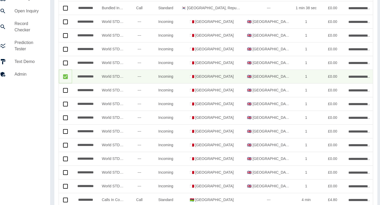
scroll to position [0, 9]
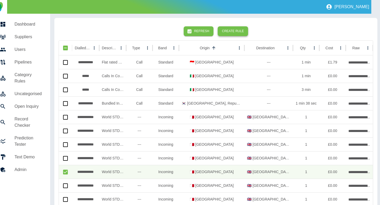
click at [231, 28] on button "Create Rule" at bounding box center [232, 31] width 30 height 10
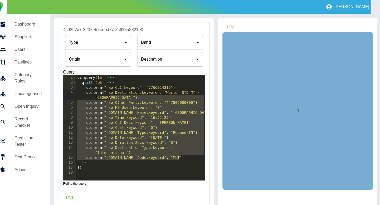
drag, startPoint x: 185, startPoint y: 159, endPoint x: 189, endPoint y: 98, distance: 60.5
click at [189, 98] on div "oi . query (( q ) => { q . all (( qb ) => { qb . term ( "raw.CLI.keyword" , "77…" at bounding box center [140, 132] width 129 height 115
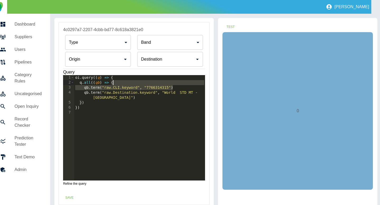
drag, startPoint x: 184, startPoint y: 88, endPoint x: 184, endPoint y: 83, distance: 4.7
click at [184, 83] on div "oi . query (( q ) => { q . all (( qb ) => { qb . term ( "raw.CLI.keyword" , "77…" at bounding box center [139, 132] width 131 height 115
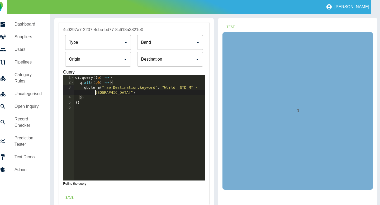
click at [94, 94] on div "oi . query (( q ) => { q . all (( qb ) => { qb . term ( "raw.Destination.keywor…" at bounding box center [139, 132] width 131 height 115
click at [95, 94] on div "oi . query (( q ) => { q . all (( qb ) => { qb . term ( "raw.Destination.keywor…" at bounding box center [139, 132] width 131 height 115
click at [93, 86] on div "oi . query (( q ) => { q . all (( qb ) => { qb . term ( "raw.Destination.keywor…" at bounding box center [139, 132] width 131 height 115
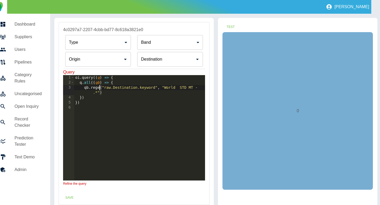
scroll to position [0, 2]
type textarea "**********"
click at [105, 43] on body "**********" at bounding box center [181, 102] width 380 height 205
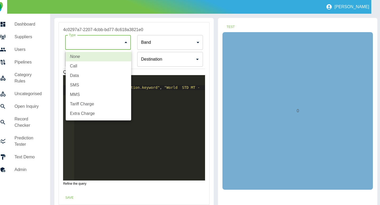
click at [82, 85] on li "SMS" at bounding box center [98, 84] width 65 height 9
type input "***"
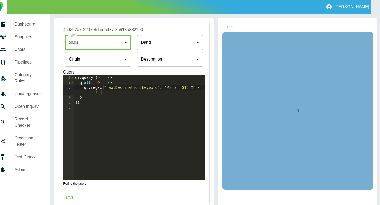
click at [139, 94] on div "oi . query (( q ) => { q . all (( qb ) => { qb . regex ( "raw.Destination.keywo…" at bounding box center [139, 132] width 131 height 115
type textarea "*********"
type textarea "*"
type textarea "**********"
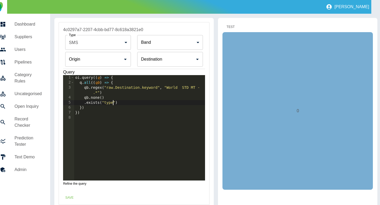
click at [232, 25] on button "Test" at bounding box center [230, 27] width 17 height 10
click at [67, 199] on button "Save" at bounding box center [69, 198] width 17 height 10
click at [234, 27] on button "Test" at bounding box center [230, 27] width 17 height 10
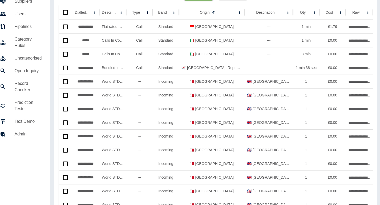
scroll to position [0, 9]
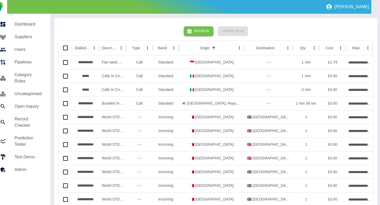
click at [200, 31] on button "Refresh" at bounding box center [198, 31] width 30 height 10
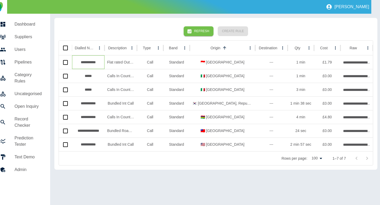
click at [85, 63] on div "**********" at bounding box center [88, 62] width 32 height 14
copy div "**********"
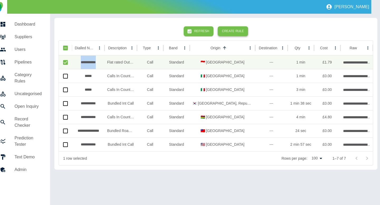
click at [236, 34] on button "Create Rule" at bounding box center [232, 31] width 30 height 10
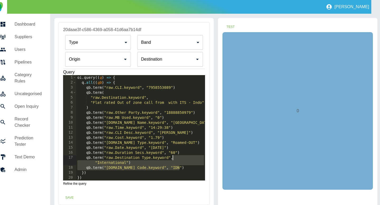
drag, startPoint x: 182, startPoint y: 167, endPoint x: 183, endPoint y: 155, distance: 11.4
click at [183, 155] on div "oi . query (( q ) => { q . all (( qb ) => { qb . term ( "raw.CLI.keyword" , "79…" at bounding box center [140, 132] width 129 height 115
click at [180, 167] on div "oi . query (( q ) => { q . all (( qb ) => { qb . term ( "raw.CLI.keyword" , "79…" at bounding box center [140, 132] width 129 height 115
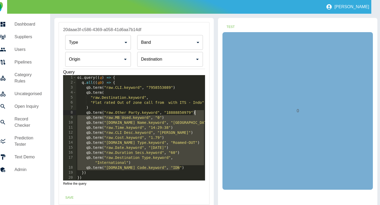
drag, startPoint x: 183, startPoint y: 167, endPoint x: 204, endPoint y: 110, distance: 60.0
click at [204, 110] on div "**********" at bounding box center [134, 127] width 142 height 105
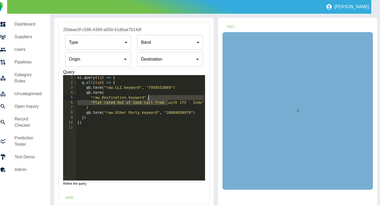
drag, startPoint x: 168, startPoint y: 104, endPoint x: 167, endPoint y: 99, distance: 4.8
click at [168, 97] on div "oi . query (( q ) => { q . all (( qb ) => { qb . term ( "raw.CLI.keyword" , "79…" at bounding box center [140, 132] width 129 height 115
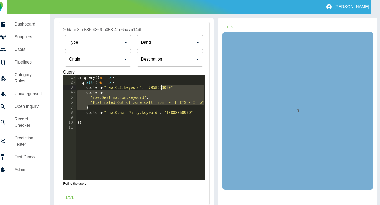
drag, startPoint x: 159, startPoint y: 108, endPoint x: 161, endPoint y: 83, distance: 25.9
click at [161, 83] on div "oi . query (( q ) => { q . all (( qb ) => { qb . term ( "raw.CLI.keyword" , "79…" at bounding box center [140, 132] width 129 height 115
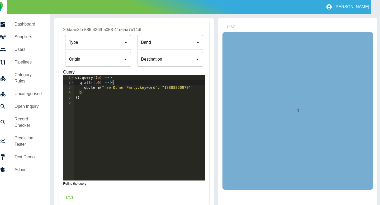
click at [95, 87] on div "oi . query (( q ) => { q . all (( qb ) => { qb . term ( "raw.Other Party.keywor…" at bounding box center [139, 132] width 131 height 115
click at [167, 88] on div "oi . query (( q ) => { q . all (( qb ) => { qb . regex ( "raw.Other Party.keywo…" at bounding box center [139, 132] width 131 height 115
type textarea "**********"
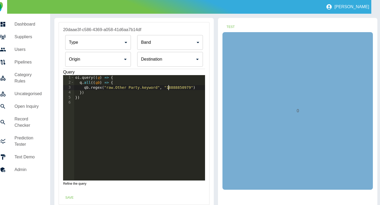
click at [120, 58] on input "Origin" at bounding box center [93, 59] width 53 height 10
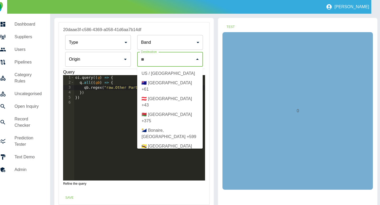
click at [157, 70] on li "US / Canada" at bounding box center [169, 73] width 65 height 9
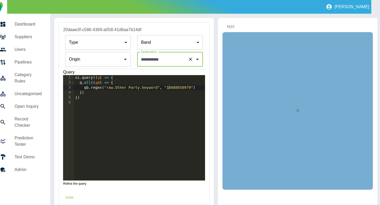
type input "**********"
click at [228, 26] on button "Test" at bounding box center [230, 27] width 17 height 10
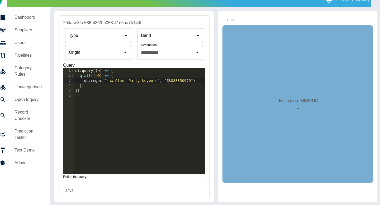
click at [65, 188] on button "Save" at bounding box center [69, 191] width 17 height 10
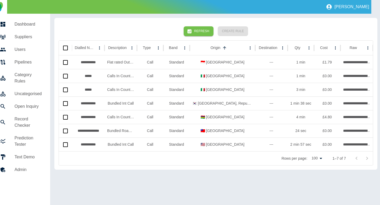
click at [197, 31] on button "Refresh" at bounding box center [198, 31] width 30 height 10
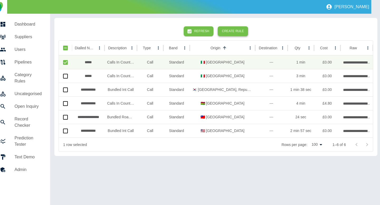
click at [230, 30] on button "Create Rule" at bounding box center [232, 31] width 30 height 10
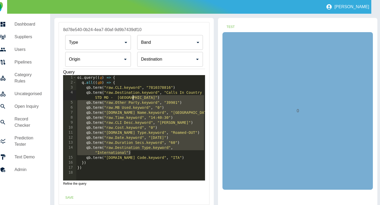
drag, startPoint x: 181, startPoint y: 155, endPoint x: 193, endPoint y: 98, distance: 58.7
click at [193, 98] on div "oi . query (( q ) => { q . all (( qb ) => { qb . term ( "raw.CLI.keyword" , "78…" at bounding box center [140, 132] width 129 height 115
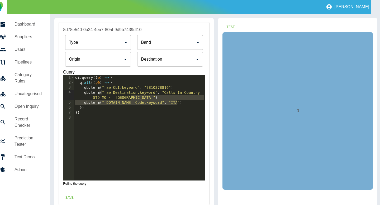
drag, startPoint x: 182, startPoint y: 102, endPoint x: 182, endPoint y: 99, distance: 3.7
click at [182, 99] on div "oi . query (( q ) => { q . all (( qb ) => { qb . term ( "raw.CLI.keyword" , "78…" at bounding box center [139, 132] width 131 height 115
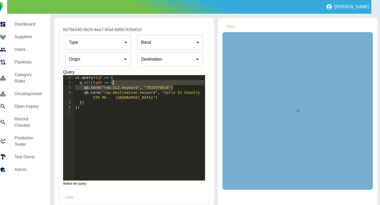
drag, startPoint x: 177, startPoint y: 89, endPoint x: 177, endPoint y: 84, distance: 4.8
click at [177, 84] on div "oi . query (( q ) => { q . all (( qb ) => { qb . term ( "raw.CLI.keyword" , "78…" at bounding box center [139, 132] width 131 height 115
type textarea "**********"
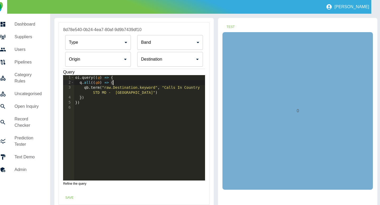
click at [167, 67] on div "Type ​ Type Band ​ Band Origin Origin Destination Destination" at bounding box center [134, 51] width 142 height 36
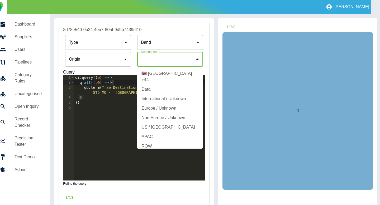
click at [167, 64] on input "Origin" at bounding box center [165, 59] width 53 height 10
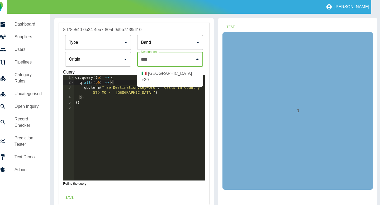
click at [166, 74] on li "🇮🇹 Italy +39" at bounding box center [169, 77] width 65 height 16
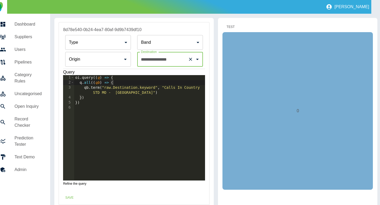
type input "**********"
click at [230, 26] on button "Test" at bounding box center [230, 27] width 17 height 10
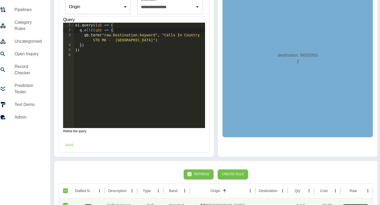
scroll to position [63, 9]
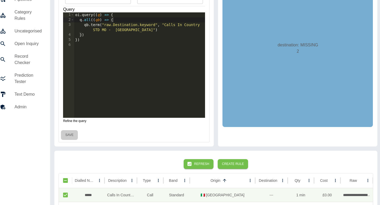
click at [71, 134] on button "Save" at bounding box center [69, 135] width 17 height 10
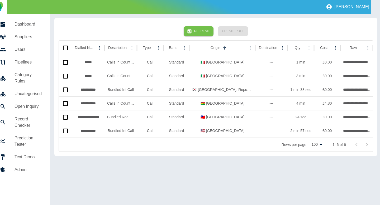
scroll to position [0, 9]
click at [195, 35] on button "Refresh" at bounding box center [198, 31] width 30 height 10
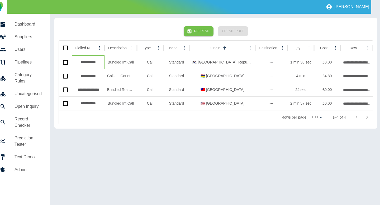
click at [90, 61] on div "**********" at bounding box center [88, 62] width 32 height 14
copy div "**********"
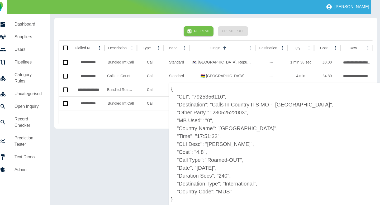
click at [229, 114] on p "{ "CLI": "7925356110", "Destination": "Calls In Country ITS MO - Mauritius", "O…" at bounding box center [274, 144] width 211 height 123
click at [227, 114] on p "{ "CLI": "7925356110", "Destination": "Calls In Country ITS MO - Mauritius", "O…" at bounding box center [274, 144] width 211 height 123
copy p "23052522003"
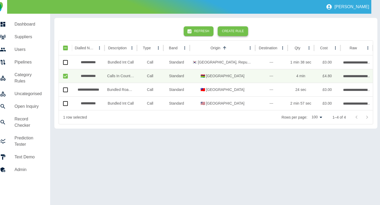
click at [227, 27] on button "Create Rule" at bounding box center [232, 31] width 30 height 10
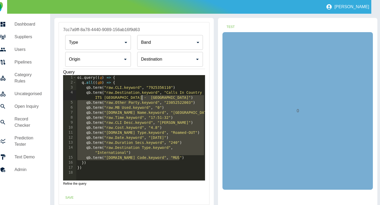
drag, startPoint x: 181, startPoint y: 158, endPoint x: 185, endPoint y: 99, distance: 58.9
click at [185, 99] on div "oi . query (( q ) => { q . all (( qb ) => { qb . term ( "raw.CLI.keyword" , "79…" at bounding box center [140, 132] width 129 height 115
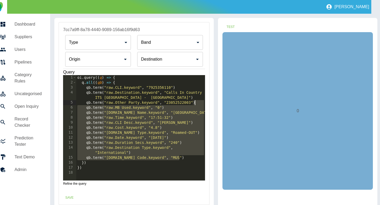
drag, startPoint x: 181, startPoint y: 158, endPoint x: 201, endPoint y: 101, distance: 59.7
click at [201, 101] on div "oi . query (( q ) => { q . all (( qb ) => { qb . term ( "raw.CLI.keyword" , "79…" at bounding box center [140, 132] width 129 height 115
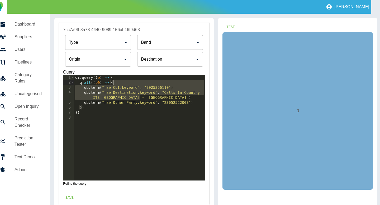
drag, startPoint x: 179, startPoint y: 97, endPoint x: 178, endPoint y: 82, distance: 15.6
click at [178, 82] on div "oi . query (( q ) => { q . all (( qb ) => { qb . term ( "raw.CLI.keyword" , "79…" at bounding box center [139, 132] width 131 height 115
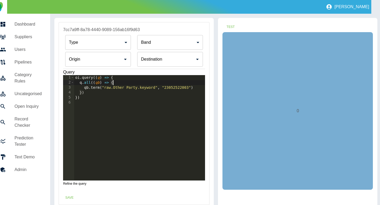
click at [172, 87] on div "oi . query (( q ) => { q . all (( qb ) => { qb . term ( "raw.Other Party.keywor…" at bounding box center [139, 132] width 131 height 115
click at [156, 54] on div "Destination" at bounding box center [169, 59] width 65 height 15
type textarea "**********"
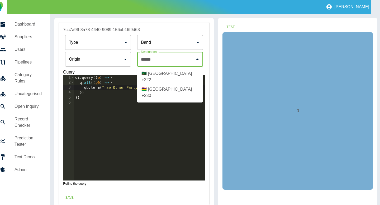
click at [153, 85] on li "🇲🇺 Mauritius +230" at bounding box center [169, 93] width 65 height 16
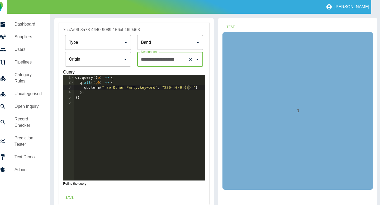
type input "**********"
click at [94, 89] on div "oi . query (( q ) => { q . all (( qb ) => { qb . term ( "raw.Other Party.keywor…" at bounding box center [139, 132] width 131 height 115
type textarea "**********"
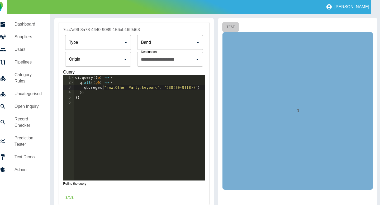
click at [227, 30] on button "Test" at bounding box center [230, 27] width 17 height 10
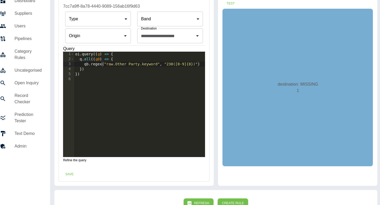
scroll to position [32, 9]
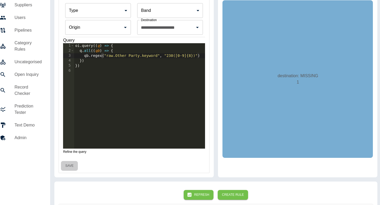
click at [67, 162] on button "Save" at bounding box center [69, 166] width 17 height 10
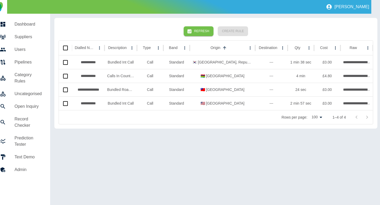
scroll to position [0, 9]
click at [200, 28] on button "Refresh" at bounding box center [198, 31] width 30 height 10
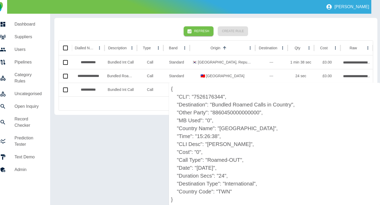
click at [245, 108] on p "{ "CLI": "7526176344", "Destination": "Bundled Roamed Calls in Country", "Other…" at bounding box center [274, 144] width 211 height 123
click at [244, 110] on p "{ "CLI": "7526176344", "Destination": "Bundled Roamed Calls in Country", "Other…" at bounding box center [274, 144] width 211 height 123
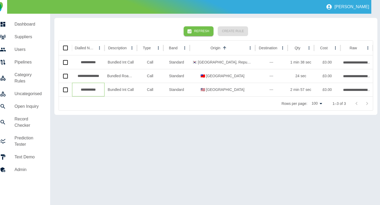
click at [83, 90] on div "**********" at bounding box center [88, 90] width 32 height 14
click at [87, 90] on div "**********" at bounding box center [88, 90] width 32 height 14
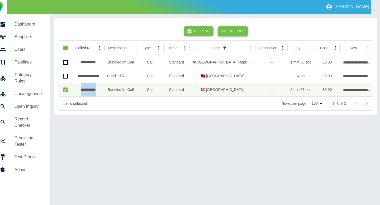
click at [228, 32] on button "Create Rule" at bounding box center [232, 31] width 30 height 10
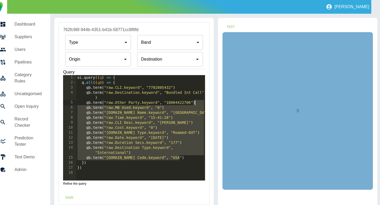
drag, startPoint x: 180, startPoint y: 156, endPoint x: 200, endPoint y: 104, distance: 55.9
click at [200, 104] on div "oi . query (( q ) => { q . all (( qb ) => { qb . term ( "raw.CLI.keyword" , "77…" at bounding box center [140, 132] width 129 height 115
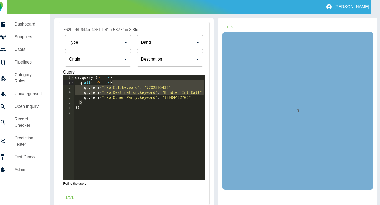
drag, startPoint x: 203, startPoint y: 91, endPoint x: 202, endPoint y: 81, distance: 10.0
click at [202, 81] on div "oi . query (( q ) => { q . all (( qb ) => { qb . term ( "raw.CLI.keyword" , "77…" at bounding box center [139, 132] width 131 height 115
type textarea "**********"
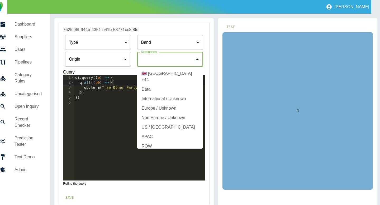
click at [148, 60] on input "Origin" at bounding box center [165, 59] width 53 height 10
type input "*"
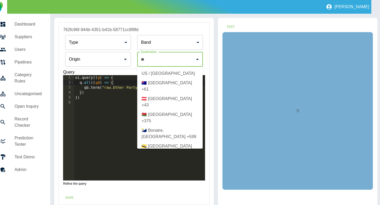
click at [153, 75] on li "US / Canada" at bounding box center [169, 73] width 65 height 9
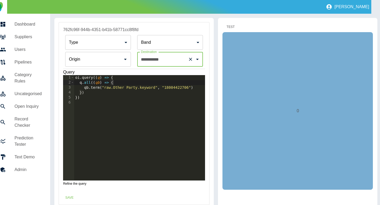
type input "**********"
click at [230, 24] on button "Test" at bounding box center [230, 27] width 17 height 10
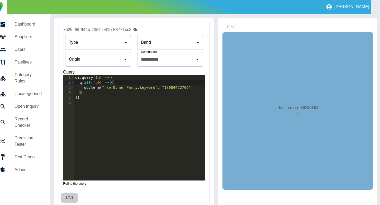
click at [71, 199] on button "Save" at bounding box center [69, 198] width 17 height 10
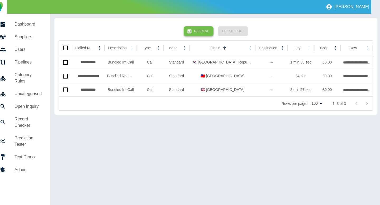
click at [204, 31] on button "Refresh" at bounding box center [198, 31] width 30 height 10
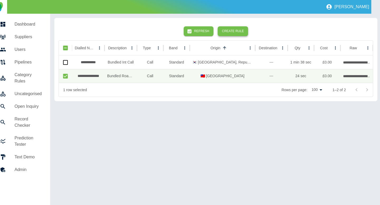
click at [230, 34] on button "Create Rule" at bounding box center [232, 31] width 30 height 10
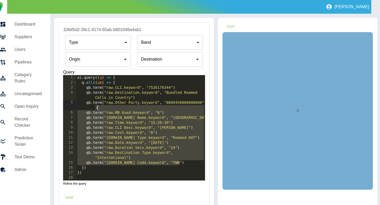
drag, startPoint x: 185, startPoint y: 163, endPoint x: 197, endPoint y: 108, distance: 56.4
click at [197, 108] on div "oi . query (( q ) => { q . all (( qb ) => { qb . term ( "raw.CLI.keyword" , "75…" at bounding box center [140, 132] width 129 height 115
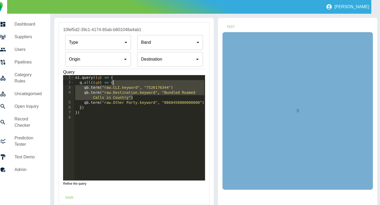
drag, startPoint x: 177, startPoint y: 97, endPoint x: 177, endPoint y: 84, distance: 13.2
click at [177, 84] on div "oi . query (( q ) => { q . all (( qb ) => { qb . term ( "raw.CLI.keyword" , "75…" at bounding box center [139, 132] width 131 height 115
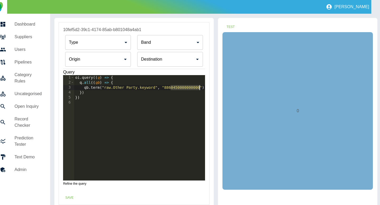
drag, startPoint x: 171, startPoint y: 88, endPoint x: 199, endPoint y: 89, distance: 27.7
click at [199, 89] on div "oi . query (( q ) => { q . all (( qb ) => { qb . term ( "raw.Other Party.keywor…" at bounding box center [139, 132] width 131 height 115
type textarea "**********"
click at [120, 60] on input "Origin" at bounding box center [93, 59] width 53 height 10
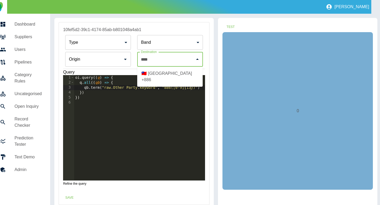
click at [163, 73] on li "🇹🇼 Taiwan +886" at bounding box center [169, 77] width 65 height 16
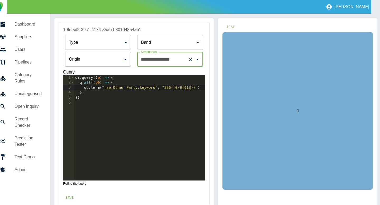
type input "**********"
click at [95, 90] on div "oi . query (( q ) => { q . all (( qb ) => { qb . term ( "raw.Other Party.keywor…" at bounding box center [139, 132] width 131 height 115
click at [95, 89] on div "oi . query (( q ) => { q . all (( qb ) => { qb . term ( "raw.Other Party.keywor…" at bounding box center [139, 132] width 131 height 115
type textarea "**********"
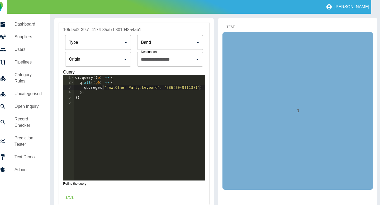
click at [238, 25] on button "Test" at bounding box center [230, 27] width 17 height 10
click at [71, 197] on button "Save" at bounding box center [69, 198] width 17 height 10
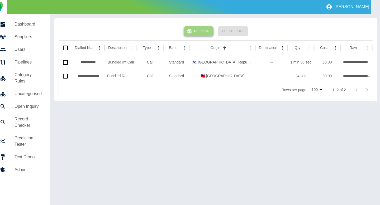
click at [202, 33] on button "Refresh" at bounding box center [198, 31] width 30 height 10
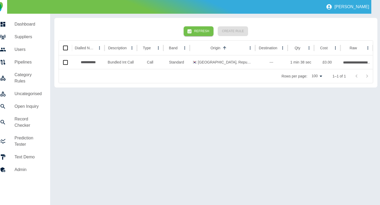
click at [60, 61] on div at bounding box center [65, 62] width 13 height 14
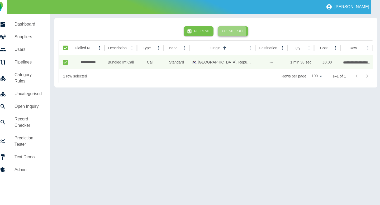
click at [225, 32] on button "Create Rule" at bounding box center [232, 31] width 30 height 10
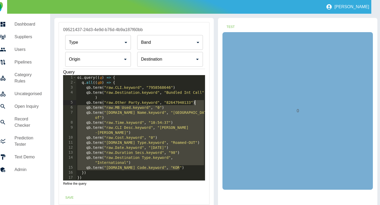
drag, startPoint x: 182, startPoint y: 168, endPoint x: 198, endPoint y: 101, distance: 68.0
click at [198, 101] on div "oi . query (( q ) => { q . all (( qb ) => { qb . term ( "raw.CLI.keyword" , "79…" at bounding box center [140, 132] width 129 height 115
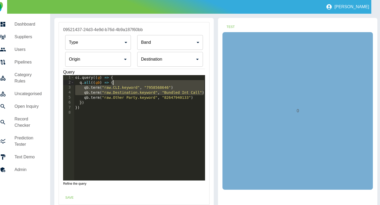
drag, startPoint x: 204, startPoint y: 93, endPoint x: 201, endPoint y: 82, distance: 11.1
click at [201, 82] on div "oi . query (( q ) => { q . all (( qb ) => { qb . term ( "raw.CLI.keyword" , "79…" at bounding box center [139, 132] width 131 height 115
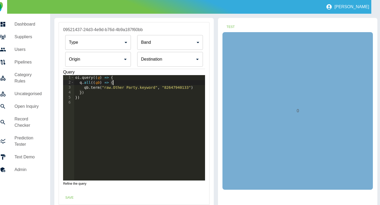
click at [169, 89] on div "oi . query (( q ) => { q . all (( qb ) => { qb . term ( "raw.Other Party.keywor…" at bounding box center [139, 132] width 131 height 115
type textarea "**********"
click at [120, 63] on input "Origin" at bounding box center [93, 59] width 53 height 10
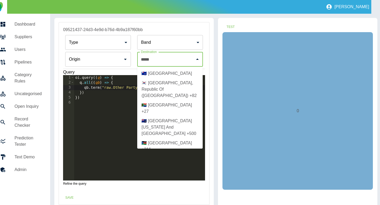
click at [173, 92] on li "🇰🇷 Korea, Republic Of (South) +82" at bounding box center [169, 89] width 65 height 22
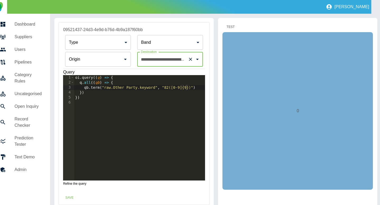
type input "**********"
click at [231, 23] on button "Test" at bounding box center [230, 27] width 17 height 10
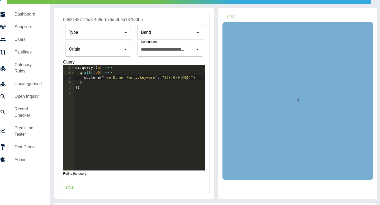
scroll to position [16, 9]
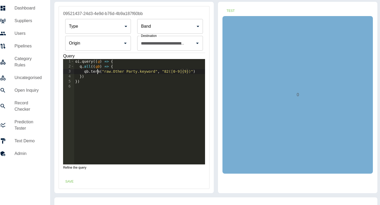
click at [98, 72] on div "oi . query (( q ) => { q . all (( qb ) => { qb . term ( "raw.Other Party.keywor…" at bounding box center [139, 116] width 131 height 115
type textarea "**********"
click at [230, 13] on button "Test" at bounding box center [230, 11] width 17 height 10
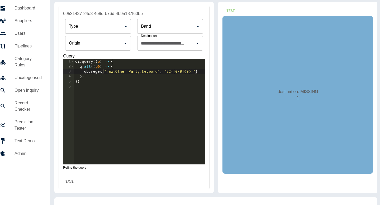
click at [68, 182] on button "Save" at bounding box center [69, 182] width 17 height 10
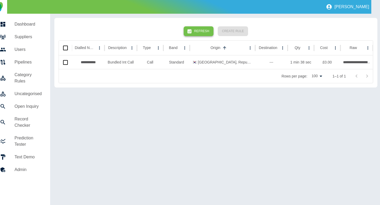
click at [203, 33] on button "Refresh" at bounding box center [198, 31] width 30 height 10
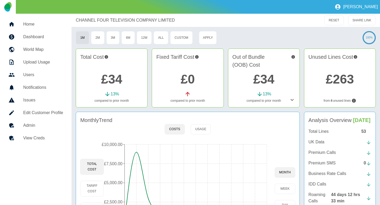
scroll to position [52, 0]
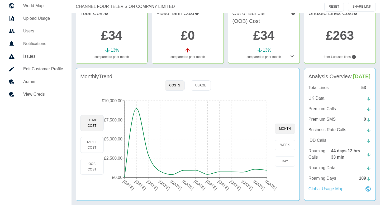
click at [323, 192] on p "Global Usage Map" at bounding box center [325, 189] width 35 height 6
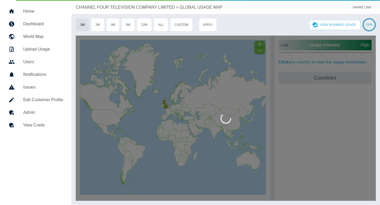
scroll to position [13, 0]
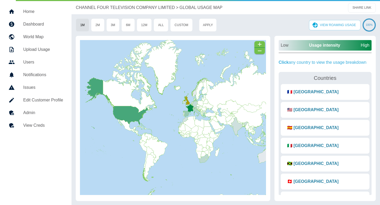
drag, startPoint x: 143, startPoint y: 112, endPoint x: 165, endPoint y: 108, distance: 21.9
click at [165, 108] on rect at bounding box center [173, 117] width 186 height 139
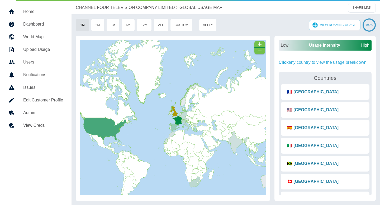
click at [103, 8] on p "CHANNEL FOUR TELEVISION COMPANY LIMITED" at bounding box center [125, 7] width 99 height 6
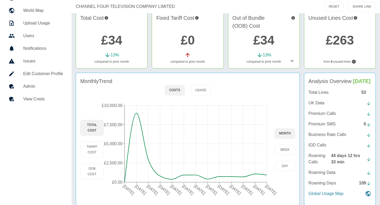
scroll to position [36, 0]
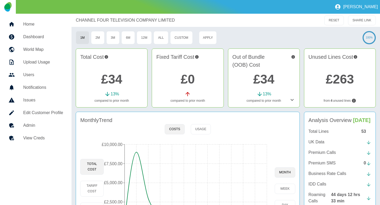
scroll to position [52, 0]
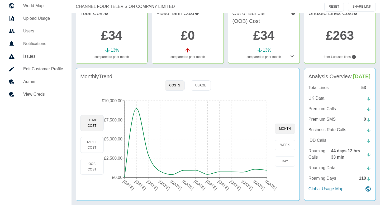
click at [319, 94] on div "Total Lines 53 UK Data Premium Calls Premium SMS 0 Business Rate Calls IDD Call…" at bounding box center [339, 139] width 63 height 108
click at [317, 96] on p "UK Data" at bounding box center [316, 98] width 16 height 6
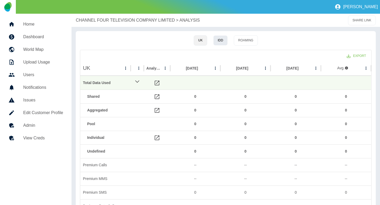
click at [223, 39] on button "IDD" at bounding box center [220, 40] width 14 height 10
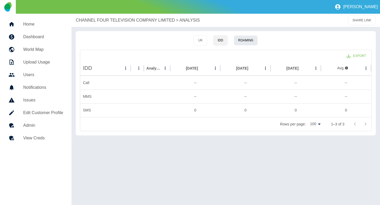
click at [244, 44] on button "Roaming" at bounding box center [246, 40] width 24 height 10
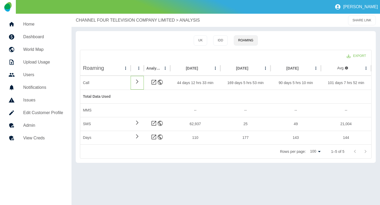
click at [136, 81] on icon at bounding box center [137, 81] width 6 height 5
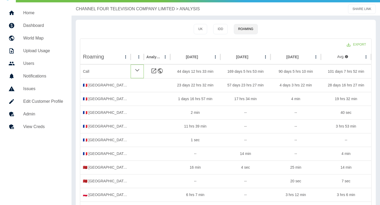
scroll to position [10, 0]
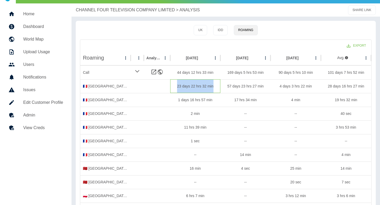
drag, startPoint x: 177, startPoint y: 86, endPoint x: 215, endPoint y: 88, distance: 38.0
click at [215, 88] on div "23 days 22 hrs 32 min" at bounding box center [195, 86] width 50 height 14
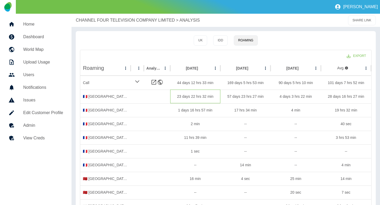
scroll to position [3, 0]
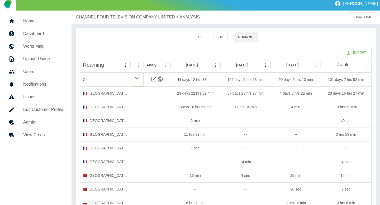
click at [139, 78] on icon at bounding box center [137, 78] width 4 height 2
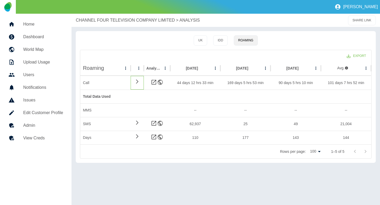
scroll to position [0, 0]
click at [99, 20] on p "CHANNEL FOUR TELEVISION COMPANY LIMITED" at bounding box center [125, 20] width 99 height 6
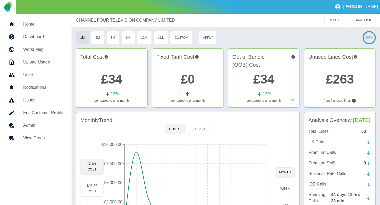
click at [265, 82] on link "£34" at bounding box center [263, 79] width 21 height 14
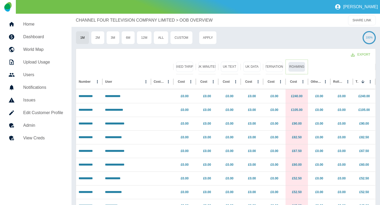
click at [297, 66] on button "Roaming" at bounding box center [296, 67] width 17 height 10
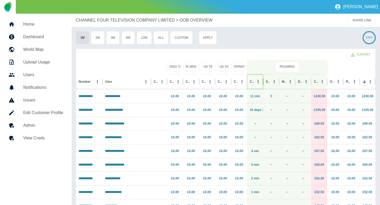
click at [254, 79] on div "Calls" at bounding box center [254, 81] width 11 height 14
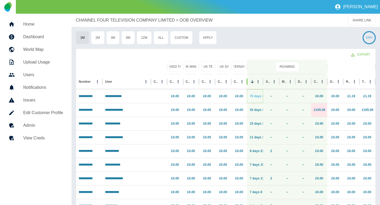
click at [255, 95] on link "70 days 12 hrs 38 min" at bounding box center [265, 96] width 33 height 4
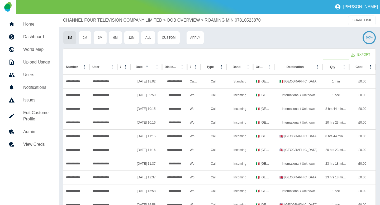
click at [337, 67] on icon "Sort" at bounding box center [339, 67] width 5 height 5
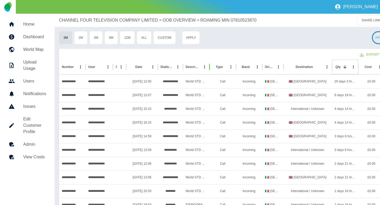
drag, startPoint x: 200, startPoint y: 68, endPoint x: 210, endPoint y: 67, distance: 9.8
click at [210, 67] on div at bounding box center [209, 67] width 3 height 15
click at [24, 24] on h5 "Home" at bounding box center [34, 24] width 23 height 6
click at [32, 144] on h5 "Admin" at bounding box center [34, 144] width 23 height 6
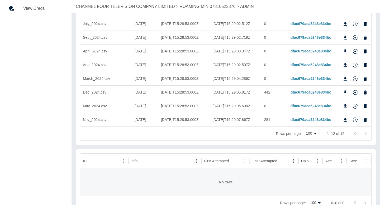
scroll to position [122, 0]
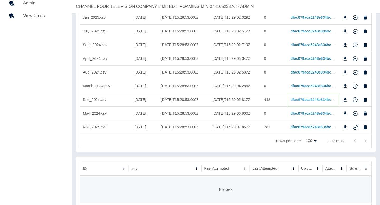
click at [302, 99] on link "dfac679aca5248e834bc5462b3c17205566ed11f" at bounding box center [330, 100] width 81 height 4
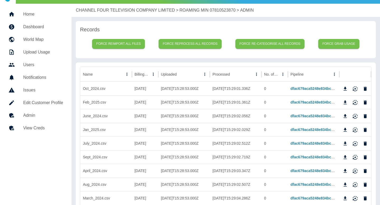
scroll to position [0, 0]
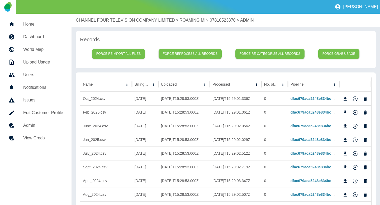
click at [92, 20] on p "CHANNEL FOUR TELEVISION COMPANY LIMITED" at bounding box center [125, 20] width 99 height 6
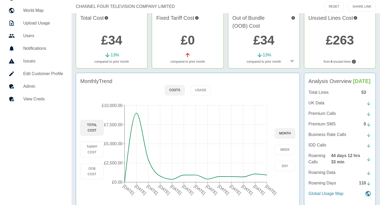
scroll to position [52, 0]
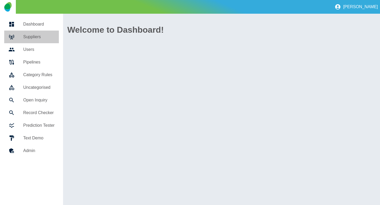
click at [41, 33] on link "Suppliers" at bounding box center [31, 37] width 55 height 13
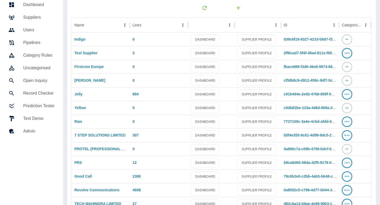
scroll to position [21, 0]
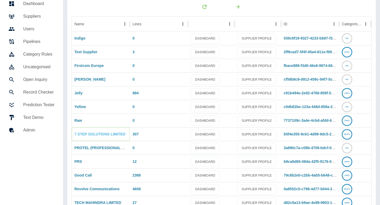
click at [89, 134] on link "7 STEP SOLUTIONS LIMITED" at bounding box center [99, 134] width 51 height 4
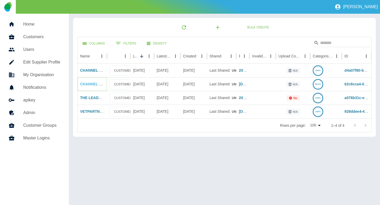
click at [89, 84] on link "CHANNEL FOUR TELEVISION COMPANY LIMITED" at bounding box center [124, 84] width 88 height 4
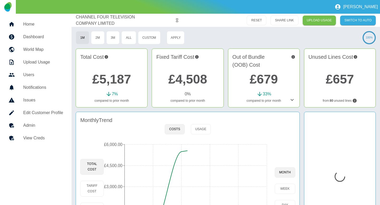
click at [35, 127] on h5 "Admin" at bounding box center [43, 125] width 40 height 6
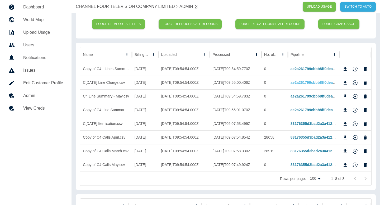
scroll to position [32, 0]
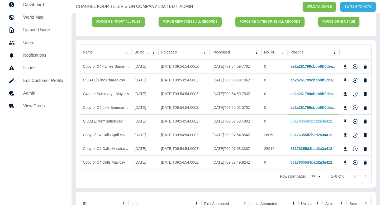
click at [307, 120] on link "83176355d3bad2a3a4123873c618a5ff8a266bc8" at bounding box center [330, 121] width 81 height 4
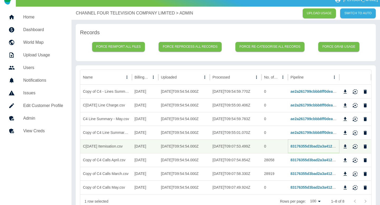
scroll to position [4, 0]
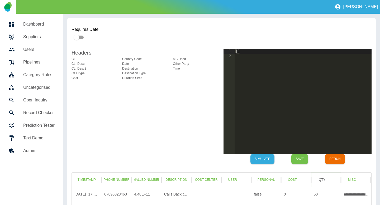
click at [320, 179] on button "Qty" at bounding box center [321, 180] width 17 height 10
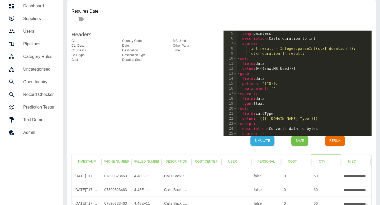
scroll to position [130, 0]
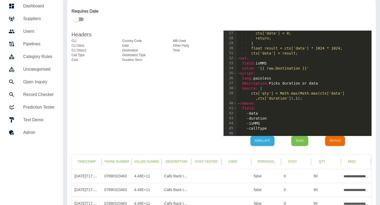
click at [331, 88] on div "if (ctx["callType"] != "GPRS") { ctx['data'] = 0; return; } float result = ctx[…" at bounding box center [303, 83] width 135 height 115
type textarea "**********"
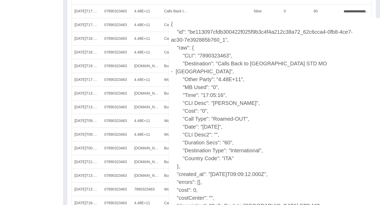
scroll to position [196, 0]
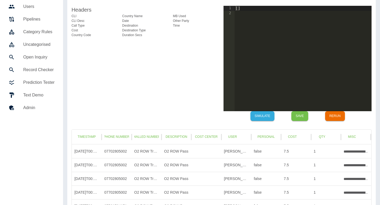
scroll to position [50, 0]
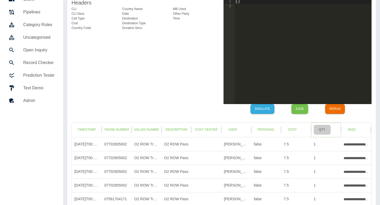
click at [323, 130] on button "Qty" at bounding box center [321, 130] width 17 height 10
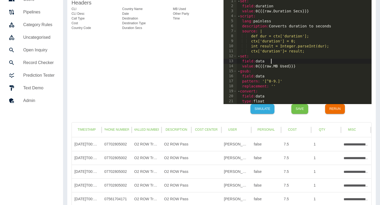
click at [300, 60] on div "- set : field : duration value : 0 {{{ raw.Duration Secs }}} - script : lang : …" at bounding box center [303, 56] width 135 height 115
type textarea "*******"
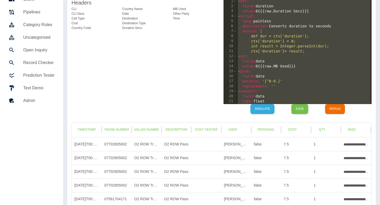
paste textarea "Cursor at row 43"
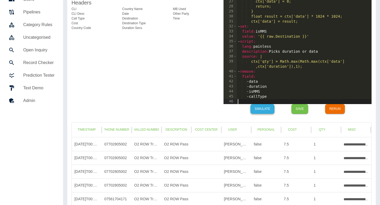
click at [256, 112] on button "Simulate" at bounding box center [262, 109] width 24 height 10
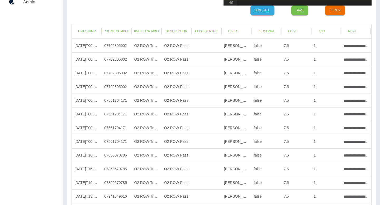
scroll to position [0, 0]
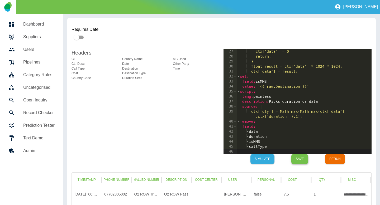
click at [300, 163] on button "Save" at bounding box center [299, 159] width 17 height 10
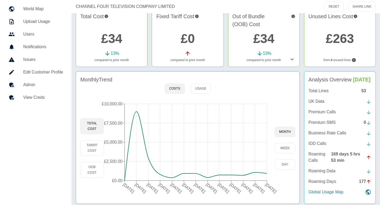
scroll to position [52, 0]
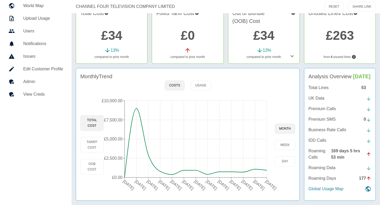
click at [20, 75] on link "Admin" at bounding box center [35, 81] width 63 height 13
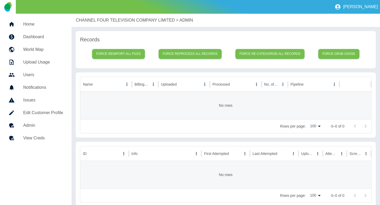
click at [20, 70] on link "Users" at bounding box center [35, 75] width 63 height 13
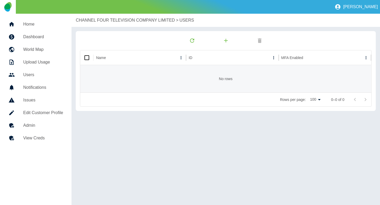
click at [36, 128] on h5 "Admin" at bounding box center [43, 125] width 40 height 6
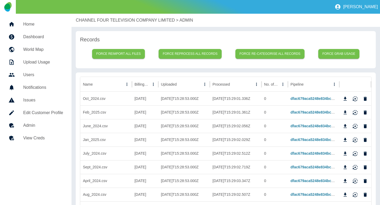
scroll to position [32, 0]
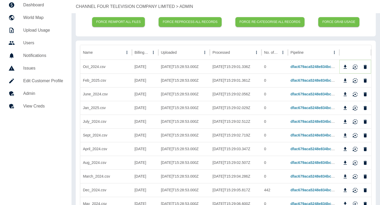
click at [357, 68] on icon "Reimport" at bounding box center [354, 66] width 5 height 5
click at [354, 78] on icon "Reimport" at bounding box center [354, 79] width 5 height 3
click at [354, 93] on icon "Reimport" at bounding box center [354, 94] width 5 height 5
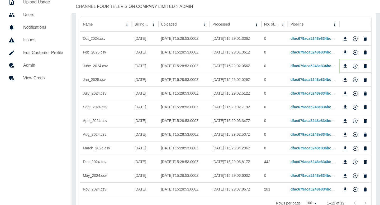
scroll to position [60, 0]
click at [356, 76] on div at bounding box center [355, 80] width 28 height 8
click at [355, 81] on icon "Reimport" at bounding box center [354, 79] width 5 height 5
click at [355, 95] on icon "Reimport" at bounding box center [354, 93] width 5 height 5
click at [355, 104] on icon "Reimport" at bounding box center [354, 106] width 5 height 5
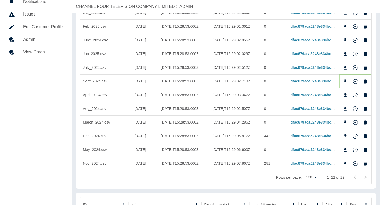
scroll to position [89, 0]
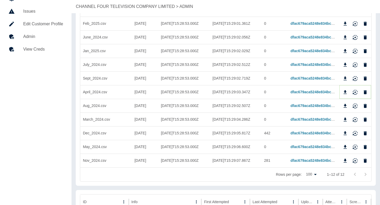
click at [353, 93] on icon "Reimport" at bounding box center [354, 92] width 5 height 5
click at [353, 107] on icon "Reimport" at bounding box center [354, 108] width 5 height 2
click at [353, 119] on icon "Reimport" at bounding box center [354, 119] width 5 height 5
click at [354, 134] on icon "Reimport" at bounding box center [354, 135] width 5 height 2
click at [354, 145] on icon "Reimport" at bounding box center [354, 146] width 5 height 5
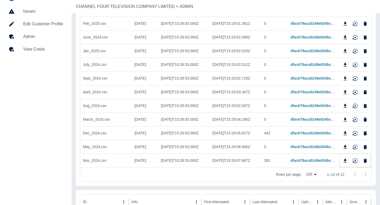
click at [354, 158] on icon "Reimport" at bounding box center [354, 159] width 5 height 3
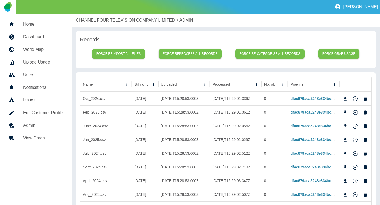
click at [130, 20] on p "CHANNEL FOUR TELEVISION COMPANY LIMITED" at bounding box center [125, 20] width 99 height 6
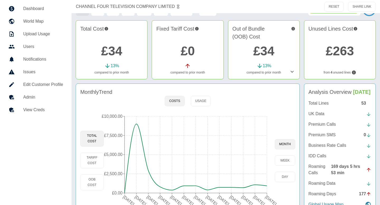
scroll to position [52, 0]
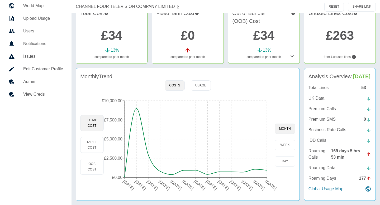
click at [316, 155] on p "Roaming Calls" at bounding box center [319, 154] width 23 height 13
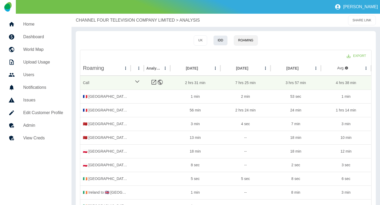
click at [224, 38] on button "IDD" at bounding box center [220, 40] width 14 height 10
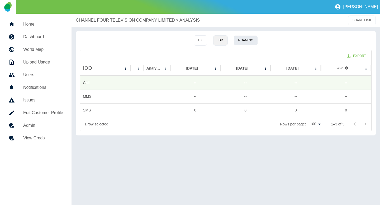
click at [243, 38] on button "Roaming" at bounding box center [246, 40] width 24 height 10
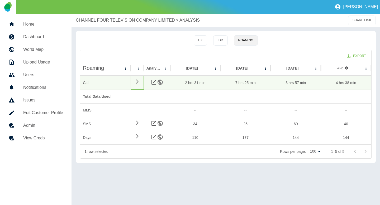
click at [134, 81] on icon at bounding box center [137, 81] width 6 height 5
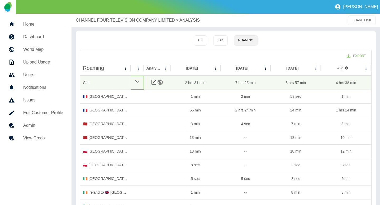
click at [134, 81] on div at bounding box center [136, 83] width 13 height 14
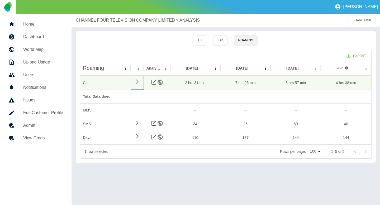
click at [134, 85] on div at bounding box center [136, 83] width 13 height 14
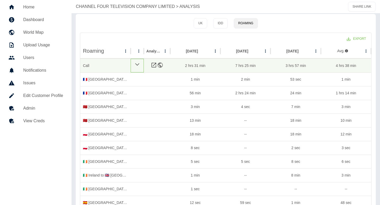
scroll to position [19, 0]
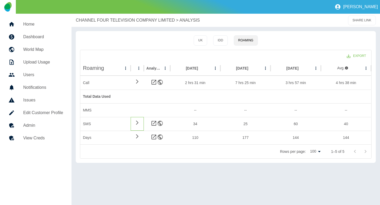
click at [135, 125] on icon at bounding box center [137, 122] width 6 height 5
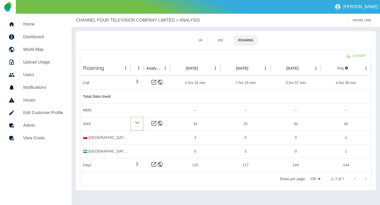
click at [135, 125] on icon at bounding box center [136, 122] width 5 height 6
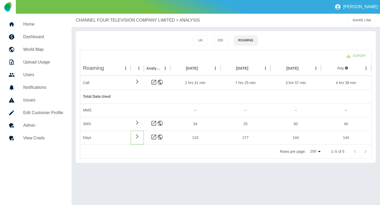
click at [136, 139] on icon at bounding box center [137, 136] width 6 height 5
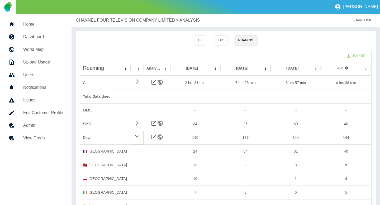
click at [132, 137] on div at bounding box center [136, 138] width 13 height 14
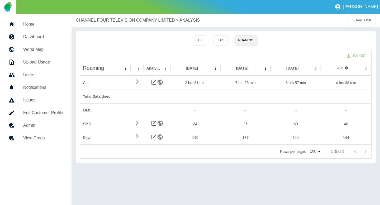
click at [103, 19] on p "CHANNEL FOUR TELEVISION COMPANY LIMITED" at bounding box center [125, 20] width 99 height 6
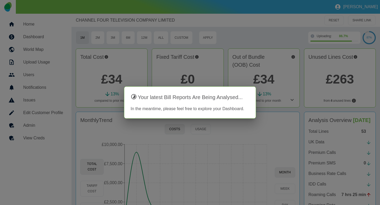
click at [263, 128] on div at bounding box center [190, 102] width 380 height 205
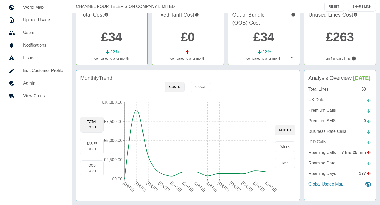
scroll to position [45, 0]
click at [293, 54] on icon at bounding box center [292, 57] width 6 height 6
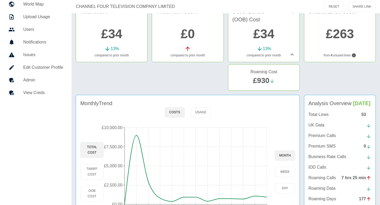
scroll to position [19, 0]
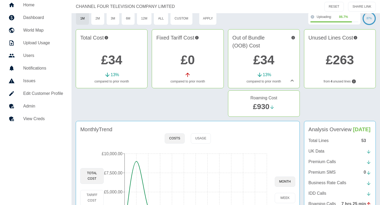
click at [289, 81] on icon at bounding box center [292, 81] width 6 height 6
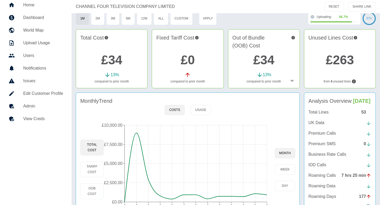
click at [289, 80] on icon at bounding box center [292, 81] width 6 height 6
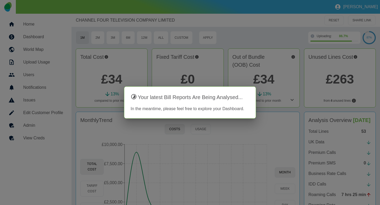
click at [292, 102] on div at bounding box center [190, 102] width 380 height 205
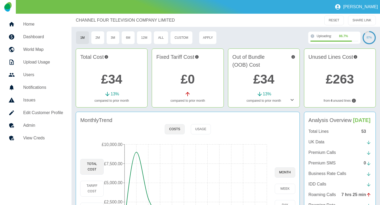
click at [290, 99] on icon at bounding box center [292, 100] width 6 height 6
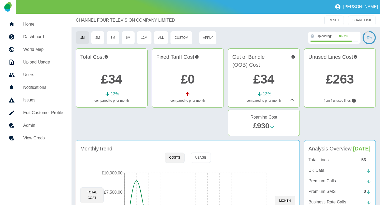
scroll to position [74, 0]
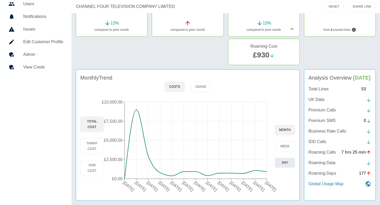
click at [281, 160] on button "day" at bounding box center [284, 163] width 21 height 10
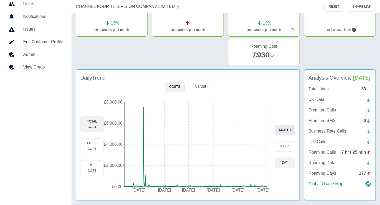
click at [289, 125] on button "month" at bounding box center [284, 130] width 21 height 10
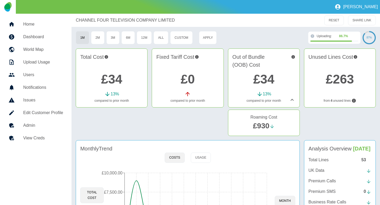
click at [290, 98] on icon at bounding box center [292, 100] width 6 height 6
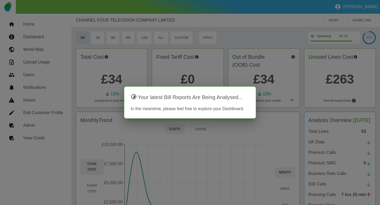
click at [139, 75] on div at bounding box center [190, 102] width 380 height 205
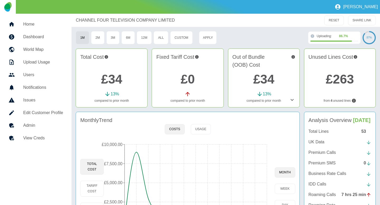
click at [46, 22] on h5 "Home" at bounding box center [43, 24] width 40 height 6
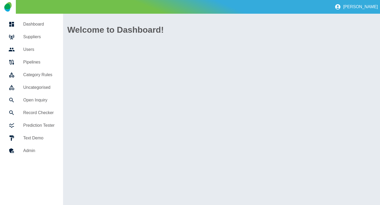
click at [47, 41] on link "Suppliers" at bounding box center [31, 37] width 55 height 13
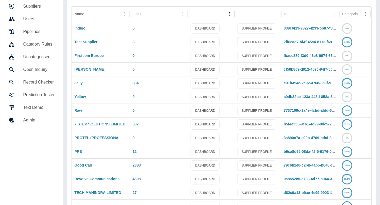
scroll to position [75, 0]
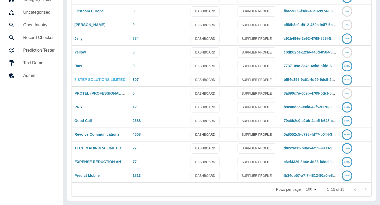
click at [87, 80] on link "7 STEP SOLUTIONS LIMITED" at bounding box center [99, 80] width 51 height 4
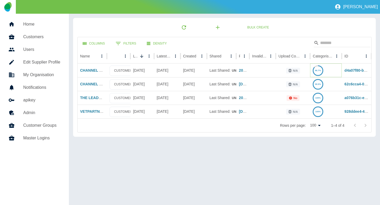
click at [319, 70] on text "86.7%" at bounding box center [318, 70] width 6 height 2
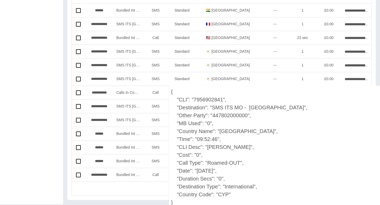
scroll to position [1244, 0]
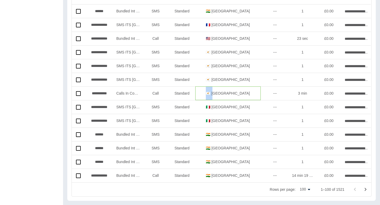
drag, startPoint x: 226, startPoint y: 92, endPoint x: 138, endPoint y: 74, distance: 90.3
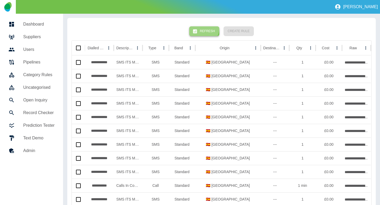
click at [205, 28] on button "Refresh" at bounding box center [204, 31] width 30 height 10
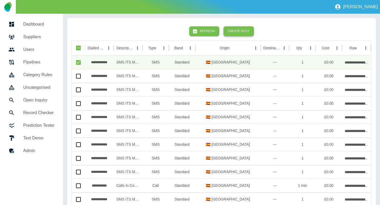
click at [229, 31] on button "Create Rule" at bounding box center [238, 31] width 30 height 10
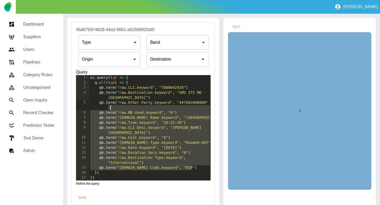
drag, startPoint x: 195, startPoint y: 163, endPoint x: 195, endPoint y: 107, distance: 56.2
click at [195, 107] on div "oi . query (( q ) => { q . all (( qb ) => { qb . term ( "raw.CLI.keyword" , "78…" at bounding box center [150, 132] width 122 height 115
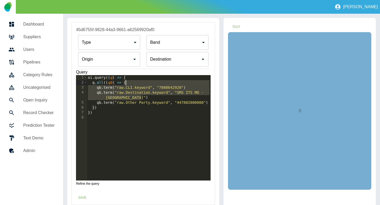
drag, startPoint x: 170, startPoint y: 97, endPoint x: 168, endPoint y: 83, distance: 14.7
click at [168, 83] on div "oi . query (( q ) => { q . all (( qb ) => { qb . term ( "raw.CLI.keyword" , "78…" at bounding box center [149, 132] width 124 height 115
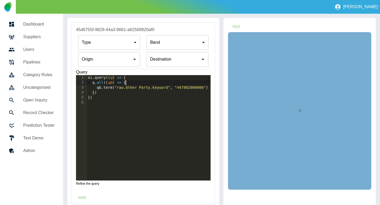
click at [177, 88] on div "oi . query (( q ) => { q . all (( qb ) => { qb . term ( "raw.Other Party.keywor…" at bounding box center [149, 132] width 124 height 115
type textarea "**********"
click at [130, 63] on input "Origin" at bounding box center [105, 59] width 50 height 10
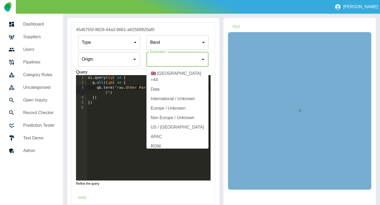
click at [182, 74] on li "🇬🇧 United Kingdom +44" at bounding box center [177, 77] width 62 height 16
type input "**********"
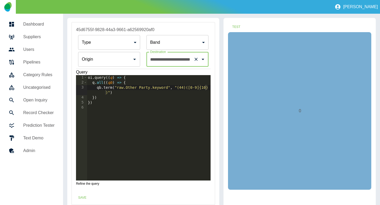
click at [109, 87] on div "oi . query (( q ) => { q . all (( qb ) => { qb . term ( "raw.Other Party.keywor…" at bounding box center [149, 132] width 124 height 115
type textarea "**********"
click at [235, 28] on button "Test" at bounding box center [236, 27] width 17 height 10
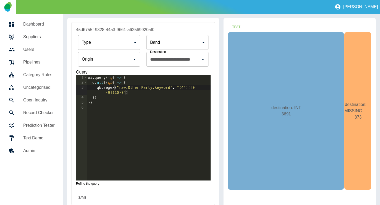
click at [80, 197] on button "Save" at bounding box center [82, 198] width 17 height 10
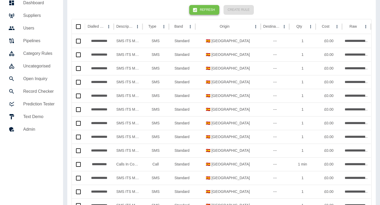
click at [206, 9] on button "Refresh" at bounding box center [204, 10] width 30 height 10
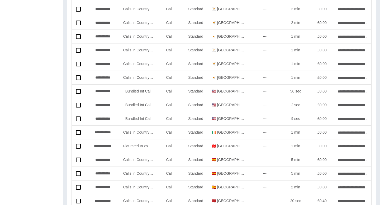
scroll to position [0, 0]
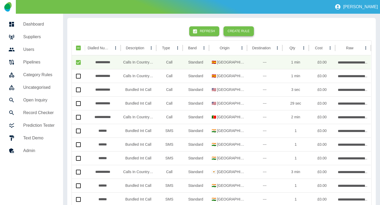
click at [235, 34] on button "Create Rule" at bounding box center [238, 31] width 30 height 10
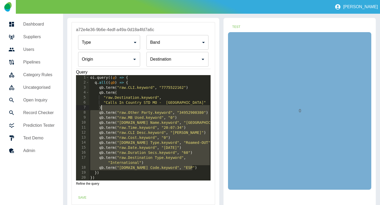
drag, startPoint x: 196, startPoint y: 169, endPoint x: 196, endPoint y: 109, distance: 59.8
click at [196, 109] on div "oi . query (( q ) => { q . all (( qb ) => { qb . term ( "raw.CLI.keyword" , "77…" at bounding box center [150, 132] width 122 height 115
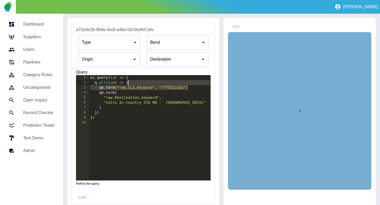
drag, startPoint x: 191, startPoint y: 86, endPoint x: 191, endPoint y: 82, distance: 3.4
click at [191, 82] on div "oi . query (( q ) => { q . all (( qb ) => { qb . term ( "raw.CLI.keyword" , "77…" at bounding box center [150, 132] width 122 height 115
type textarea "**********"
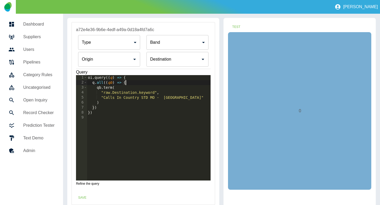
click at [130, 59] on input "Origin" at bounding box center [105, 59] width 50 height 10
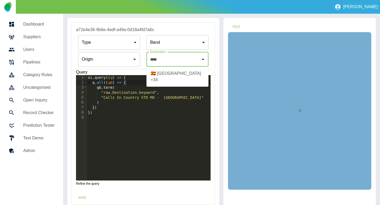
click at [186, 75] on li "🇪🇸 Spain +34" at bounding box center [177, 77] width 62 height 16
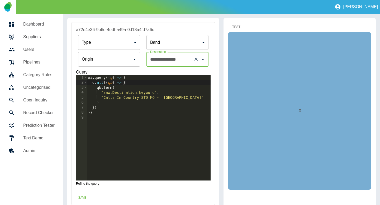
type input "**********"
click at [233, 28] on button "Test" at bounding box center [236, 27] width 17 height 10
click at [83, 196] on button "Save" at bounding box center [82, 198] width 17 height 10
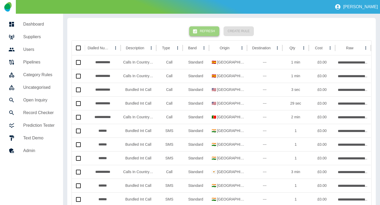
click at [212, 32] on button "Refresh" at bounding box center [204, 31] width 30 height 10
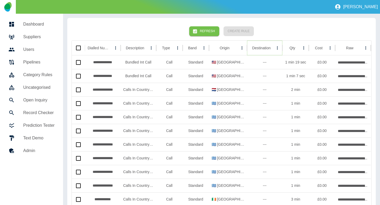
click at [271, 49] on button "Sort" at bounding box center [274, 47] width 7 height 7
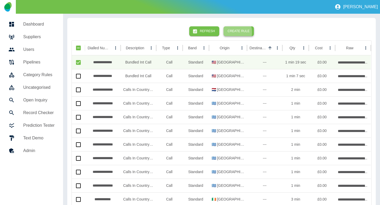
click at [233, 32] on button "Create Rule" at bounding box center [238, 31] width 30 height 10
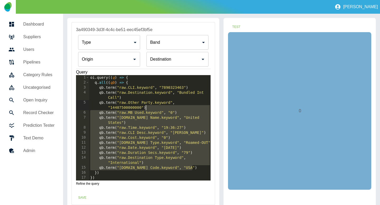
drag, startPoint x: 197, startPoint y: 167, endPoint x: 196, endPoint y: 107, distance: 60.1
click at [197, 107] on div "oi . query (( q ) => { q . all (( qb ) => { qb . term ( "raw.CLI.keyword" , "78…" at bounding box center [150, 132] width 122 height 115
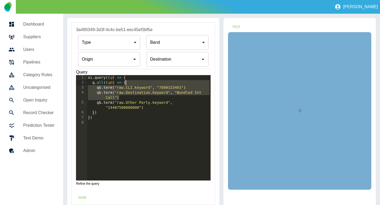
drag, startPoint x: 173, startPoint y: 97, endPoint x: 173, endPoint y: 83, distance: 14.0
click at [173, 83] on div "oi . query (( q ) => { q . all (( qb ) => { qb . term ( "raw.CLI.keyword" , "78…" at bounding box center [149, 132] width 124 height 115
type textarea "**********"
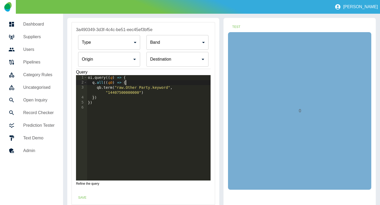
click at [130, 61] on input "Origin" at bounding box center [105, 59] width 50 height 10
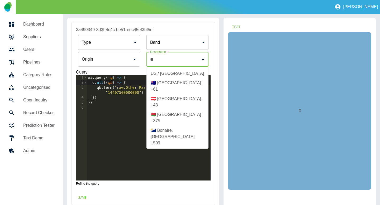
click at [172, 70] on li "US / Canada" at bounding box center [177, 73] width 62 height 9
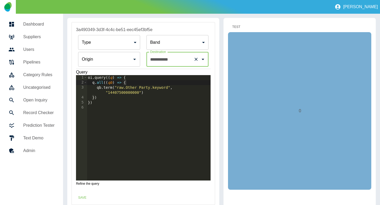
type input "**********"
click at [238, 27] on button "Test" at bounding box center [236, 27] width 17 height 10
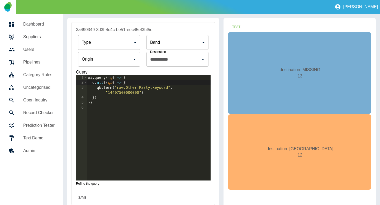
click at [78, 201] on button "Save" at bounding box center [82, 198] width 17 height 10
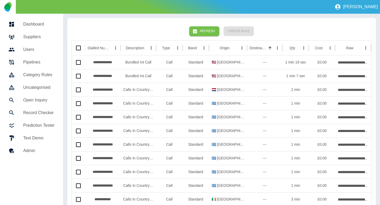
click at [210, 28] on button "Refresh" at bounding box center [204, 31] width 30 height 10
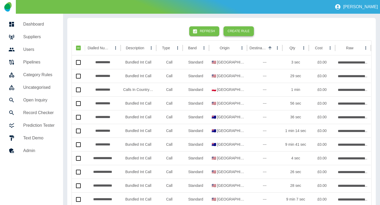
click at [241, 33] on button "Create Rule" at bounding box center [238, 31] width 30 height 10
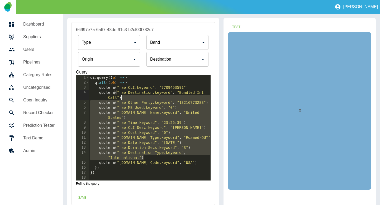
drag, startPoint x: 179, startPoint y: 159, endPoint x: 196, endPoint y: 98, distance: 62.8
click at [196, 98] on div "oi . query (( q ) => { q . all (( qb ) => { qb . term ( "raw.CLI.keyword" , "77…" at bounding box center [150, 132] width 122 height 115
click at [184, 115] on div "oi . query (( q ) => { q . all (( qb ) => { qb . term ( "raw.CLI.keyword" , "77…" at bounding box center [150, 132] width 122 height 115
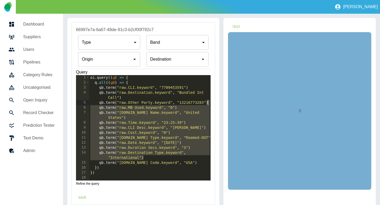
drag, startPoint x: 160, startPoint y: 158, endPoint x: 210, endPoint y: 102, distance: 74.5
click at [210, 102] on div "oi . query (( q ) => { q . all (( qb ) => { qb . term ( "raw.CLI.keyword" , "77…" at bounding box center [150, 132] width 122 height 115
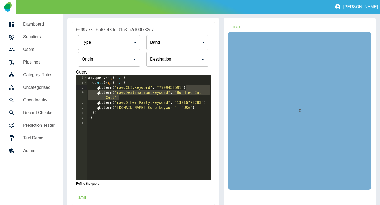
drag, startPoint x: 188, startPoint y: 97, endPoint x: 193, endPoint y: 88, distance: 9.7
click at [193, 88] on div "oi . query (( q ) => { q . all (( qb ) => { qb . term ( "raw.CLI.keyword" , "77…" at bounding box center [149, 132] width 124 height 115
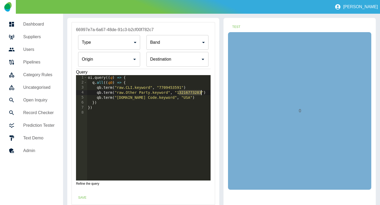
drag, startPoint x: 180, startPoint y: 93, endPoint x: 201, endPoint y: 93, distance: 21.9
click at [201, 93] on div "oi . query (( q ) => { q . all (( qb ) => { qb . term ( "raw.CLI.keyword" , "77…" at bounding box center [149, 132] width 124 height 115
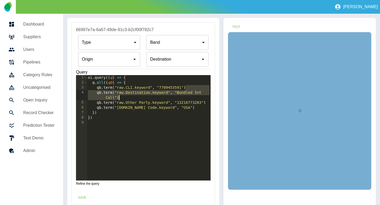
click at [190, 86] on div "oi . query (( q ) => { q . all (( qb ) => { qb . term ( "raw.CLI.keyword" , "77…" at bounding box center [149, 132] width 124 height 115
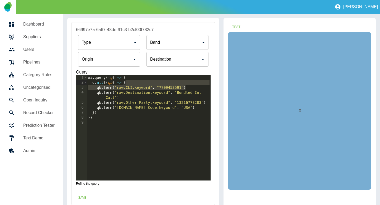
drag, startPoint x: 190, startPoint y: 88, endPoint x: 190, endPoint y: 84, distance: 3.7
click at [190, 84] on div "oi . query (( q ) => { q . all (( qb ) => { qb . term ( "raw.CLI.keyword" , "77…" at bounding box center [149, 132] width 124 height 115
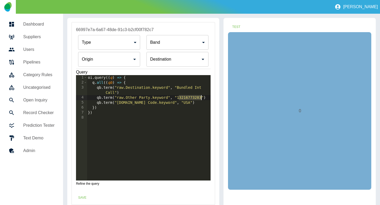
drag, startPoint x: 180, startPoint y: 96, endPoint x: 201, endPoint y: 97, distance: 20.9
click at [201, 97] on div "oi . query (( q ) => { q . all (( qb ) => { qb . term ( "raw.Destination.keywor…" at bounding box center [149, 132] width 124 height 115
click at [113, 97] on div "oi . query (( q ) => { q . all (( qb ) => { qb . term ( "raw.Destination.keywor…" at bounding box center [149, 132] width 124 height 115
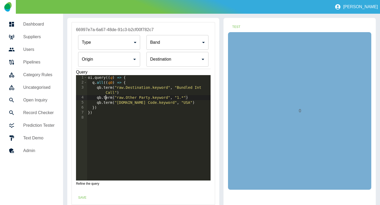
click at [107, 98] on div "oi . query (( q ) => { q . all (( qb ) => { qb . term ( "raw.Destination.keywor…" at bounding box center [149, 132] width 124 height 115
click at [106, 98] on div "oi . query (( q ) => { q . all (( qb ) => { qb . term ( "raw.Destination.keywor…" at bounding box center [149, 132] width 124 height 115
type textarea "**********"
click at [130, 61] on input "Origin" at bounding box center [105, 59] width 50 height 10
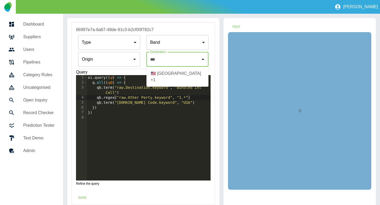
click at [164, 73] on li "🇺🇸 United States +1" at bounding box center [177, 77] width 62 height 16
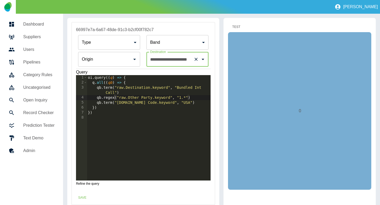
type input "**********"
click at [234, 31] on button "Test" at bounding box center [236, 27] width 17 height 10
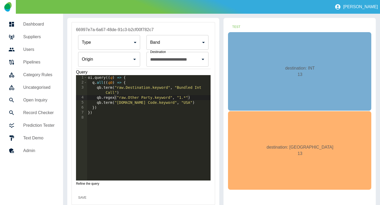
click at [83, 198] on button "Save" at bounding box center [82, 198] width 17 height 10
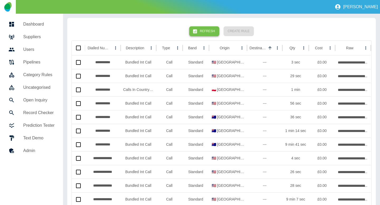
click at [205, 31] on button "Refresh" at bounding box center [204, 31] width 30 height 10
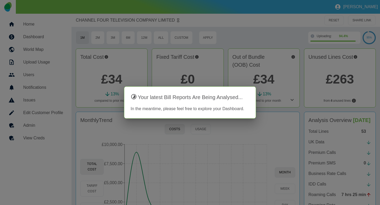
click at [118, 33] on div at bounding box center [190, 102] width 380 height 205
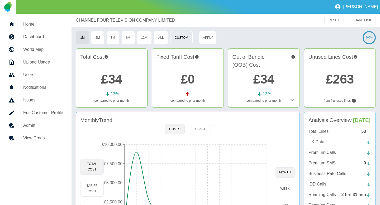
scroll to position [45, 0]
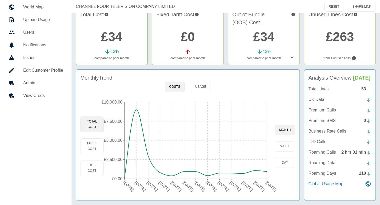
click at [319, 156] on p "Roaming Calls" at bounding box center [321, 152] width 27 height 6
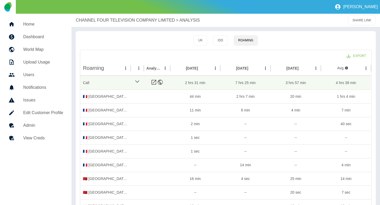
click at [85, 19] on p "CHANNEL FOUR TELEVISION COMPANY LIMITED" at bounding box center [125, 20] width 99 height 6
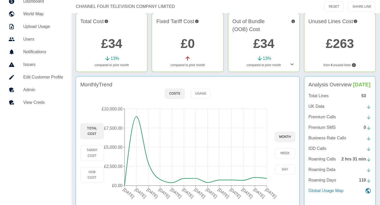
scroll to position [45, 0]
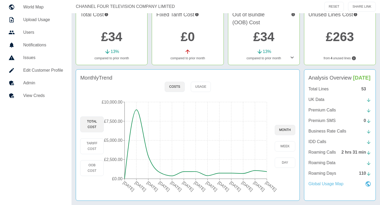
click at [322, 187] on p "Global Usage Map" at bounding box center [325, 184] width 35 height 6
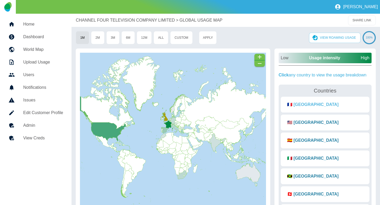
click at [299, 102] on button "🇫🇷 [GEOGRAPHIC_DATA]" at bounding box center [313, 105] width 60 height 12
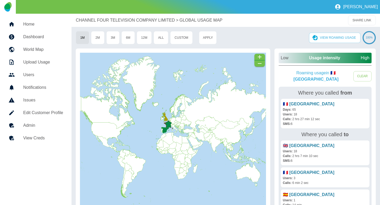
click at [116, 23] on div "CHANNEL FOUR TELEVISION COMPANY LIMITED > GLOBAL USAGE MAP SHARE LINK" at bounding box center [225, 20] width 308 height 13
click at [115, 21] on p "CHANNEL FOUR TELEVISION COMPANY LIMITED" at bounding box center [125, 20] width 99 height 6
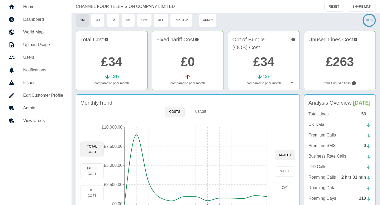
scroll to position [18, 0]
click at [320, 180] on p "Roaming Calls" at bounding box center [321, 177] width 27 height 6
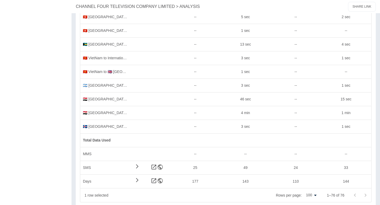
scroll to position [935, 0]
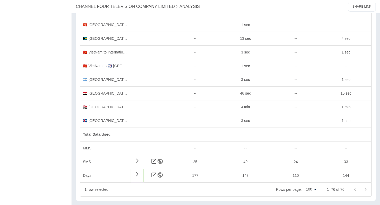
click at [137, 174] on icon at bounding box center [137, 174] width 2 height 4
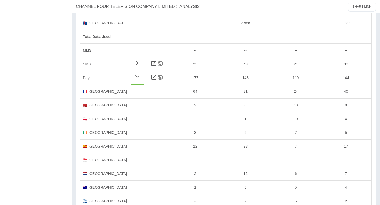
scroll to position [999, 0]
